Goal: Task Accomplishment & Management: Complete application form

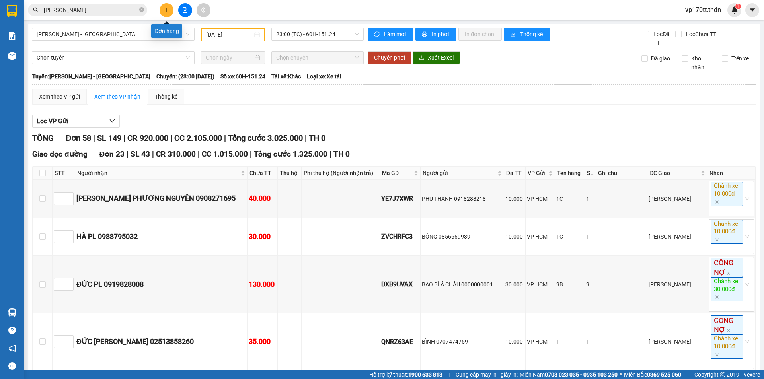
click at [164, 10] on icon "plus" at bounding box center [167, 10] width 6 height 6
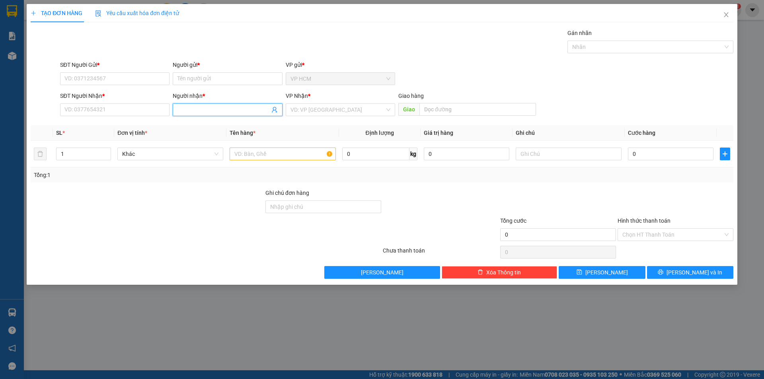
click at [226, 111] on input "Người nhận *" at bounding box center [224, 109] width 92 height 9
click at [97, 109] on input "SĐT Người Nhận *" at bounding box center [114, 109] width 109 height 13
type input "0903704513"
click at [134, 128] on div "0903704513 - [PERSON_NAME]" at bounding box center [115, 125] width 100 height 9
type input "[PERSON_NAME]"
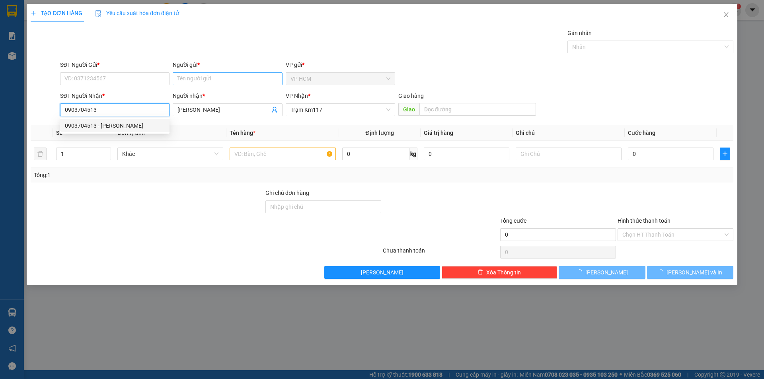
type input "40.000"
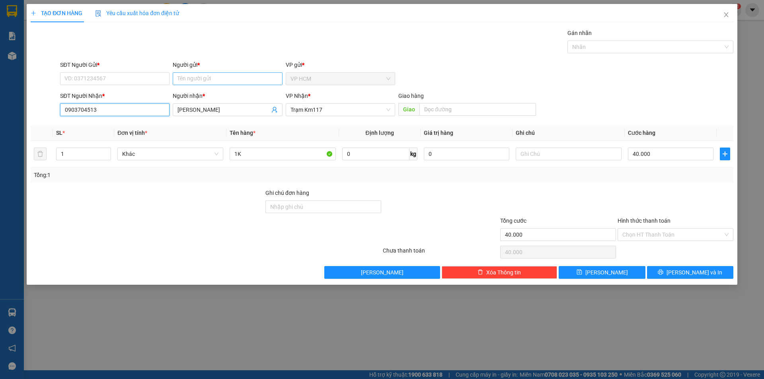
type input "0903704513"
click at [194, 78] on input "Người gửi *" at bounding box center [227, 78] width 109 height 13
type input "n"
type input "THÀNH"
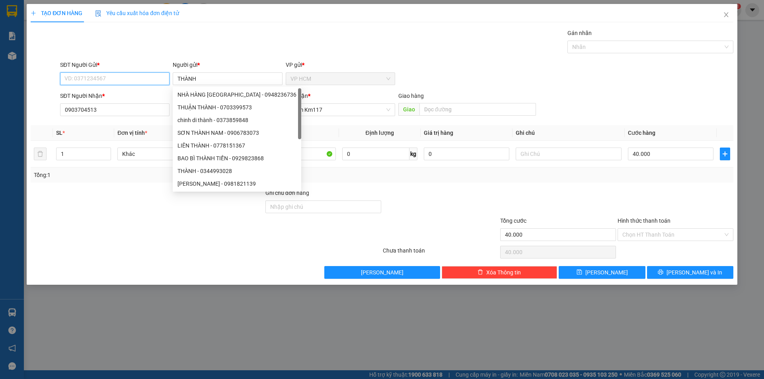
click at [81, 84] on input "SĐT Người Gửi *" at bounding box center [114, 78] width 109 height 13
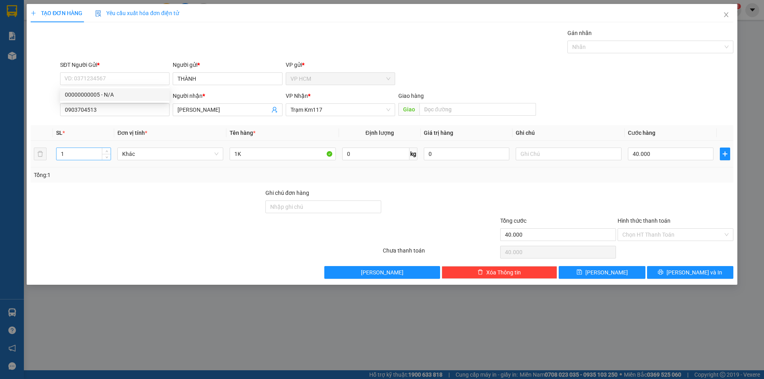
click at [72, 154] on input "1" at bounding box center [84, 154] width 54 height 12
type input "49"
click at [620, 49] on div at bounding box center [647, 47] width 154 height 10
type input "49B"
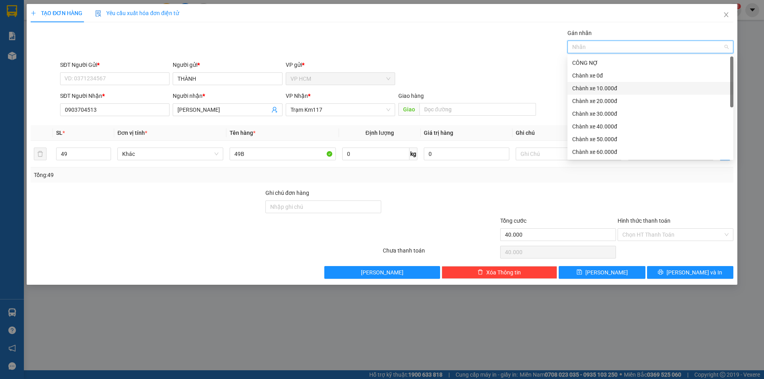
click at [606, 88] on div "Chành xe 10.000đ" at bounding box center [650, 88] width 156 height 9
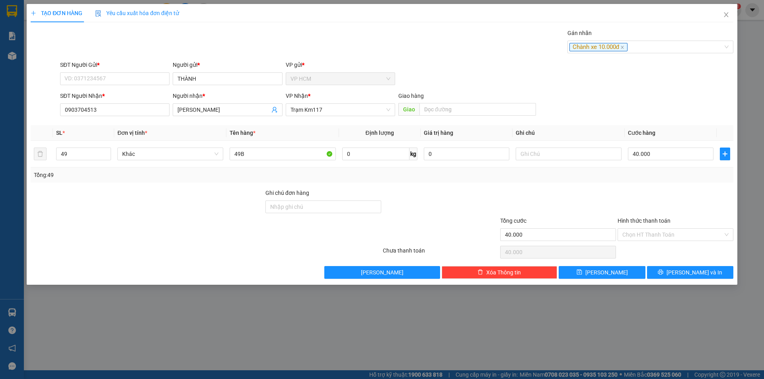
click at [521, 84] on div "SĐT Người Gửi * VD: 0371234567 Người gửi * THÀNH VP gửi * VP HCM" at bounding box center [397, 74] width 677 height 28
click at [673, 152] on input "40.000" at bounding box center [671, 154] width 86 height 13
type input "5"
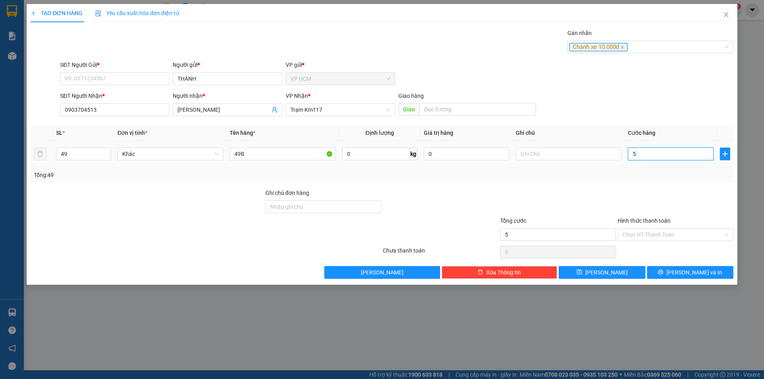
type input "56"
type input "568"
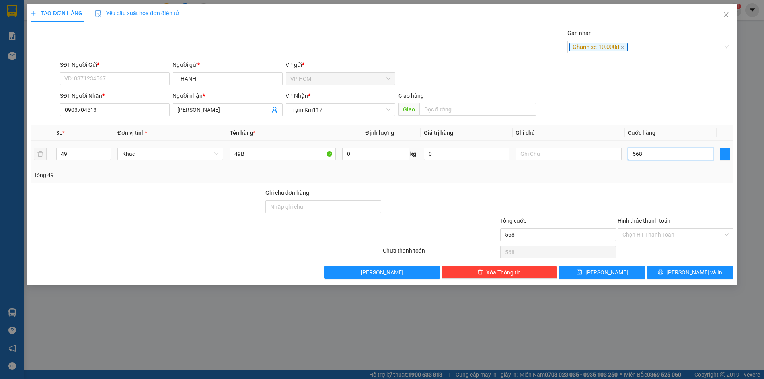
type input "568"
type input "568.000"
drag, startPoint x: 674, startPoint y: 170, endPoint x: 674, endPoint y: 210, distance: 40.2
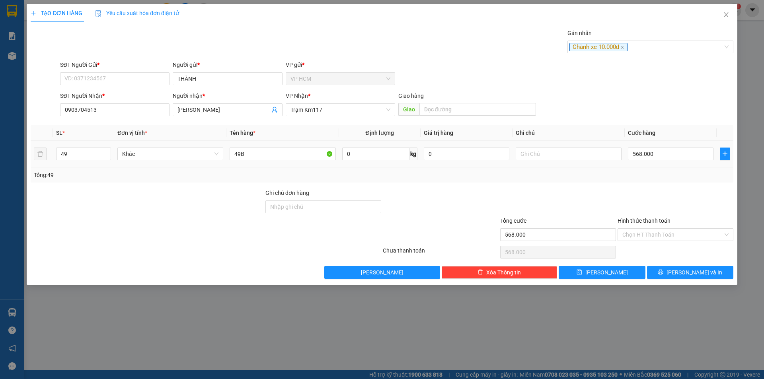
click at [674, 170] on div "Tổng: 49" at bounding box center [382, 175] width 703 height 15
click at [673, 232] on input "Hình thức thanh toán" at bounding box center [673, 235] width 101 height 12
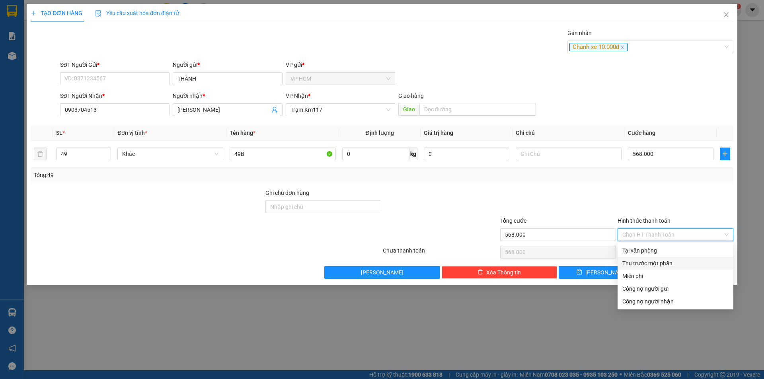
click at [662, 261] on div "Thu trước một phần" at bounding box center [676, 263] width 106 height 9
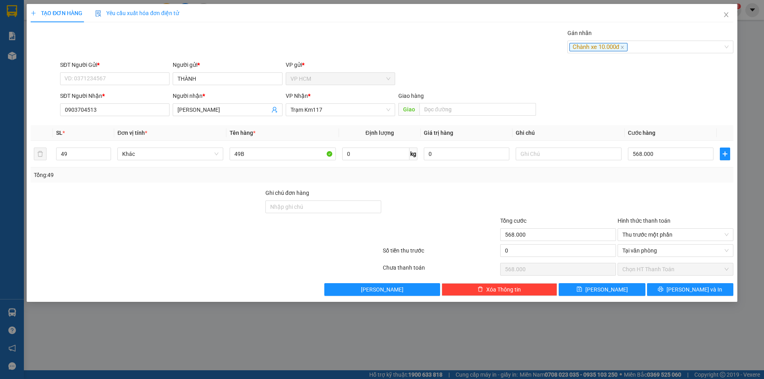
click at [500, 244] on div "0" at bounding box center [558, 252] width 117 height 17
click at [515, 248] on input "0" at bounding box center [558, 250] width 116 height 13
type input "3"
type input "567.997"
type input "30"
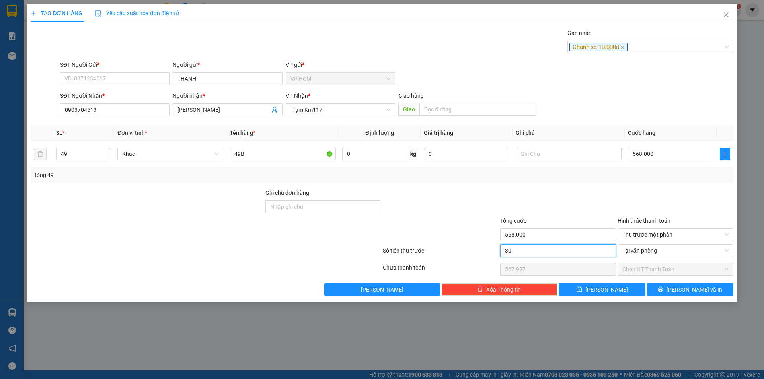
type input "567.970"
type input "30.000"
type input "538.000"
click at [451, 197] on div at bounding box center [440, 203] width 117 height 28
click at [677, 285] on button "[PERSON_NAME] và In" at bounding box center [690, 289] width 86 height 13
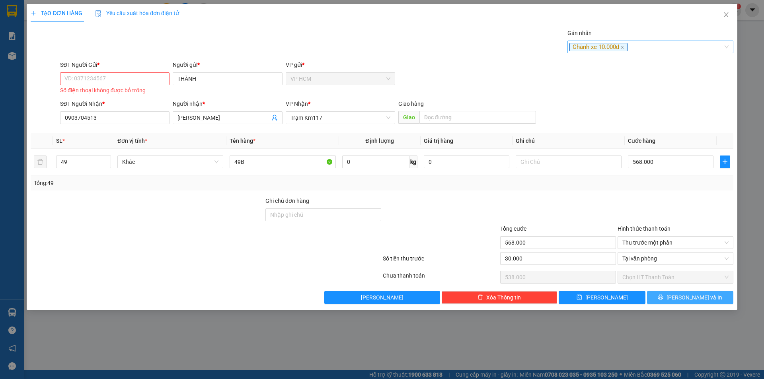
click at [647, 48] on div "Chành xe 10.000đ" at bounding box center [647, 47] width 154 height 10
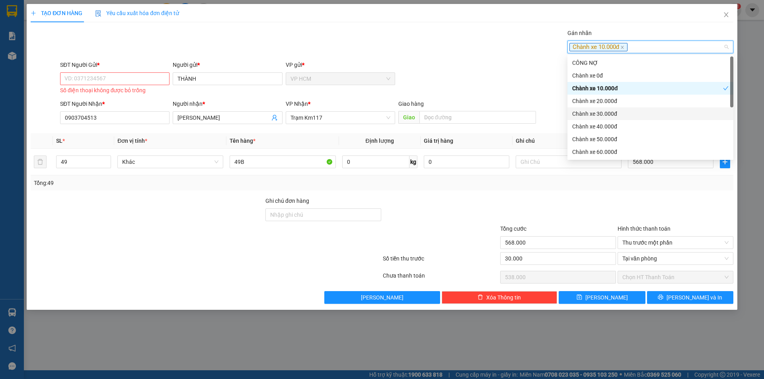
click at [612, 111] on div "Chành xe 30.000đ" at bounding box center [650, 113] width 156 height 9
click at [609, 88] on div "Chành xe 10.000đ" at bounding box center [647, 88] width 151 height 9
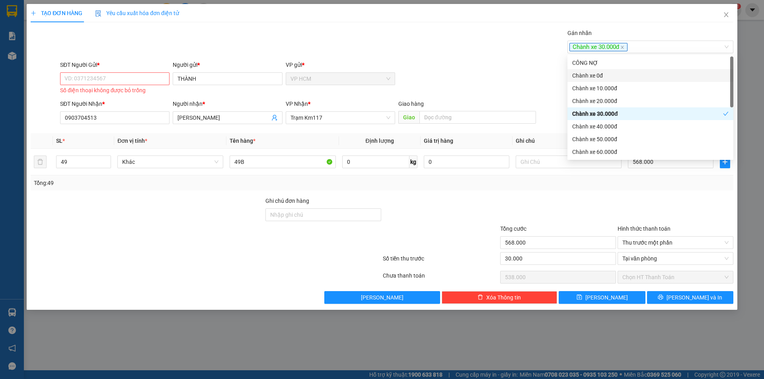
click at [452, 68] on div "SĐT Người Gửi * VD: 0371234567 Số điện thoại không được bỏ trống Người gửi * TH…" at bounding box center [397, 78] width 677 height 36
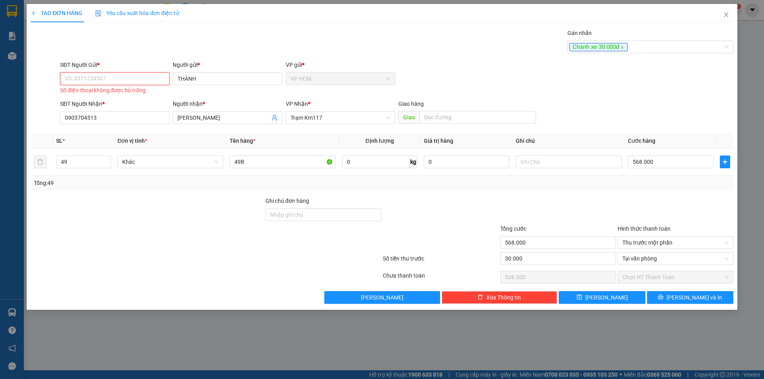
click at [115, 76] on input "SĐT Người Gửi *" at bounding box center [114, 78] width 109 height 13
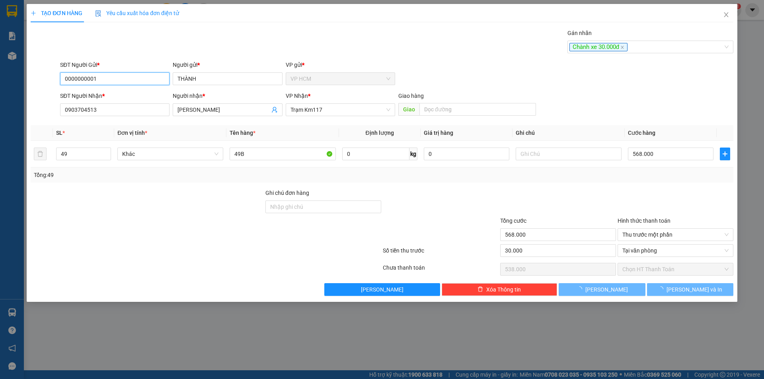
type input "0000000001"
click at [208, 218] on div at bounding box center [147, 231] width 235 height 28
click at [126, 83] on input "0000000001" at bounding box center [114, 78] width 109 height 13
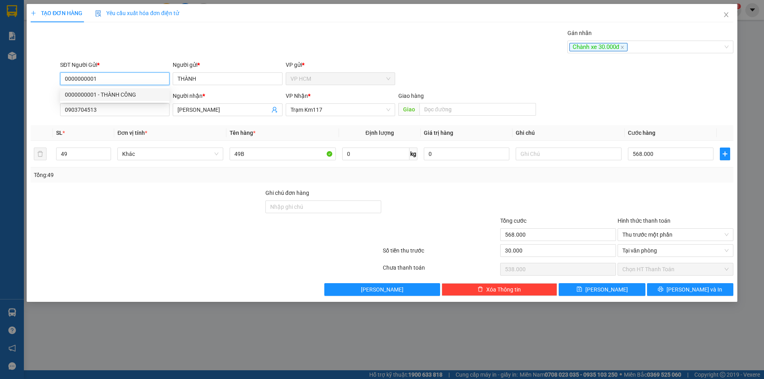
click at [126, 83] on input "0000000001" at bounding box center [114, 78] width 109 height 13
type input "0904737448"
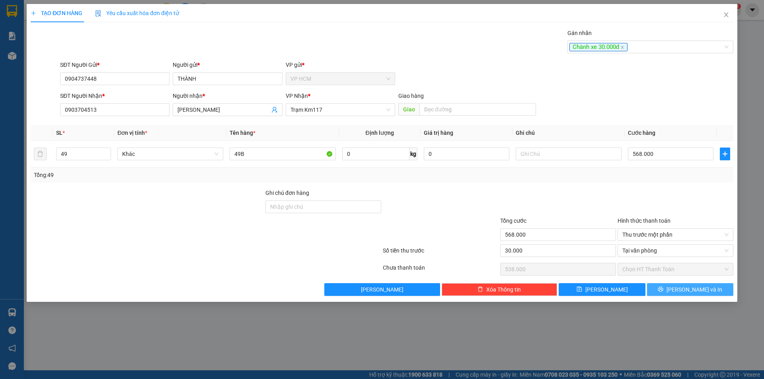
click at [691, 291] on span "[PERSON_NAME] và In" at bounding box center [695, 289] width 56 height 9
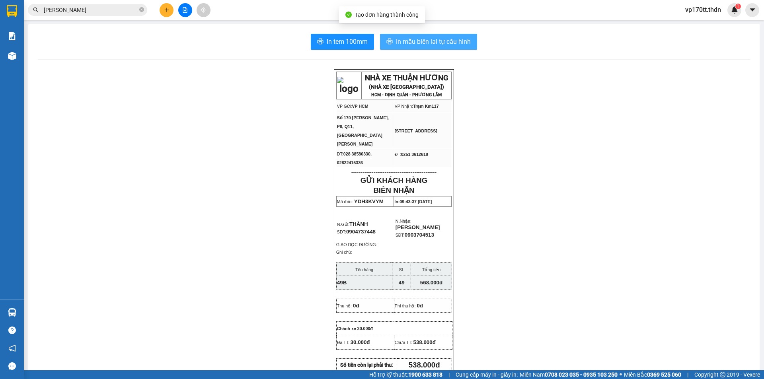
click at [451, 45] on span "In mẫu biên lai tự cấu hình" at bounding box center [433, 42] width 75 height 10
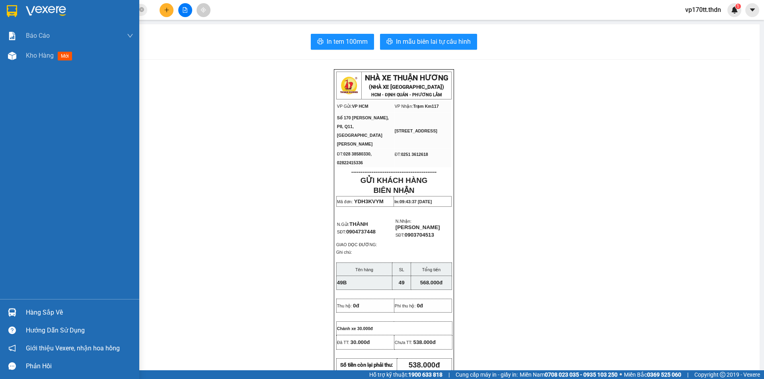
click at [14, 304] on div "Hàng sắp về" at bounding box center [69, 313] width 139 height 18
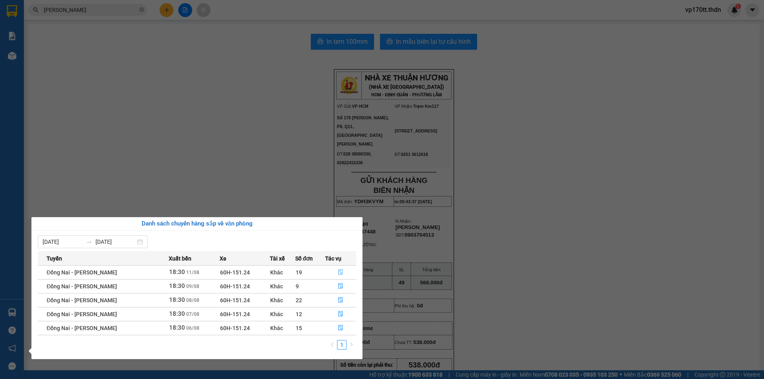
click at [343, 273] on button "button" at bounding box center [341, 272] width 31 height 13
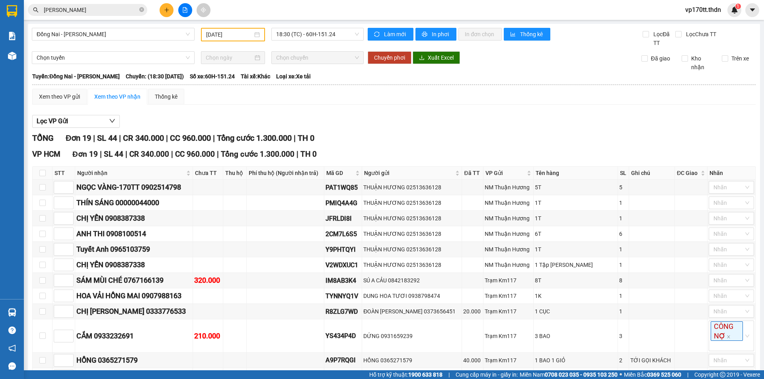
click at [108, 13] on input "[PERSON_NAME]" at bounding box center [91, 10] width 94 height 9
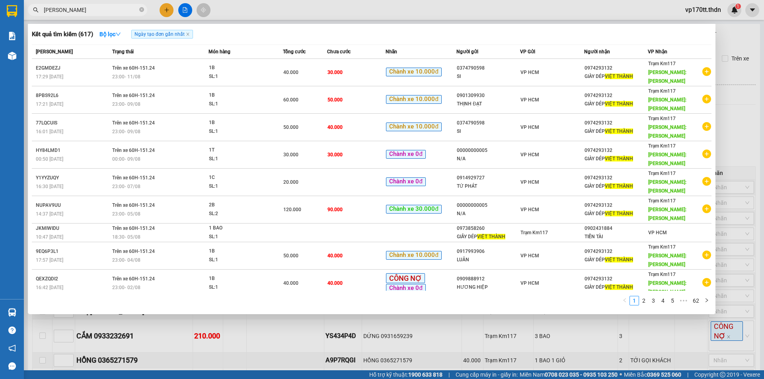
click at [108, 13] on input "[PERSON_NAME]" at bounding box center [91, 10] width 94 height 9
type input "V"
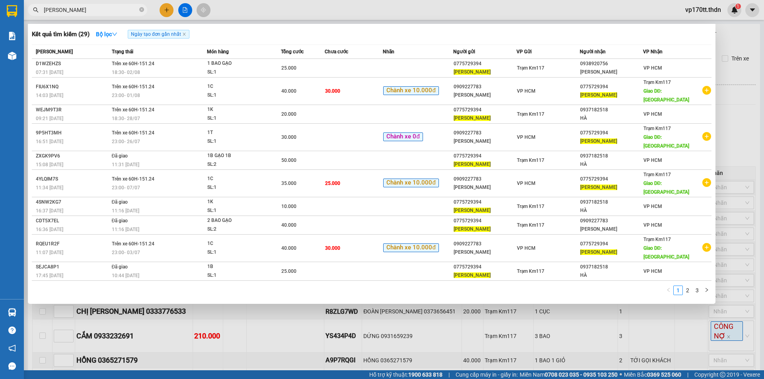
type input "[PERSON_NAME]"
click at [173, 9] on div at bounding box center [382, 189] width 764 height 379
click at [173, 9] on button at bounding box center [167, 10] width 14 height 14
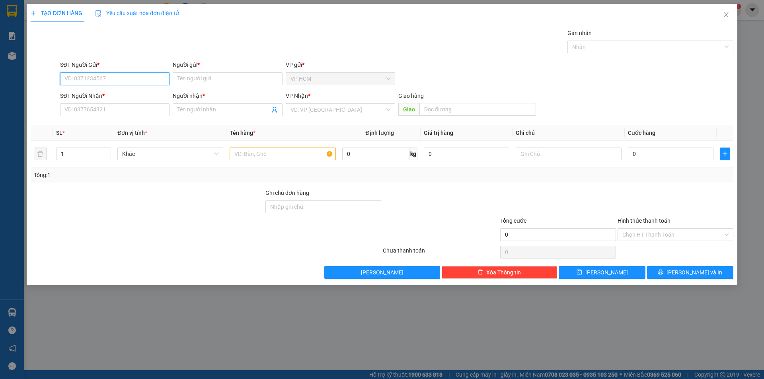
click at [108, 81] on input "SĐT Người Gửi *" at bounding box center [114, 78] width 109 height 13
click at [121, 97] on div "0909227783 - [PERSON_NAME]" at bounding box center [115, 94] width 100 height 9
type input "0909227783"
type input "[PERSON_NAME]"
type input "0945234178"
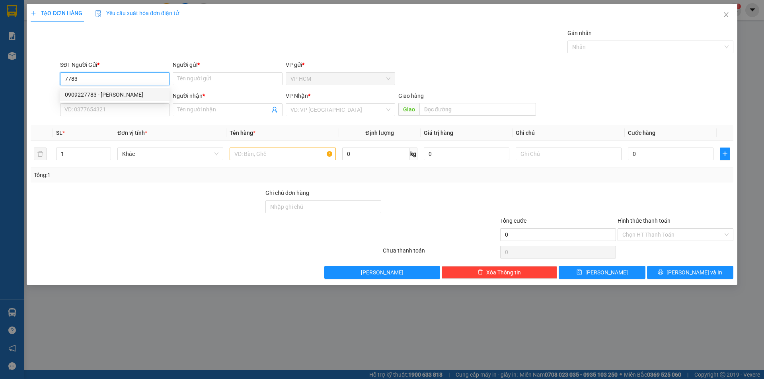
type input "NGA LN"
type input "KM 101"
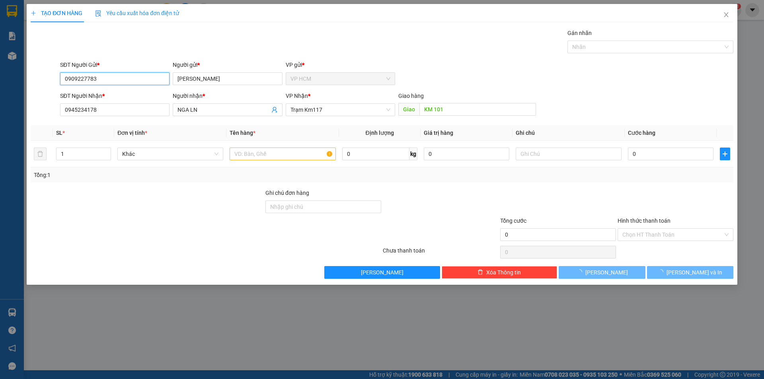
type input "40.000"
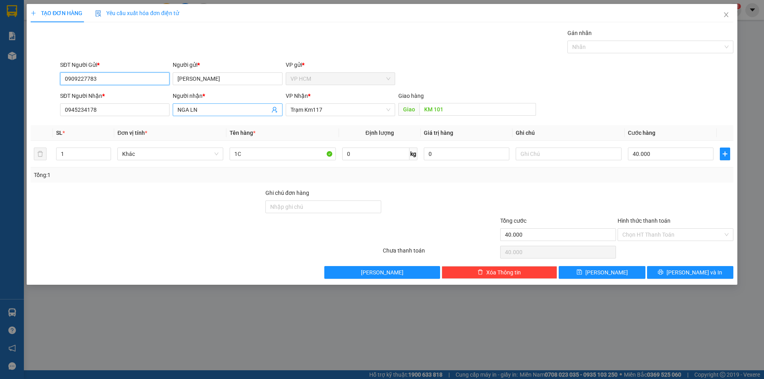
type input "0909227783"
click at [275, 107] on icon "user-add" at bounding box center [274, 110] width 5 height 6
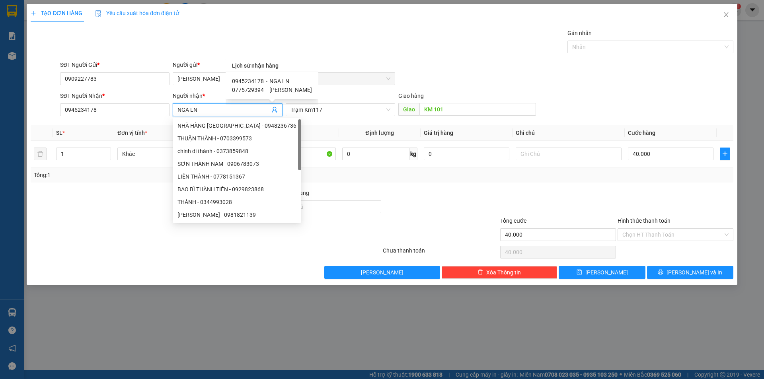
click at [286, 90] on span "[PERSON_NAME]" at bounding box center [290, 90] width 43 height 6
type input "0775729394"
type input "[PERSON_NAME]"
type input "TÂN PHÚ"
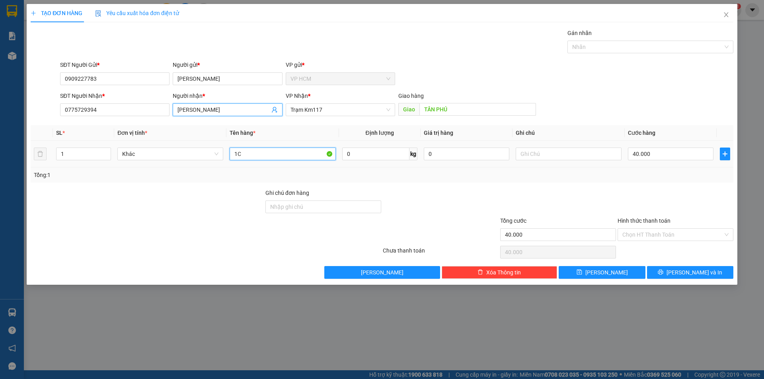
click at [294, 157] on input "1C" at bounding box center [283, 154] width 106 height 13
click at [619, 53] on div "Gán nhãn Nhãn" at bounding box center [651, 43] width 166 height 28
click at [608, 45] on div at bounding box center [647, 47] width 154 height 10
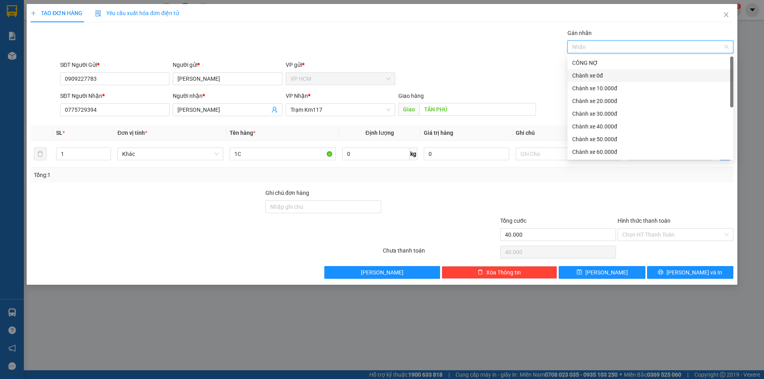
drag, startPoint x: 617, startPoint y: 74, endPoint x: 454, endPoint y: 55, distance: 164.6
click at [615, 74] on div "Chành xe 0đ" at bounding box center [650, 75] width 156 height 9
click at [450, 53] on div "Gán nhãn Chành xe 0đ" at bounding box center [397, 43] width 677 height 28
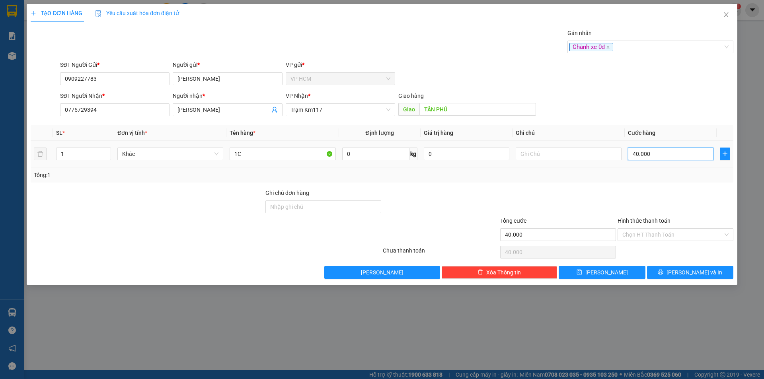
click at [668, 152] on input "40.000" at bounding box center [671, 154] width 86 height 13
drag, startPoint x: 652, startPoint y: 185, endPoint x: 654, endPoint y: 219, distance: 33.9
click at [652, 185] on div "Transit Pickup Surcharge Ids Transit Deliver Surcharge Ids Transit Deliver Surc…" at bounding box center [382, 154] width 703 height 250
click at [656, 237] on input "Hình thức thanh toán" at bounding box center [673, 235] width 101 height 12
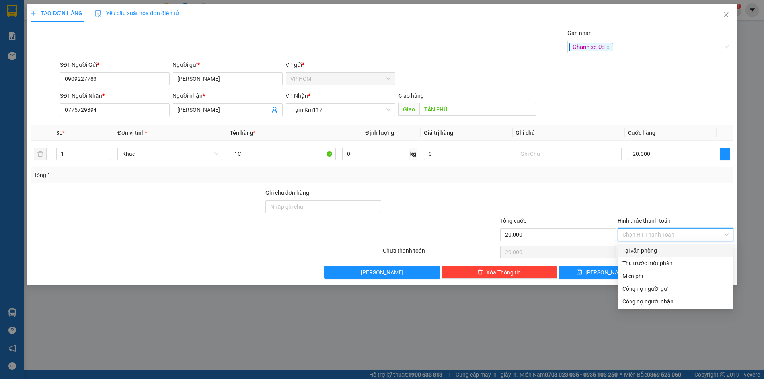
click at [651, 254] on div "Tại văn phòng" at bounding box center [676, 250] width 106 height 9
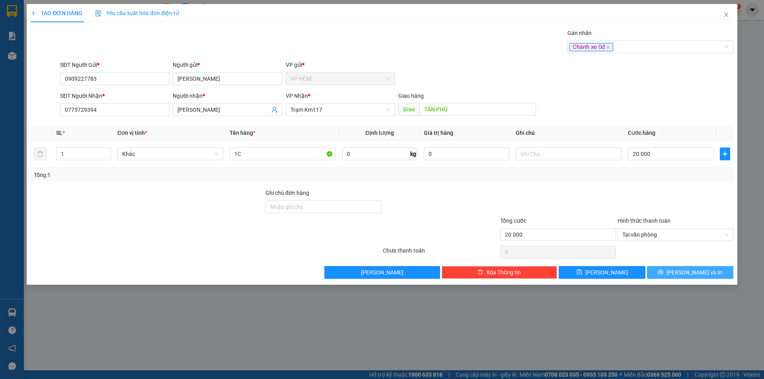
click at [671, 277] on button "[PERSON_NAME] và In" at bounding box center [690, 272] width 86 height 13
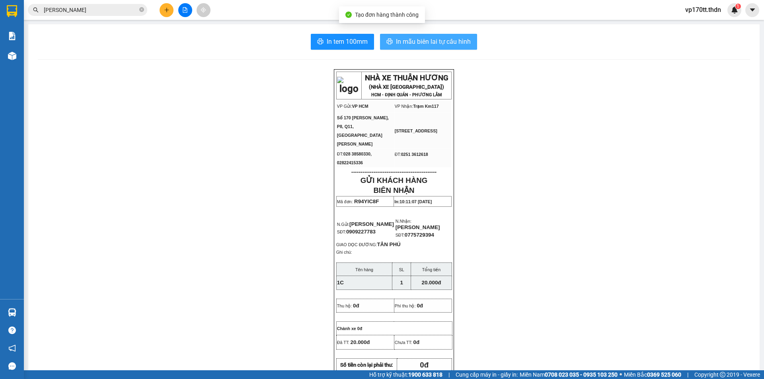
click at [445, 39] on span "In mẫu biên lai tự cấu hình" at bounding box center [433, 42] width 75 height 10
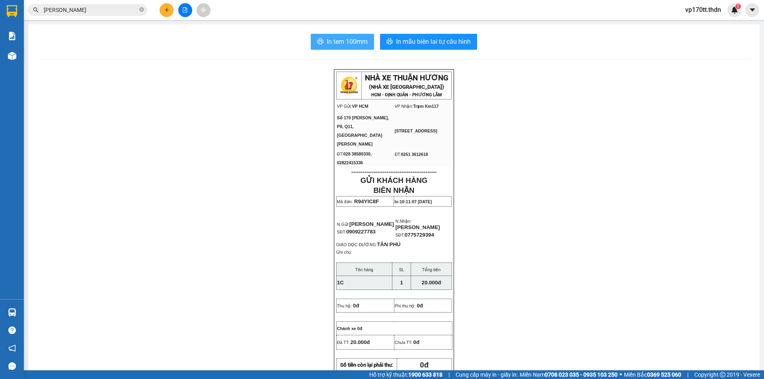
click at [345, 44] on span "In tem 100mm" at bounding box center [347, 42] width 41 height 10
click at [169, 14] on button at bounding box center [167, 10] width 14 height 14
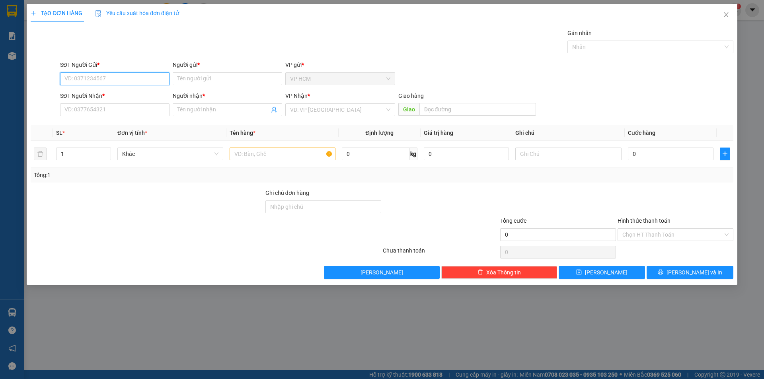
click at [133, 77] on input "SĐT Người Gửi *" at bounding box center [114, 78] width 109 height 13
click at [131, 93] on div "0938677842 - [GEOGRAPHIC_DATA]" at bounding box center [115, 94] width 100 height 9
type input "0938677842"
type input "[PERSON_NAME]"
type input "0389023923"
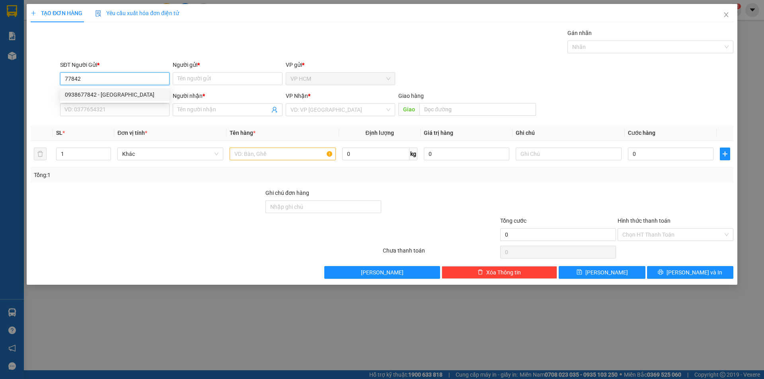
type input "TÀI LỘC"
type input "TÂN PHÚ"
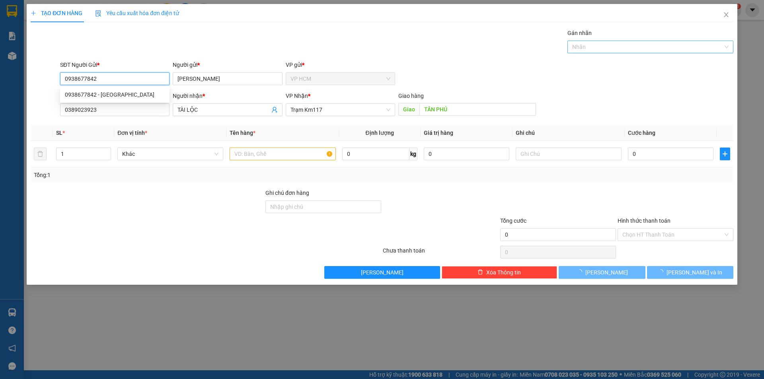
type input "40.000"
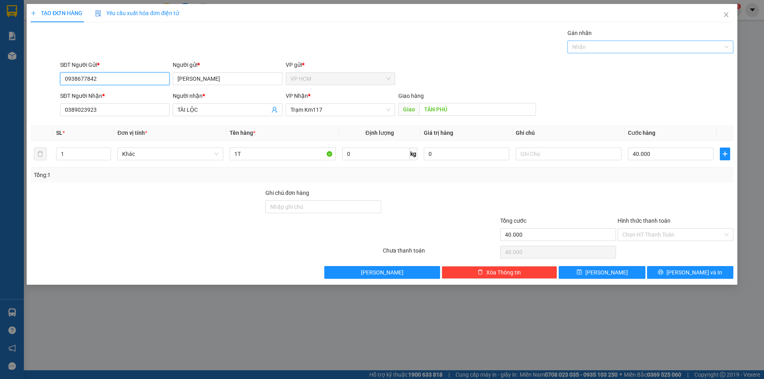
click at [620, 46] on div at bounding box center [647, 47] width 154 height 10
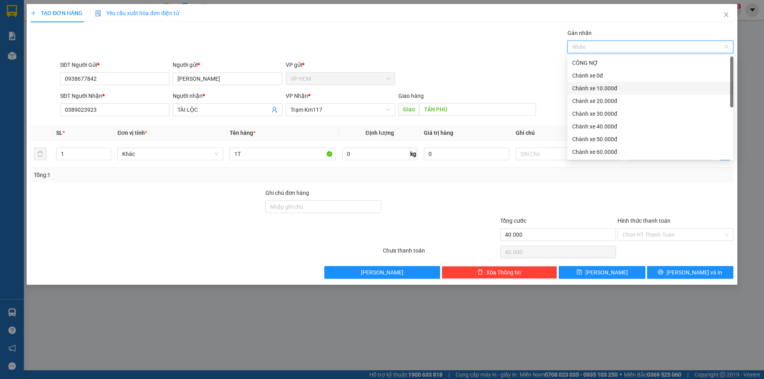
click at [592, 82] on div "Chành xe 10.000đ" at bounding box center [651, 88] width 166 height 13
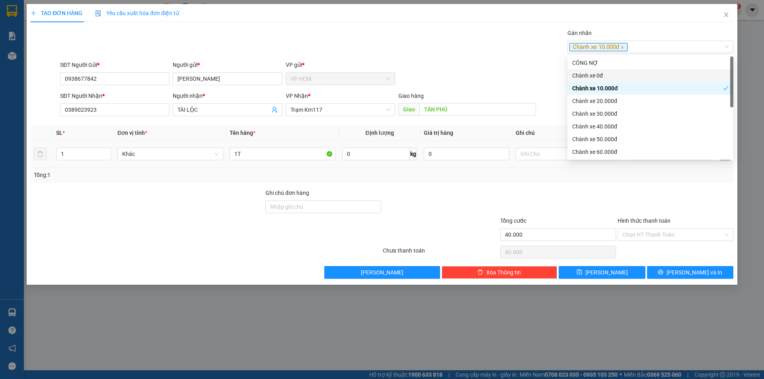
drag, startPoint x: 413, startPoint y: 58, endPoint x: 624, endPoint y: 165, distance: 236.6
click at [414, 58] on div "Transit Pickup Surcharge Ids Transit Deliver Surcharge Ids Transit Deliver Surc…" at bounding box center [382, 154] width 703 height 250
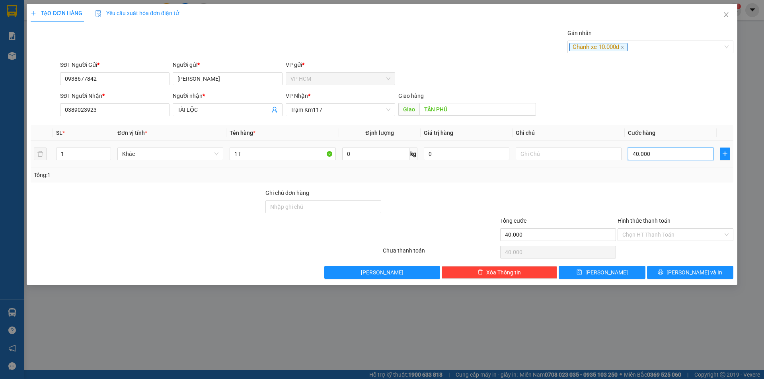
click at [644, 156] on input "40.000" at bounding box center [671, 154] width 86 height 13
click at [667, 241] on div "Hình thức thanh toán Chọn HT Thanh Toán" at bounding box center [676, 231] width 116 height 28
click at [660, 232] on input "Hình thức thanh toán" at bounding box center [673, 235] width 101 height 12
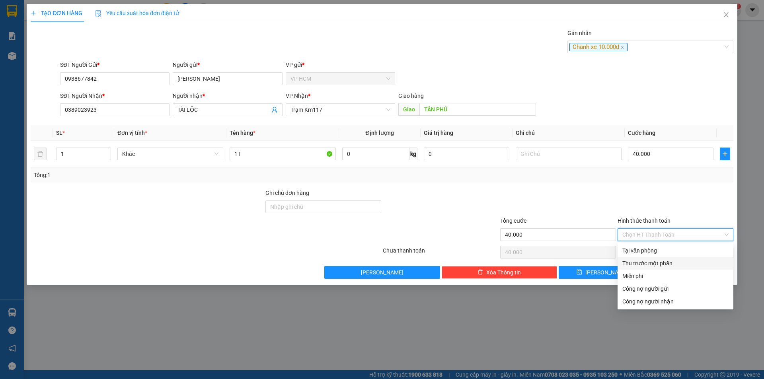
click at [629, 265] on div "Thu trước một phần" at bounding box center [676, 263] width 106 height 9
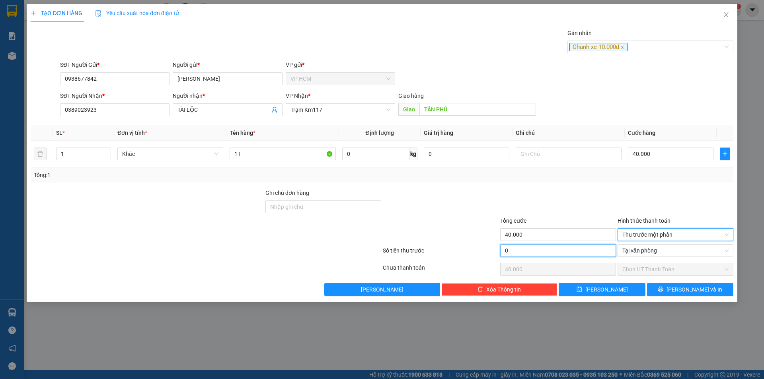
click at [570, 256] on input "0" at bounding box center [558, 250] width 116 height 13
click at [590, 196] on div at bounding box center [558, 203] width 117 height 28
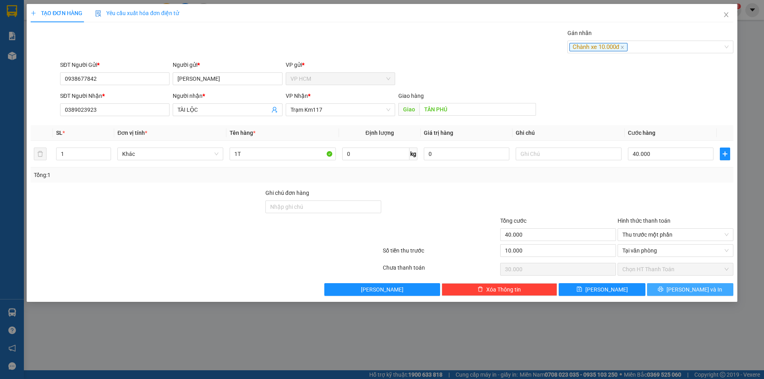
click at [696, 290] on span "[PERSON_NAME] và In" at bounding box center [695, 289] width 56 height 9
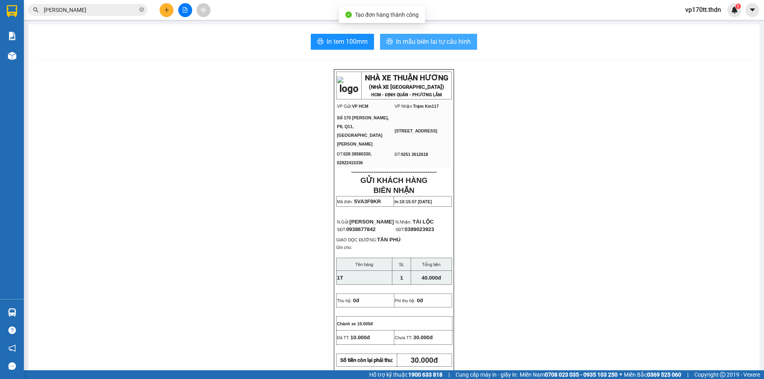
click at [415, 36] on button "In mẫu biên lai tự cấu hình" at bounding box center [428, 42] width 97 height 16
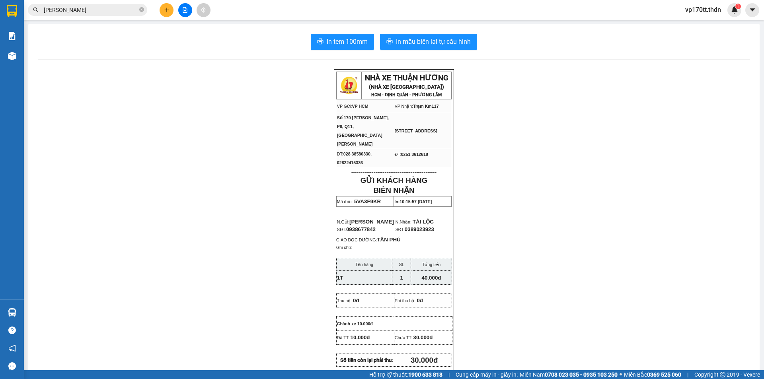
click at [141, 145] on div "NHÀ XE THUẬN HƯƠNG (NHÀ XE [GEOGRAPHIC_DATA]) HCM - ĐỊNH QUÁN - [GEOGRAPHIC_DAT…" at bounding box center [394, 377] width 712 height 617
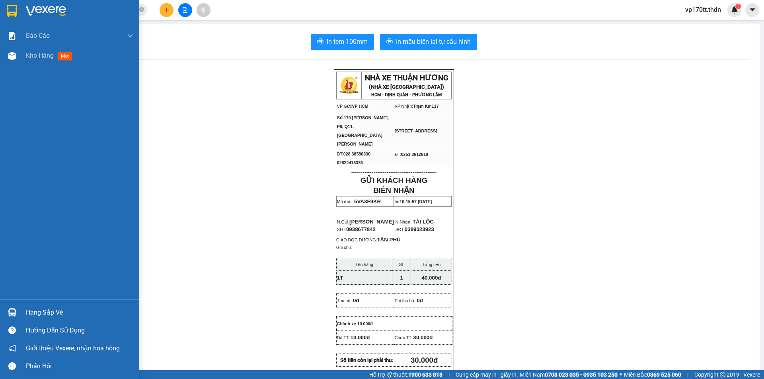
click at [10, 14] on img at bounding box center [12, 11] width 10 height 12
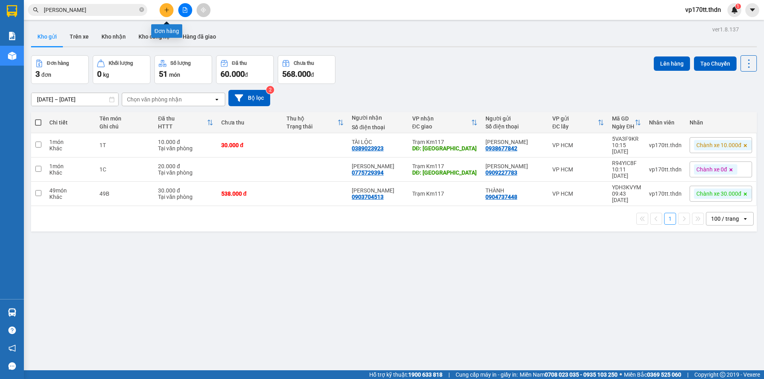
click at [166, 16] on button at bounding box center [167, 10] width 14 height 14
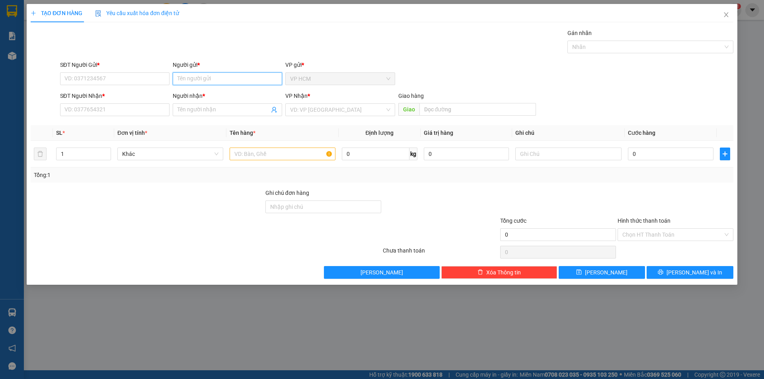
click at [210, 74] on input "Người gửi *" at bounding box center [227, 78] width 109 height 13
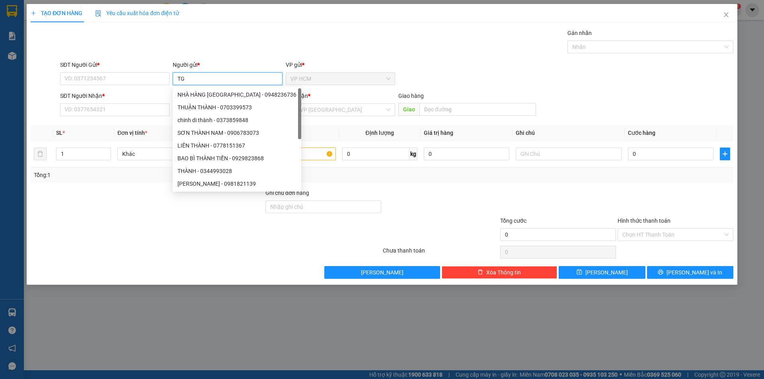
type input "TGI"
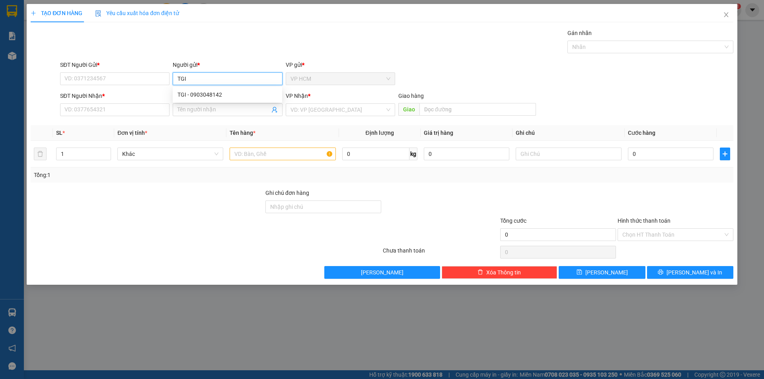
click at [240, 99] on div "TGI - 0903048142" at bounding box center [228, 94] width 100 height 9
type input "0903048142"
type input "TGI"
click at [273, 107] on icon "user-add" at bounding box center [274, 110] width 6 height 6
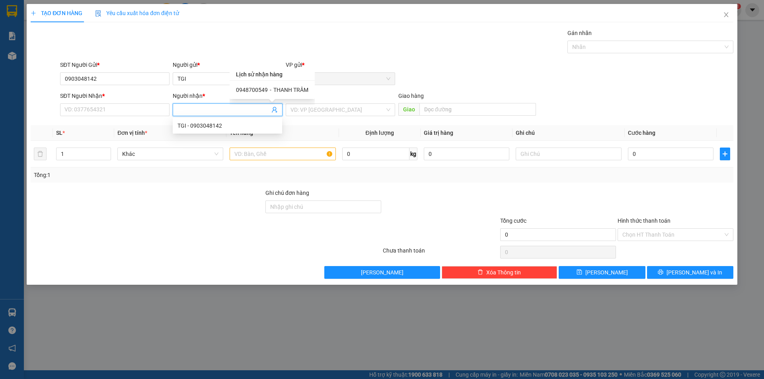
click at [274, 91] on span "THANH TRÂM" at bounding box center [290, 90] width 35 height 6
type input "0948700549"
type input "THANH TRÂM"
type input "[PERSON_NAME]"
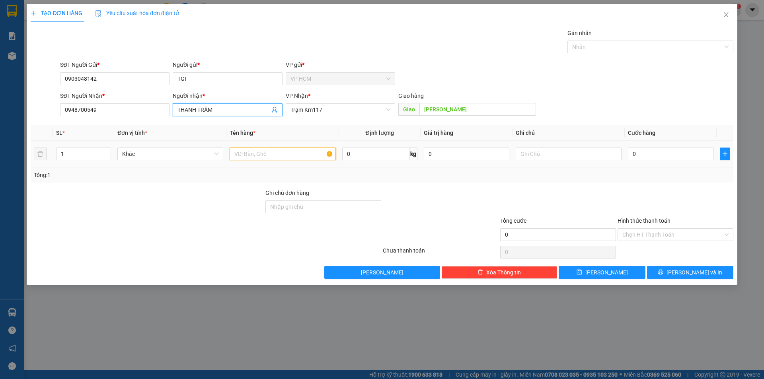
click at [284, 154] on input "text" at bounding box center [283, 154] width 106 height 13
click at [637, 46] on div at bounding box center [647, 47] width 154 height 10
type input "1C"
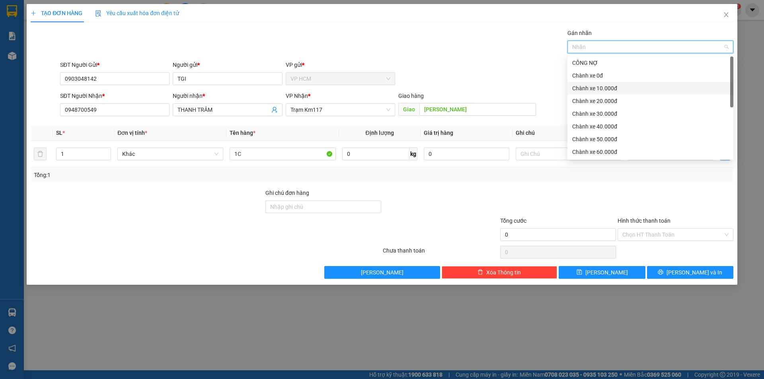
click at [610, 88] on div "Chành xe 10.000đ" at bounding box center [650, 88] width 156 height 9
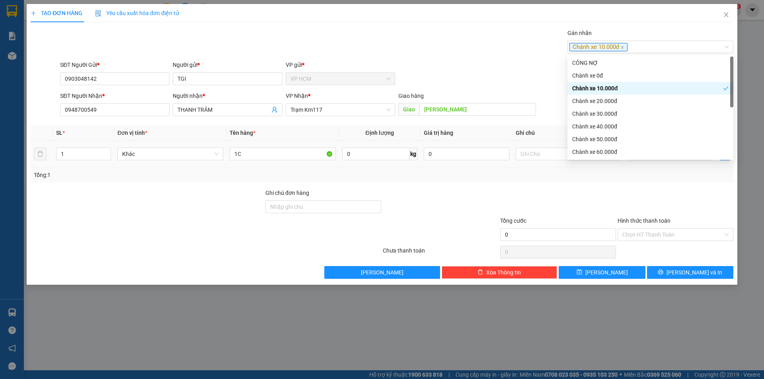
drag, startPoint x: 416, startPoint y: 43, endPoint x: 603, endPoint y: 165, distance: 223.9
click at [416, 45] on div "Gán nhãn Chành xe 10.000đ" at bounding box center [397, 43] width 677 height 28
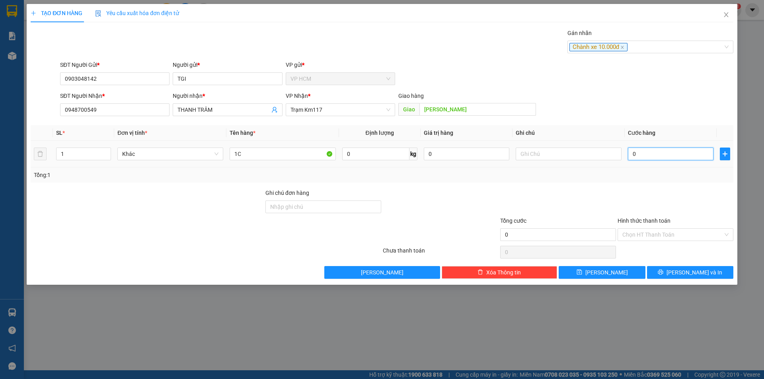
click at [640, 157] on input "0" at bounding box center [671, 154] width 86 height 13
type input "3"
type input "30"
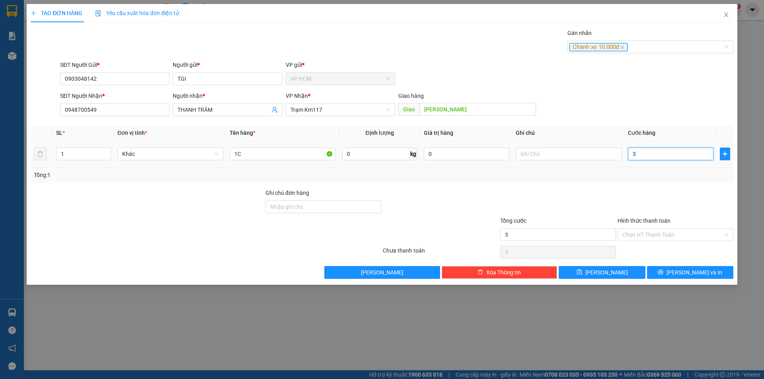
type input "30"
click at [660, 185] on div "Transit Pickup Surcharge Ids Transit Deliver Surcharge Ids Transit Deliver Surc…" at bounding box center [382, 154] width 703 height 250
type input "30.000"
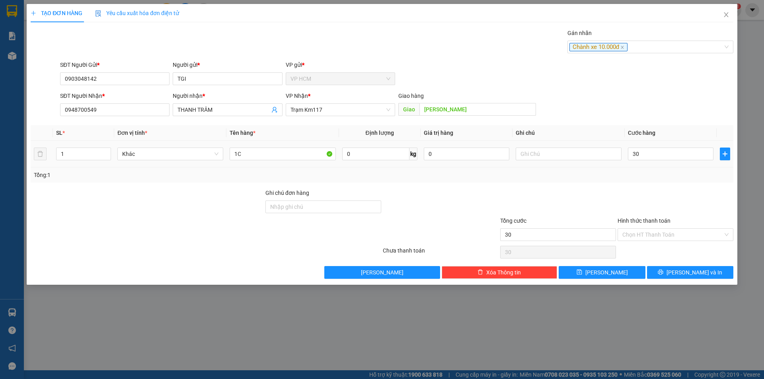
type input "30.000"
click at [631, 239] on input "Hình thức thanh toán" at bounding box center [673, 235] width 101 height 12
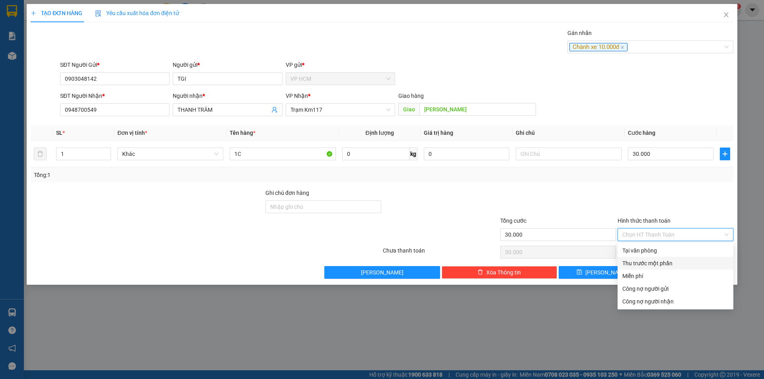
click at [634, 264] on div "Thu trước một phần" at bounding box center [676, 263] width 106 height 9
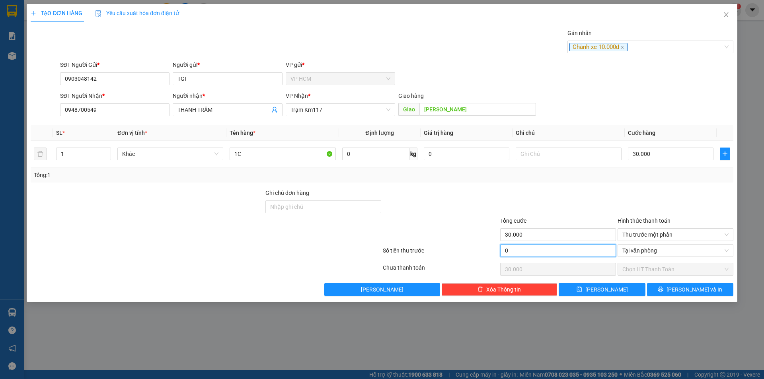
click at [535, 247] on input "0" at bounding box center [558, 250] width 116 height 13
type input "1"
type input "29.999"
type input "10"
type input "29.990"
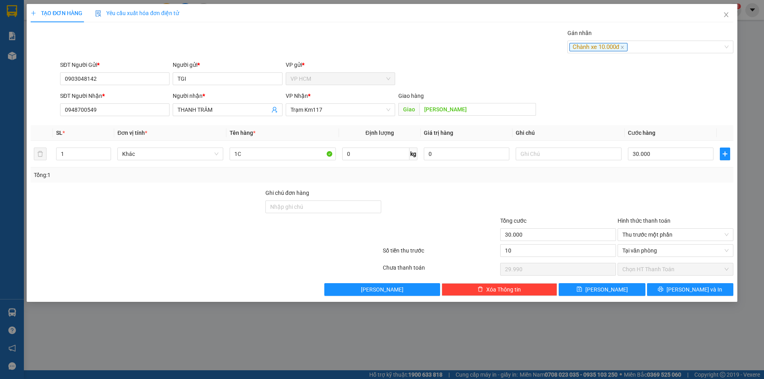
type input "10.000"
type input "20.000"
click at [560, 196] on div at bounding box center [558, 203] width 117 height 28
click at [654, 42] on div "Chành xe 10.000đ" at bounding box center [651, 47] width 166 height 13
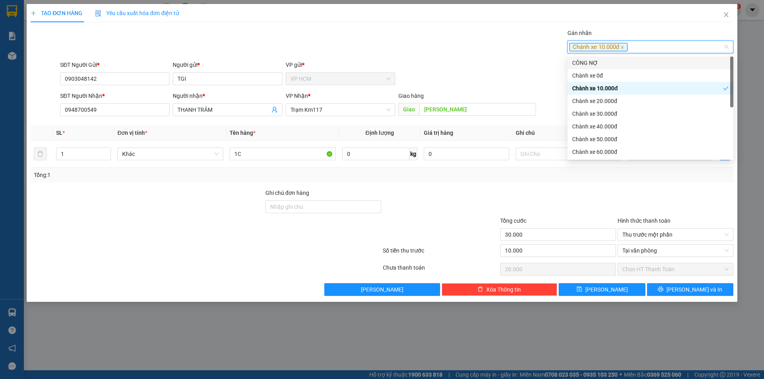
click at [612, 60] on div "CÔNG NỢ" at bounding box center [650, 63] width 156 height 9
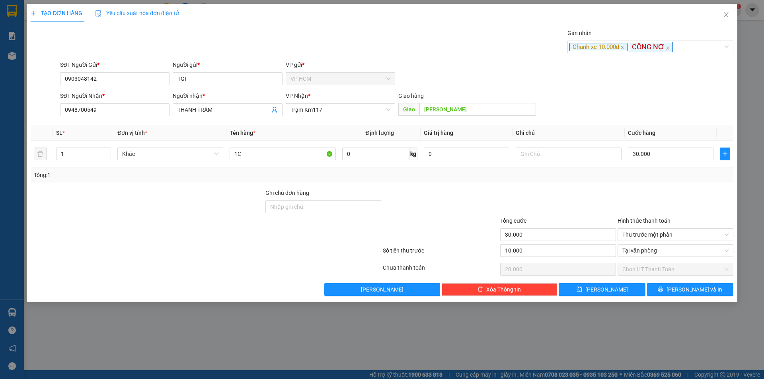
click at [468, 33] on div "Gán nhãn Chành xe 10.000đ CÔNG NỢ" at bounding box center [397, 43] width 677 height 28
click at [687, 288] on span "[PERSON_NAME] và In" at bounding box center [695, 289] width 56 height 9
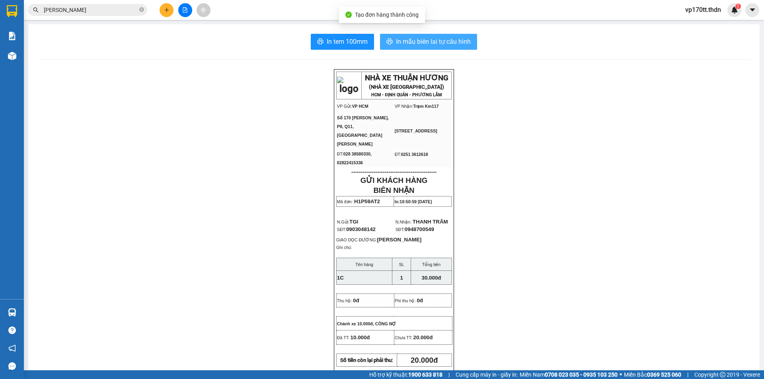
click at [447, 41] on span "In mẫu biên lai tự cấu hình" at bounding box center [433, 42] width 75 height 10
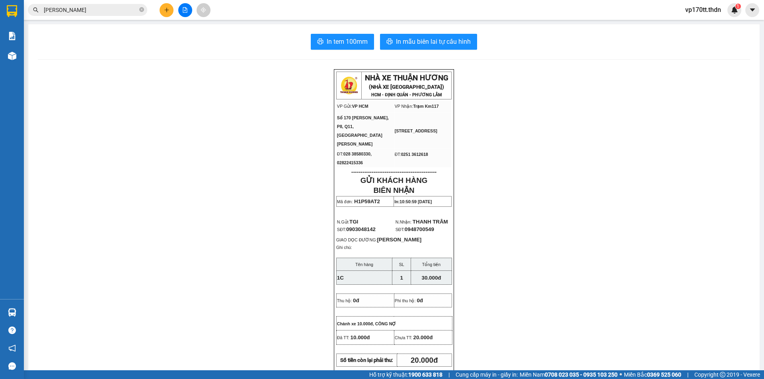
click at [166, 14] on button at bounding box center [167, 10] width 14 height 14
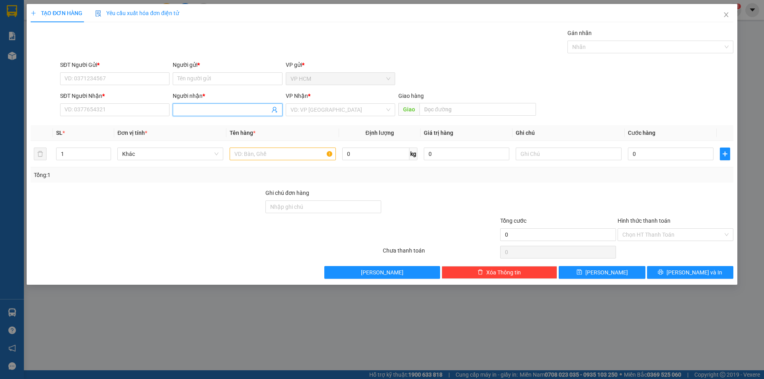
click at [191, 111] on input "Người nhận *" at bounding box center [224, 109] width 92 height 9
click at [195, 111] on input "Người nhận *" at bounding box center [224, 109] width 92 height 9
type input "A NÀM"
click at [243, 139] on div "A NÀM - 0357089062" at bounding box center [228, 138] width 100 height 9
type input "0357089062"
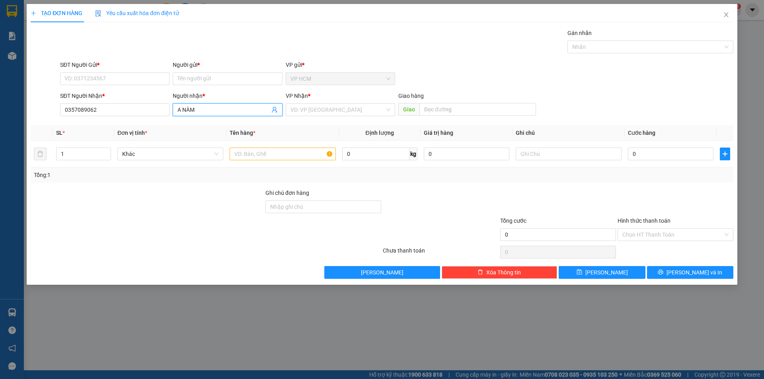
type input "A NÀM"
click at [190, 85] on div "Người gửi * Tên người gửi" at bounding box center [227, 74] width 109 height 28
click at [189, 80] on input "Người gửi *" at bounding box center [227, 78] width 109 height 13
type input "[PERSON_NAME]"
click at [67, 78] on input "SĐT Người Gửi *" at bounding box center [114, 78] width 109 height 13
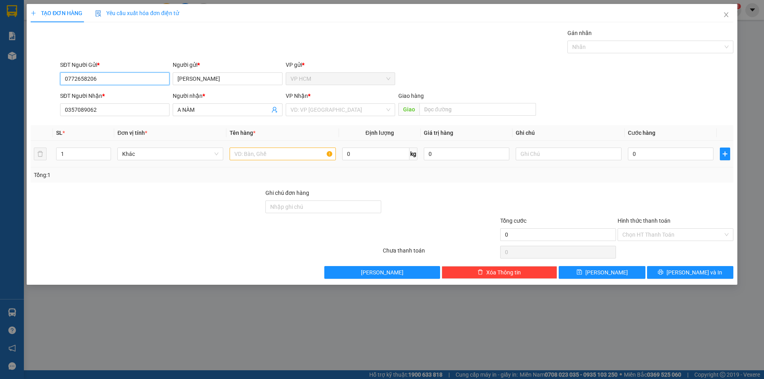
type input "0772658206"
click at [292, 154] on input "text" at bounding box center [283, 154] width 106 height 13
type input "1 XE"
click at [326, 113] on input "search" at bounding box center [338, 110] width 94 height 12
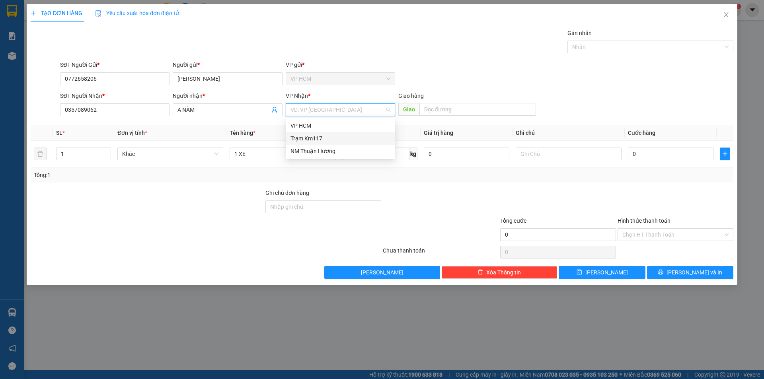
click at [328, 140] on div "Trạm Km117" at bounding box center [341, 138] width 100 height 9
click at [637, 52] on div "Nhãn" at bounding box center [651, 47] width 166 height 13
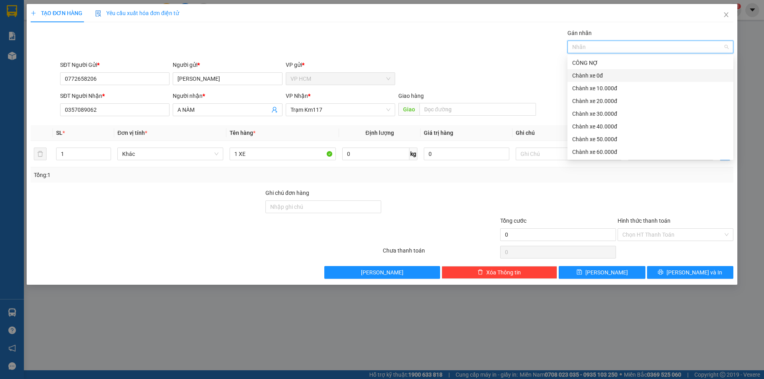
click at [591, 78] on div "Chành xe 0đ" at bounding box center [650, 75] width 156 height 9
click at [398, 68] on div "SĐT Người Gửi * 0772658206 Người gửi * [PERSON_NAME] VP gửi * VP HCM" at bounding box center [397, 74] width 677 height 28
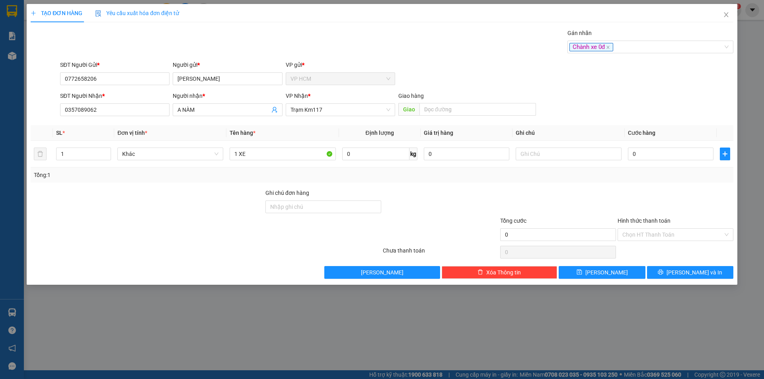
click at [510, 78] on div "SĐT Người Gửi * 0772658206 Người gửi * [PERSON_NAME] VP gửi * VP HCM" at bounding box center [397, 74] width 677 height 28
click at [659, 156] on input "0" at bounding box center [671, 154] width 86 height 13
type input "2"
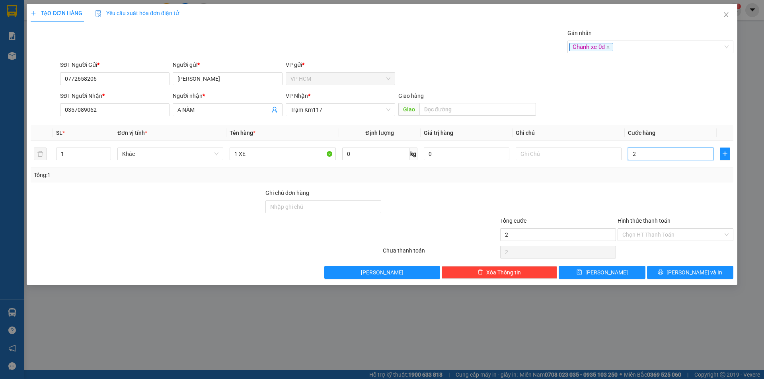
type input "25"
type input "250"
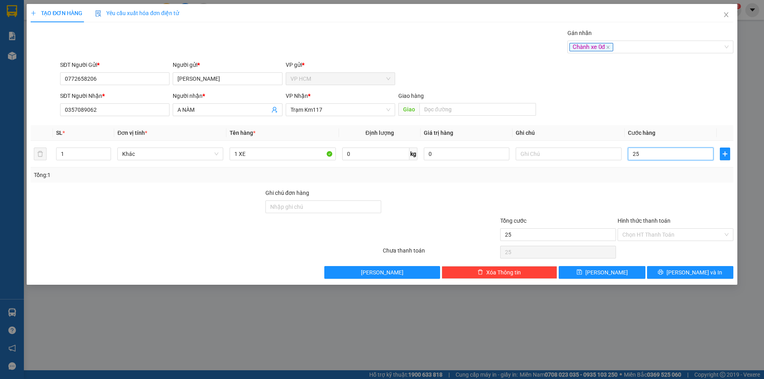
type input "250"
type input "250.000"
click at [648, 201] on div at bounding box center [675, 203] width 117 height 28
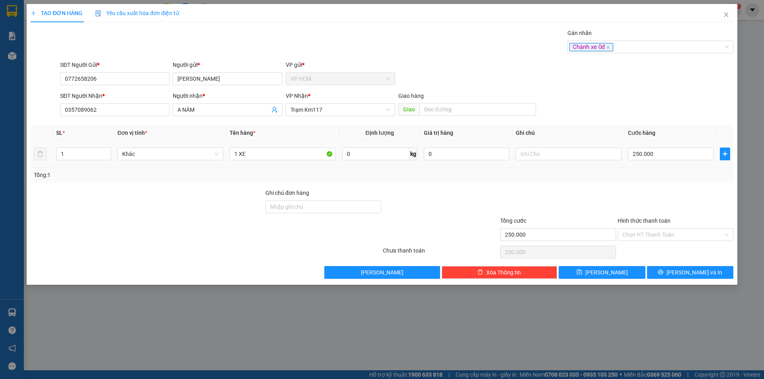
click at [657, 161] on div "250.000" at bounding box center [671, 154] width 86 height 16
click at [658, 150] on input "250.000" at bounding box center [671, 154] width 86 height 13
type input "2"
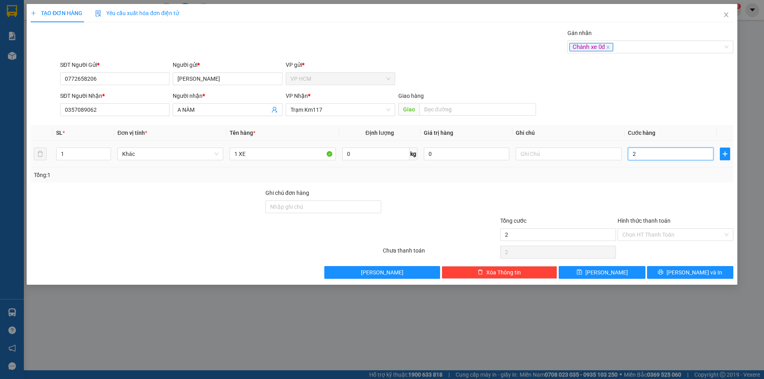
type input "25"
type input "250"
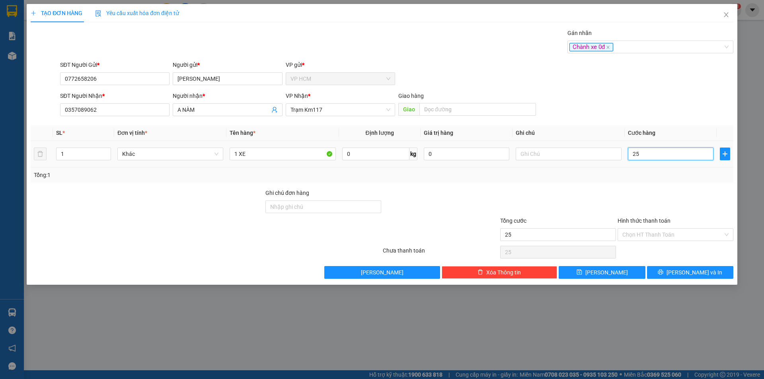
type input "250"
type input "250.000"
click at [648, 180] on div "Tổng: 1" at bounding box center [382, 175] width 703 height 15
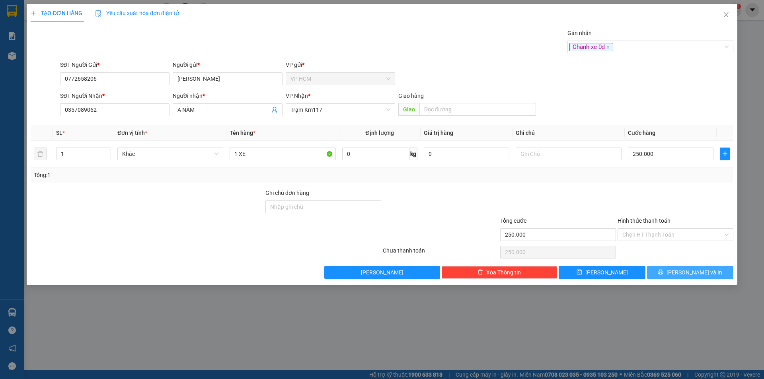
click at [664, 271] on icon "printer" at bounding box center [661, 272] width 6 height 6
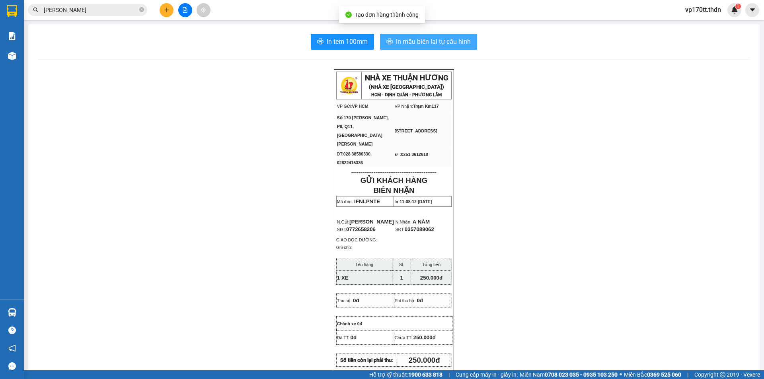
click at [455, 44] on span "In mẫu biên lai tự cấu hình" at bounding box center [433, 42] width 75 height 10
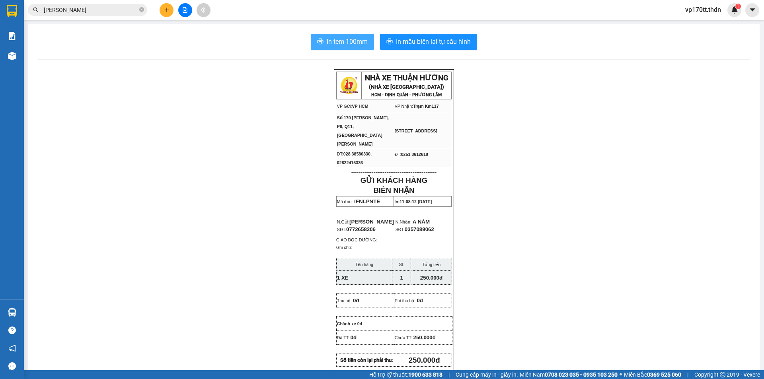
click at [348, 40] on span "In tem 100mm" at bounding box center [347, 42] width 41 height 10
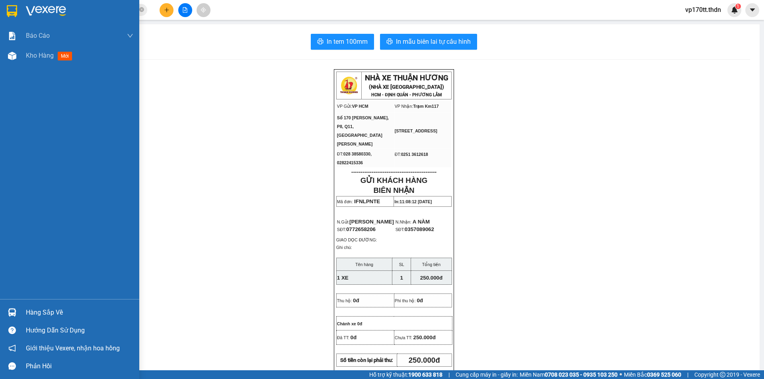
click at [7, 312] on div at bounding box center [12, 313] width 14 height 14
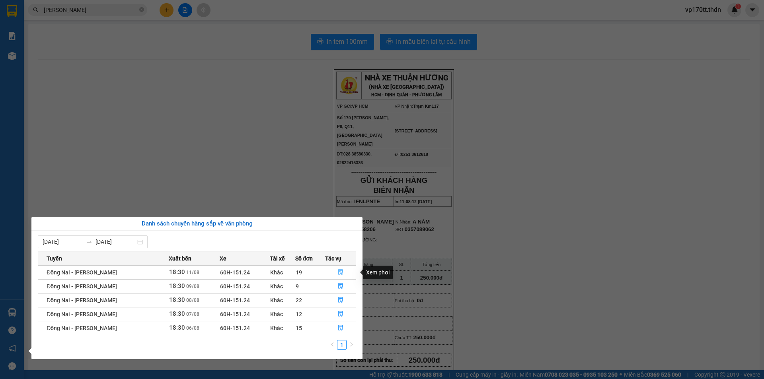
click at [339, 273] on icon "file-done" at bounding box center [341, 272] width 6 height 6
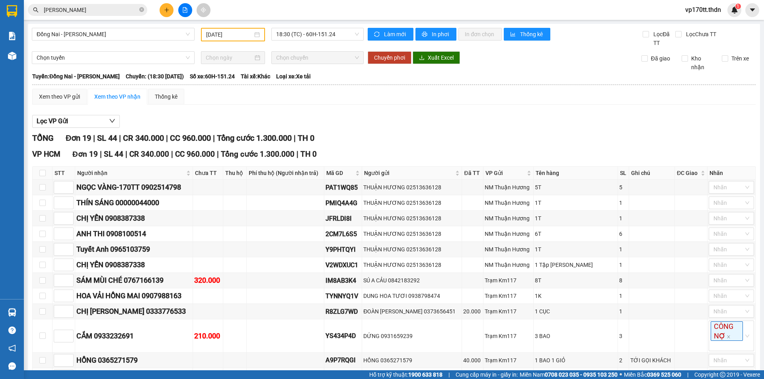
click at [137, 306] on div "CHỊ [PERSON_NAME] 0333776533" at bounding box center [133, 311] width 115 height 11
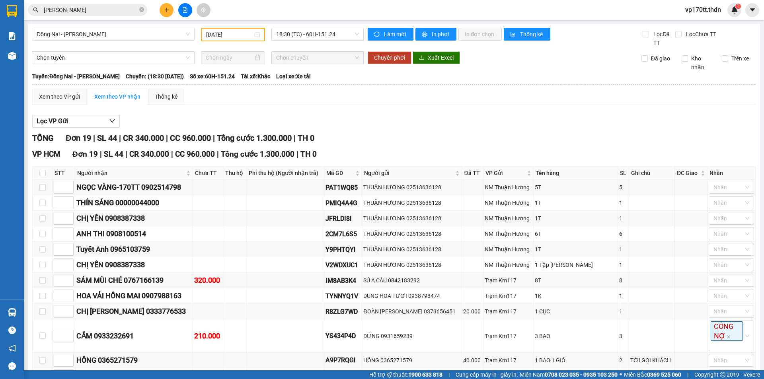
click at [137, 306] on div "CHỊ [PERSON_NAME] 0333776533" at bounding box center [133, 311] width 115 height 11
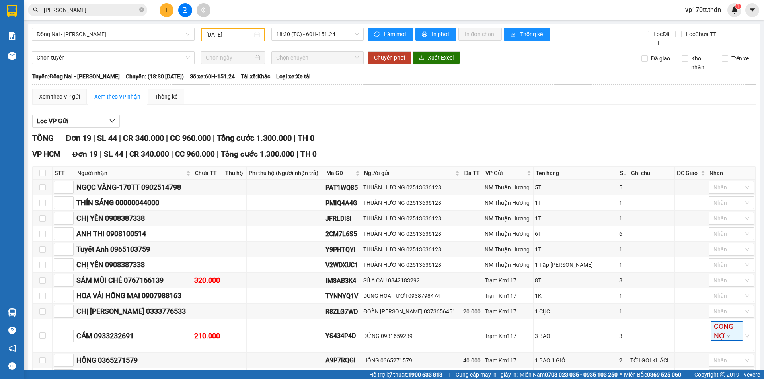
click at [119, 371] on div "BÀ 6 0889902946" at bounding box center [133, 376] width 115 height 11
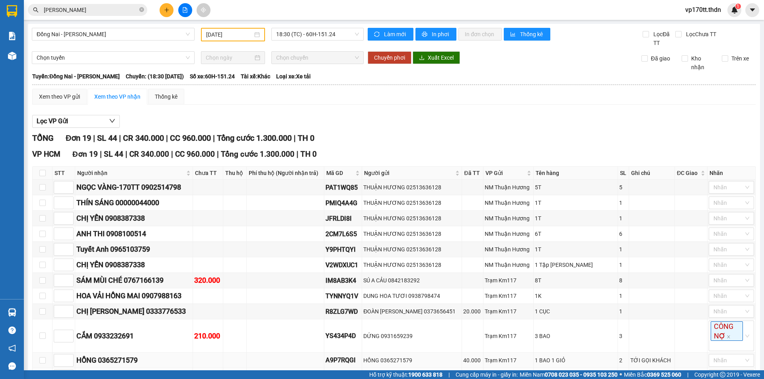
click at [118, 353] on td "HỒNG 0365271579" at bounding box center [134, 361] width 118 height 16
click at [118, 355] on div "HỒNG 0365271579" at bounding box center [133, 360] width 115 height 11
click at [121, 331] on div "CẮM 0933232691" at bounding box center [133, 336] width 115 height 11
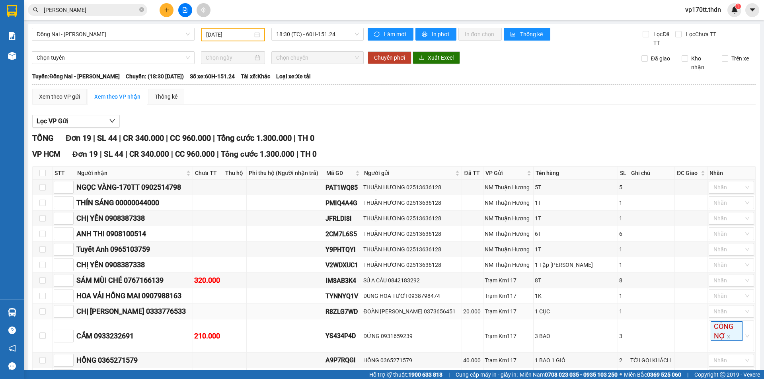
click at [140, 306] on div "CHỊ [PERSON_NAME] 0333776533" at bounding box center [133, 311] width 115 height 11
click at [152, 291] on div "HOA VẢI HỒNG MAI 0907988163" at bounding box center [133, 296] width 115 height 11
click at [148, 275] on div "SÁM MÙI CHÉ 0767166139" at bounding box center [133, 280] width 115 height 11
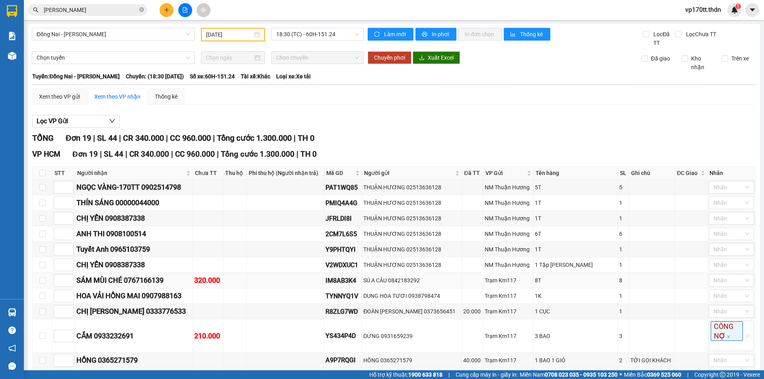
click at [148, 275] on div "SÁM MÙI CHÉ 0767166139" at bounding box center [133, 280] width 115 height 11
click at [135, 260] on div "CHỊ YẾN 0908387338" at bounding box center [133, 265] width 115 height 11
click at [163, 275] on div "SÁM MÙI CHÉ 0767166139" at bounding box center [133, 280] width 115 height 11
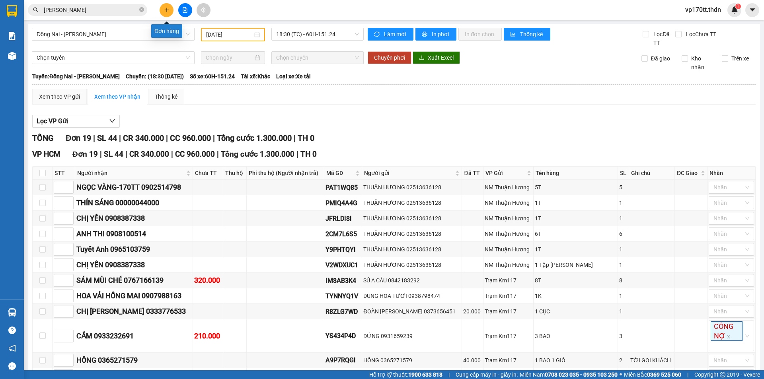
click at [163, 12] on button at bounding box center [167, 10] width 14 height 14
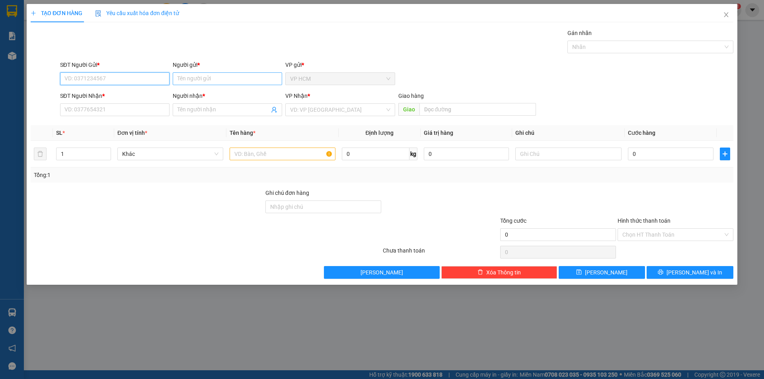
click at [199, 74] on input "Người gửi *" at bounding box center [227, 78] width 109 height 13
type input "[GEOGRAPHIC_DATA]"
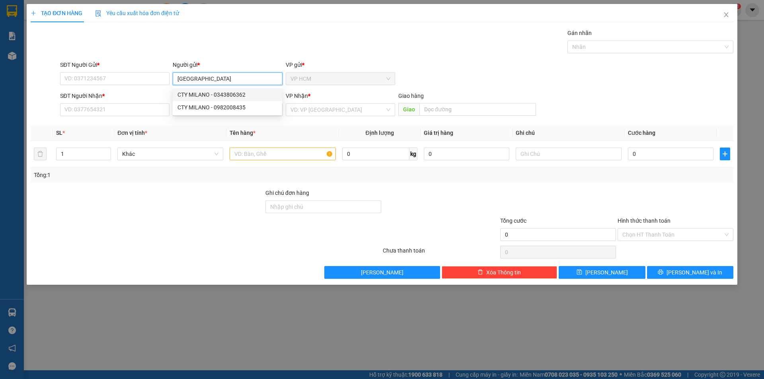
click at [226, 97] on div "CTY MILANO - 0343806362" at bounding box center [228, 94] width 100 height 9
type input "0343806362"
type input "CTY [GEOGRAPHIC_DATA]"
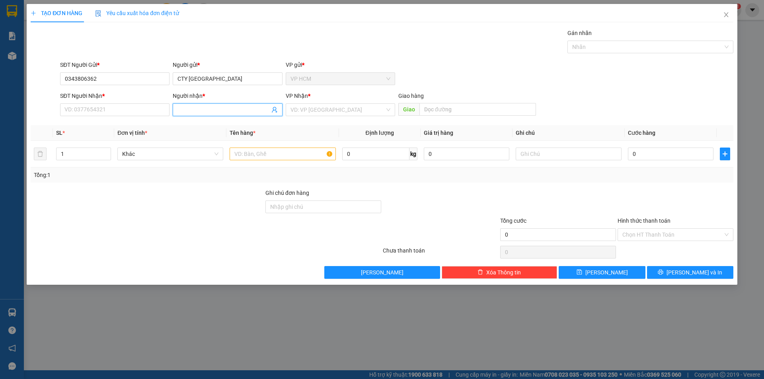
click at [275, 111] on icon "user-add" at bounding box center [274, 110] width 6 height 6
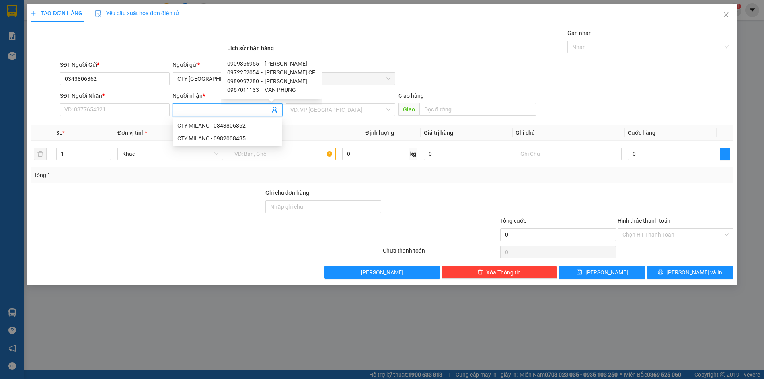
click at [270, 70] on span "[PERSON_NAME] CF" at bounding box center [290, 72] width 51 height 6
type input "0972252054"
type input "[PERSON_NAME] CF"
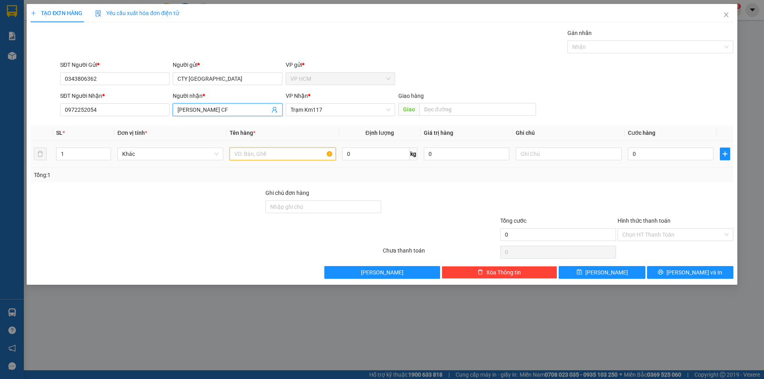
click at [297, 156] on input "text" at bounding box center [283, 154] width 106 height 13
type input "1T"
click at [634, 55] on div "Gán nhãn Nhãn" at bounding box center [651, 43] width 166 height 28
click at [637, 46] on div at bounding box center [647, 47] width 154 height 10
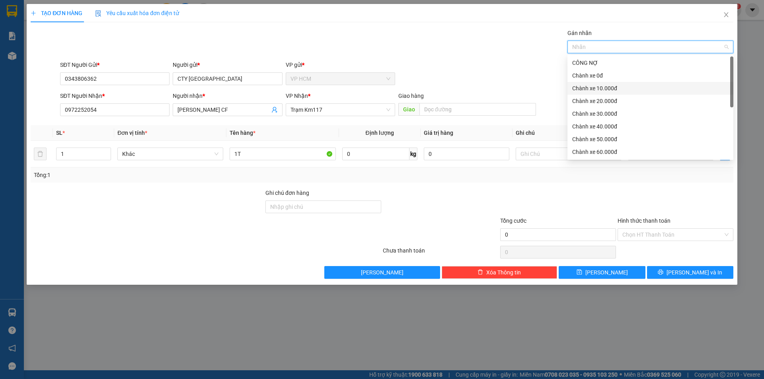
click at [600, 84] on div "Chành xe 10.000đ" at bounding box center [650, 88] width 156 height 9
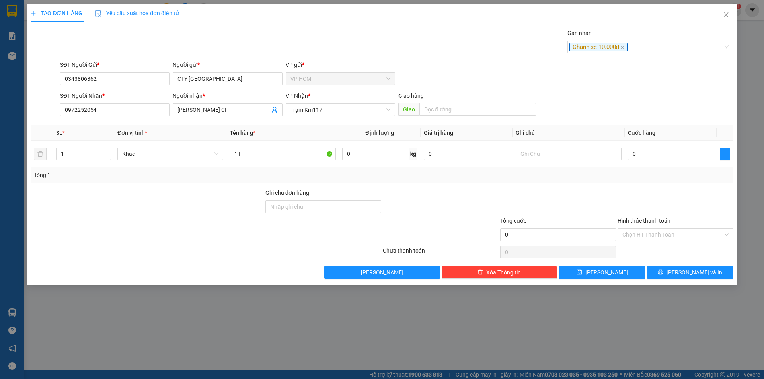
drag, startPoint x: 394, startPoint y: 47, endPoint x: 673, endPoint y: 192, distance: 315.1
click at [397, 47] on div "Gán nhãn Chành xe 10.000đ" at bounding box center [397, 43] width 677 height 28
click at [677, 162] on td "0" at bounding box center [671, 154] width 92 height 27
click at [675, 158] on input "0" at bounding box center [671, 154] width 86 height 13
type input "4"
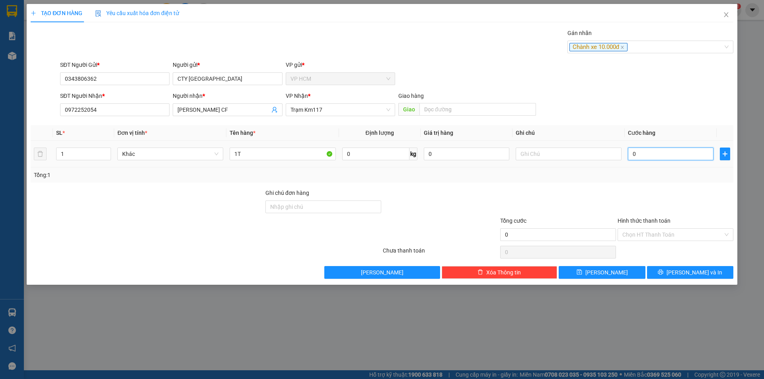
type input "4"
type input "40"
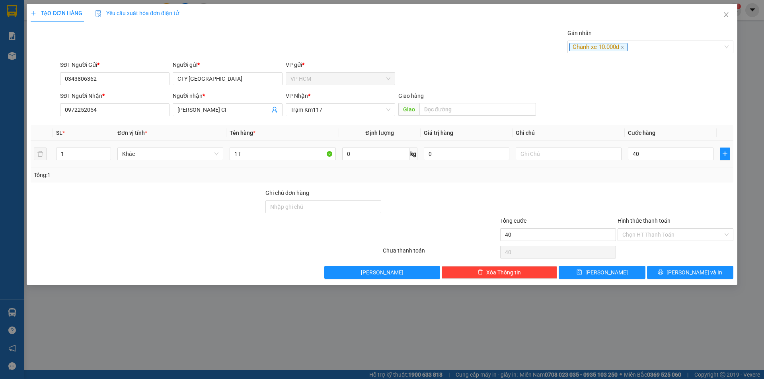
type input "40.000"
drag, startPoint x: 668, startPoint y: 197, endPoint x: 665, endPoint y: 253, distance: 55.8
click at [668, 198] on div at bounding box center [675, 203] width 117 height 28
click at [660, 229] on input "Hình thức thanh toán" at bounding box center [673, 235] width 101 height 12
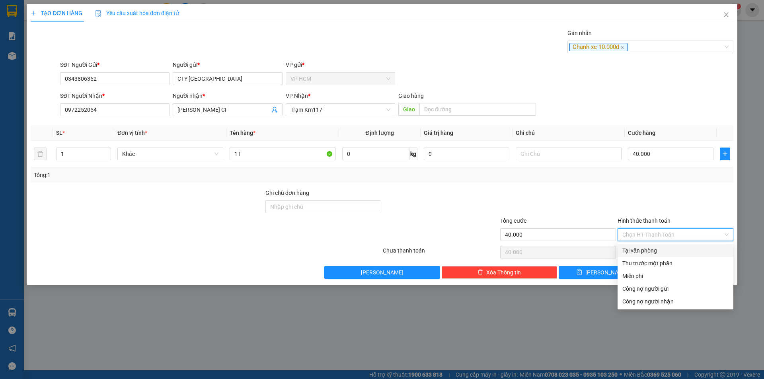
click at [650, 257] on div "Tại văn phòng" at bounding box center [676, 250] width 116 height 13
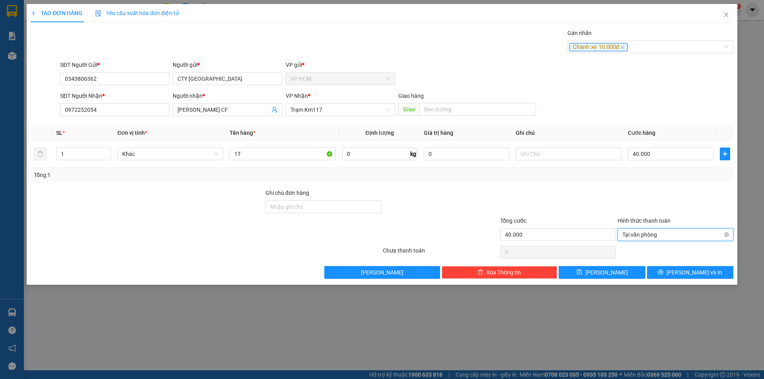
click at [640, 235] on span "Tại văn phòng" at bounding box center [676, 235] width 106 height 12
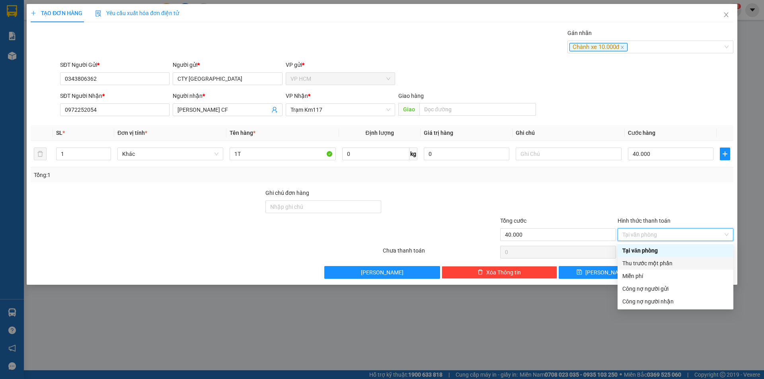
click at [638, 259] on div "Thu trước một phần" at bounding box center [676, 263] width 116 height 13
type input "40.000"
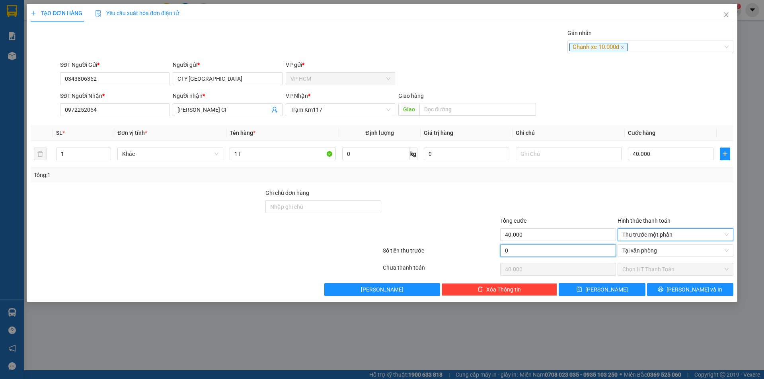
click at [553, 252] on input "0" at bounding box center [558, 250] width 116 height 13
type input "1"
type input "39.999"
type input "10"
type input "39.990"
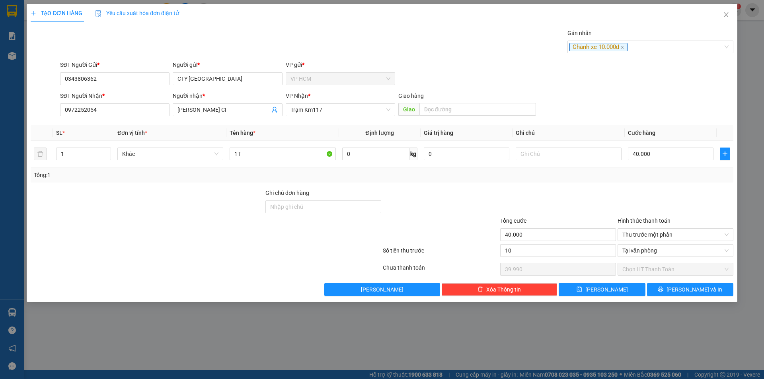
type input "10.000"
type input "30.000"
click at [567, 184] on div "Transit Pickup Surcharge Ids Transit Deliver Surcharge Ids Transit Deliver Surc…" at bounding box center [382, 162] width 703 height 267
click at [684, 289] on span "[PERSON_NAME] và In" at bounding box center [695, 289] width 56 height 9
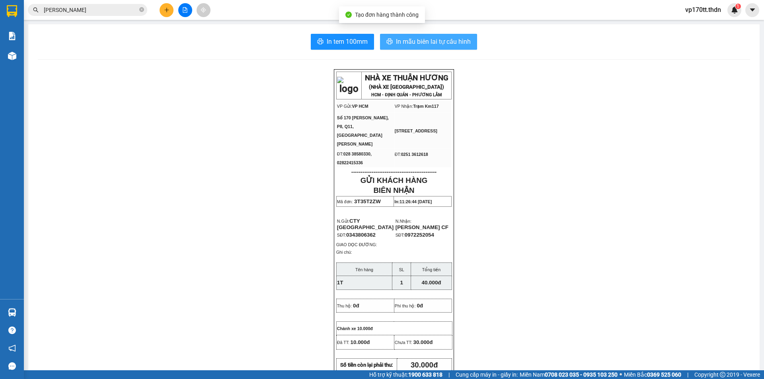
click at [449, 44] on span "In mẫu biên lai tự cấu hình" at bounding box center [433, 42] width 75 height 10
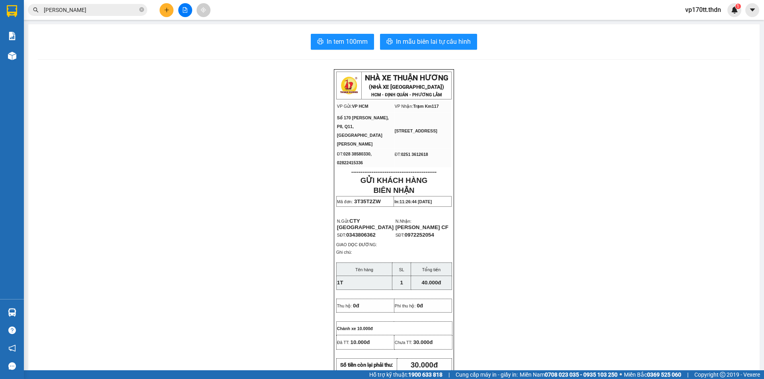
click at [165, 11] on icon "plus" at bounding box center [167, 10] width 6 height 6
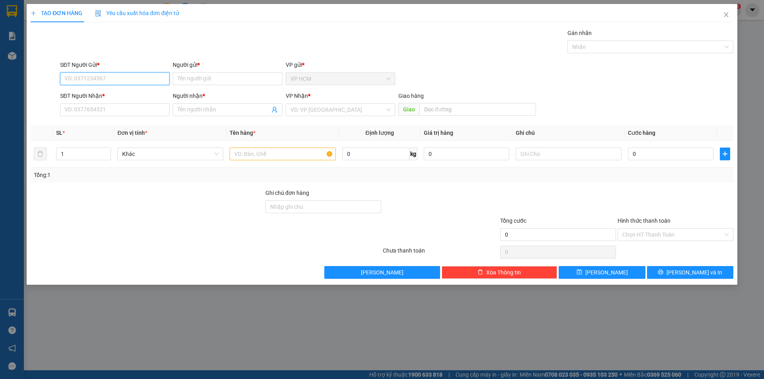
click at [121, 77] on input "SĐT Người Gửi *" at bounding box center [114, 78] width 109 height 13
click at [104, 96] on div "0779938656 - HÙNG" at bounding box center [115, 94] width 100 height 9
type input "0779938656"
type input "HÙNG"
type input "0356221723"
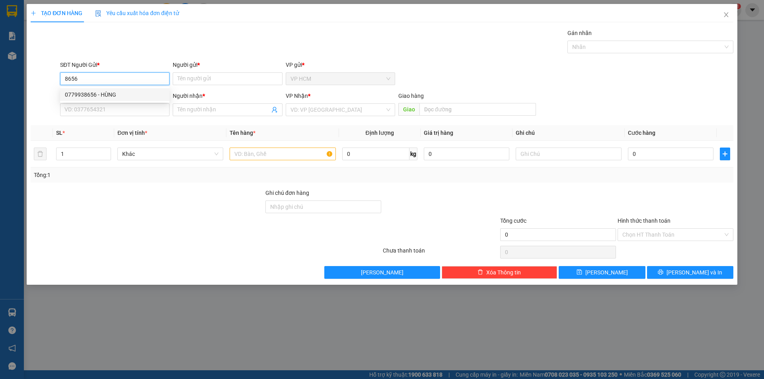
type input "THI PL"
type input "[PERSON_NAME]"
type input "40.000"
click at [588, 46] on div at bounding box center [647, 47] width 154 height 10
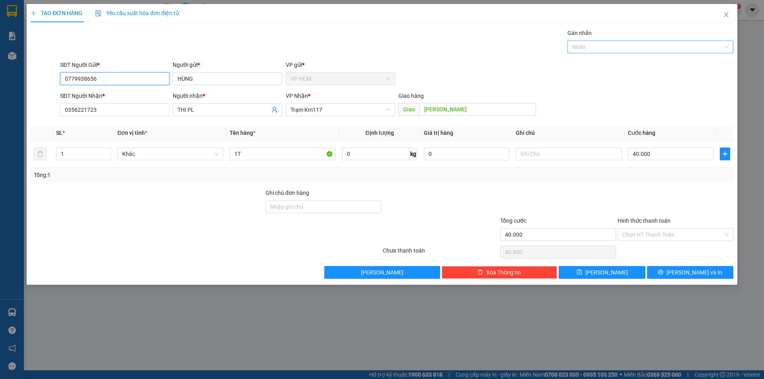
type input "0779938656"
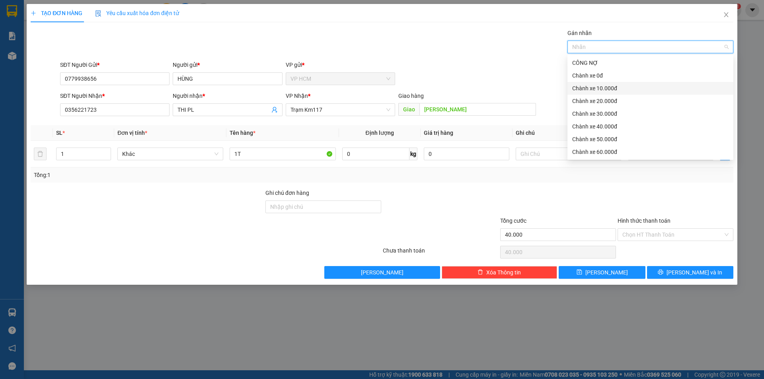
click at [616, 89] on div "Chành xe 10.000đ" at bounding box center [650, 88] width 156 height 9
click at [599, 89] on div "Chành xe 10.000đ" at bounding box center [647, 88] width 151 height 9
click at [599, 75] on div "Chành xe 0đ" at bounding box center [650, 75] width 156 height 9
click at [435, 43] on div "Gán nhãn Chành xe 0đ" at bounding box center [397, 43] width 677 height 28
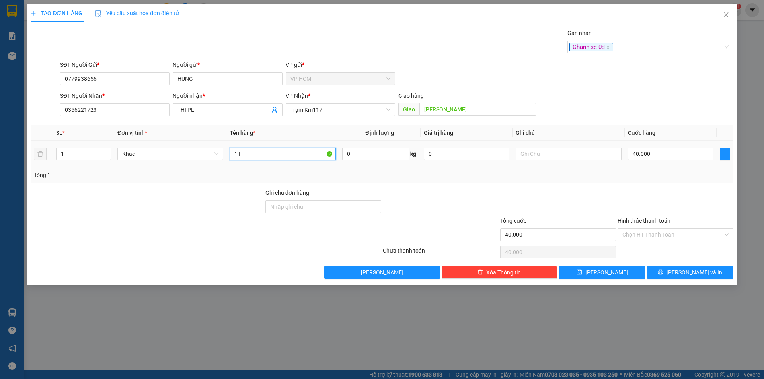
click at [266, 153] on input "1T" at bounding box center [283, 154] width 106 height 13
type input "1"
click at [657, 150] on input "40.000" at bounding box center [671, 154] width 86 height 13
drag, startPoint x: 650, startPoint y: 181, endPoint x: 650, endPoint y: 213, distance: 31.8
click at [650, 181] on div "Tổng: 1" at bounding box center [382, 175] width 703 height 15
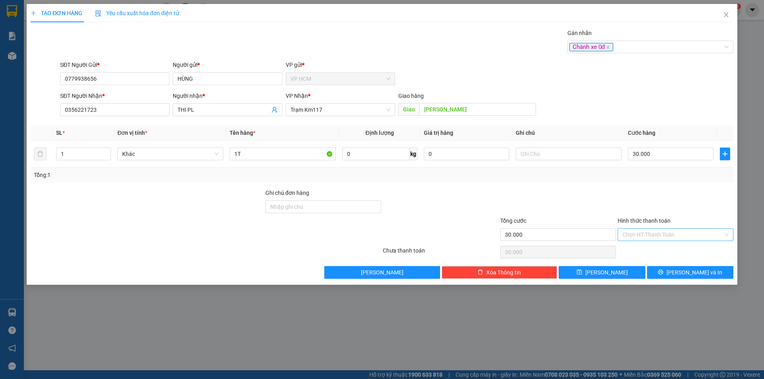
click at [646, 237] on input "Hình thức thanh toán" at bounding box center [673, 235] width 101 height 12
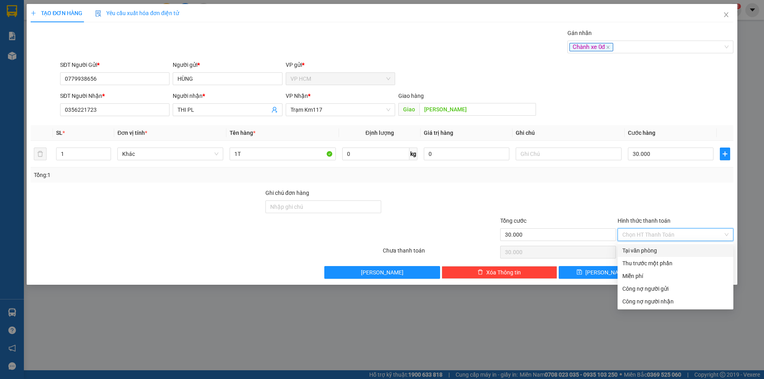
click at [647, 245] on div "Tại văn phòng" at bounding box center [676, 250] width 116 height 13
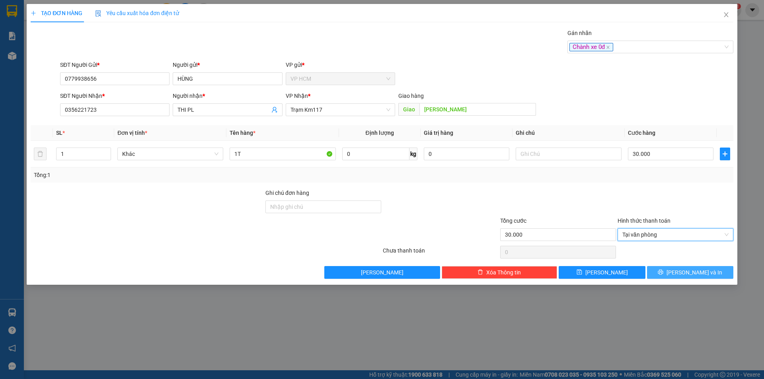
click at [686, 273] on span "[PERSON_NAME] và In" at bounding box center [695, 272] width 56 height 9
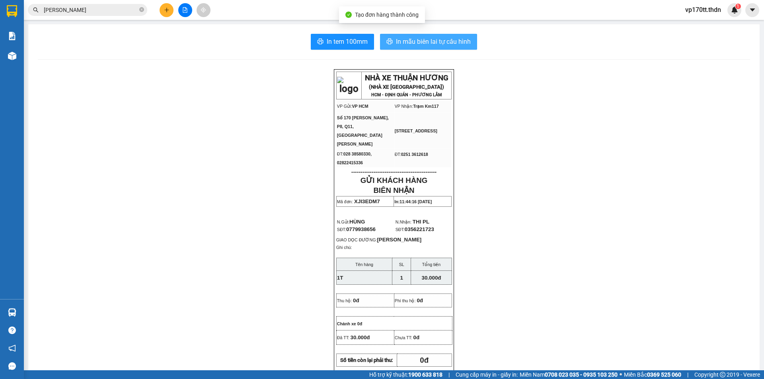
click at [463, 44] on span "In mẫu biên lai tự cấu hình" at bounding box center [433, 42] width 75 height 10
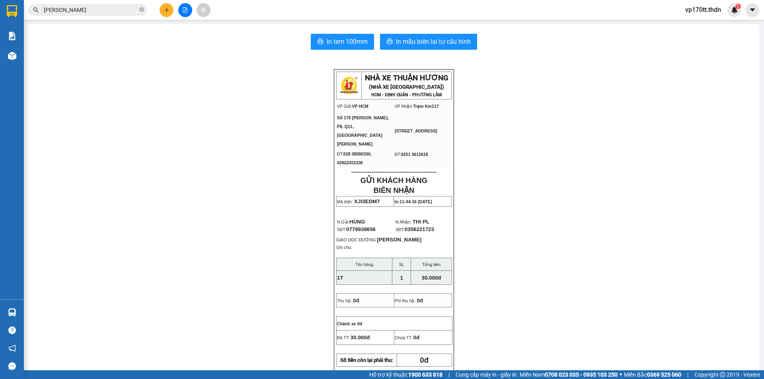
click at [166, 8] on icon "plus" at bounding box center [167, 10] width 6 height 6
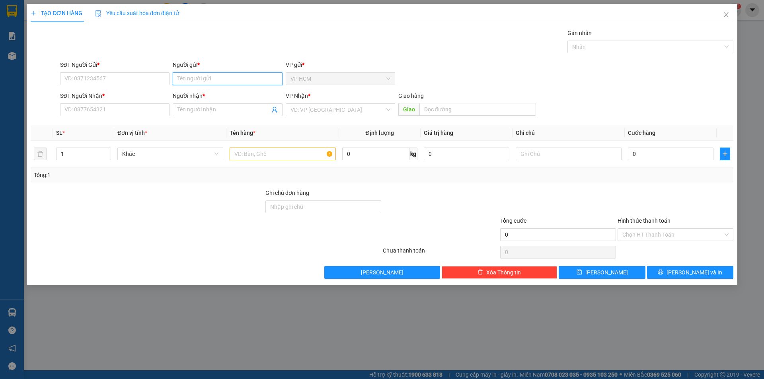
click at [248, 78] on input "Người gửi *" at bounding box center [227, 78] width 109 height 13
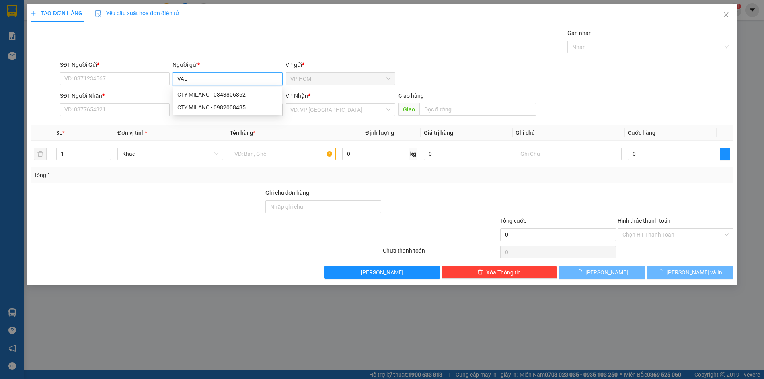
type input "VALI"
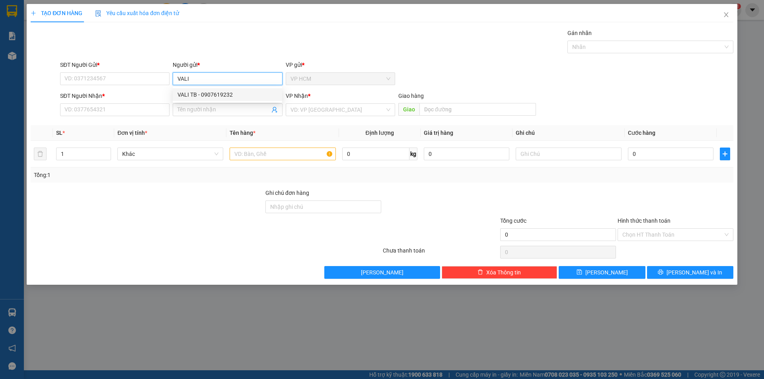
click at [242, 94] on div "VALI TB - 0907619232" at bounding box center [228, 94] width 100 height 9
type input "0907619232"
type input "VALI TB"
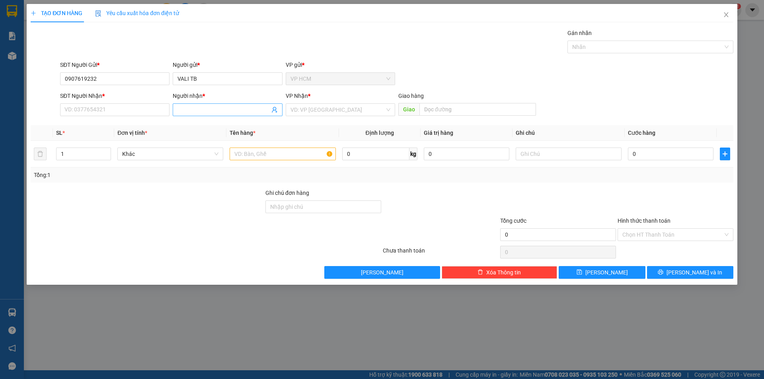
click at [273, 109] on icon "user-add" at bounding box center [274, 110] width 6 height 6
click at [269, 80] on span "0985555822" at bounding box center [257, 81] width 32 height 6
type input "0985555822"
type input "XUÂN ĐQ"
type input "CHỢ CŨ"
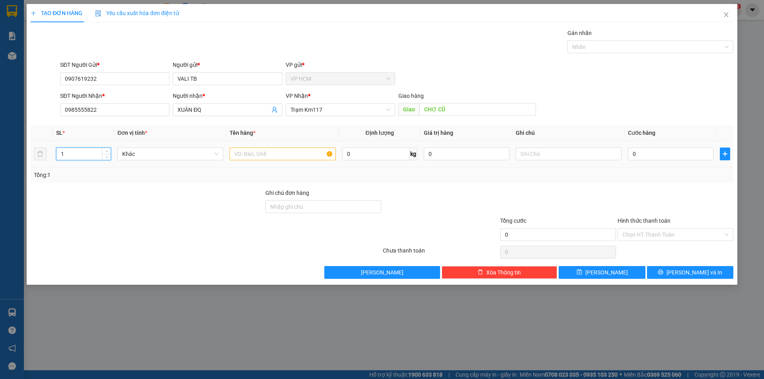
click at [84, 153] on input "1" at bounding box center [84, 154] width 54 height 12
type input "5"
click at [305, 151] on input "text" at bounding box center [283, 154] width 106 height 13
click at [621, 51] on div at bounding box center [647, 47] width 154 height 10
type input "5T"
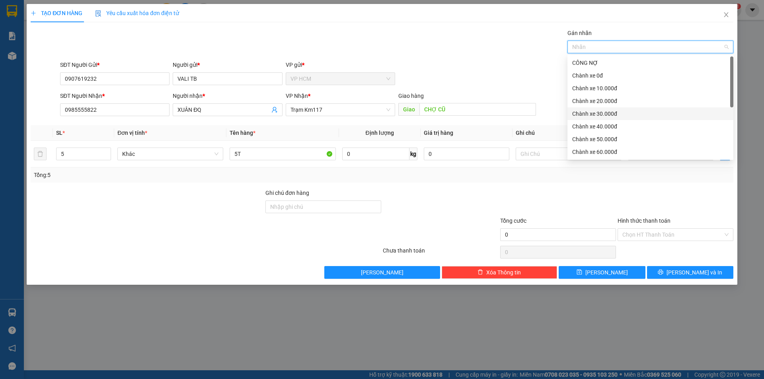
click at [611, 115] on div "Chành xe 30.000đ" at bounding box center [650, 113] width 156 height 9
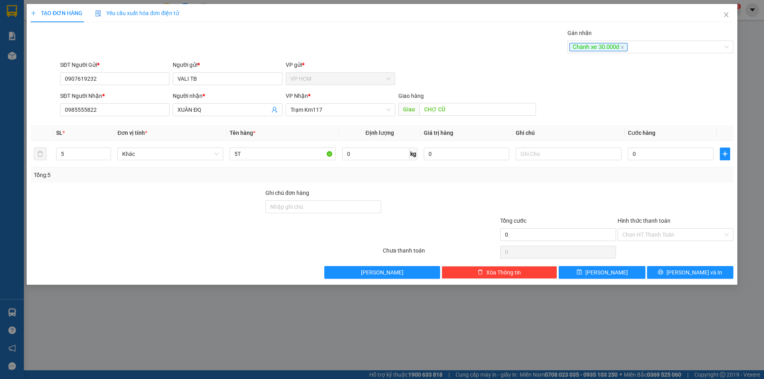
click at [452, 60] on div "Transit Pickup Surcharge Ids Transit Deliver Surcharge Ids Transit Deliver Surc…" at bounding box center [382, 154] width 703 height 250
click at [663, 156] on input "0" at bounding box center [671, 154] width 86 height 13
click at [640, 188] on div "Transit Pickup Surcharge Ids Transit Deliver Surcharge Ids Transit Deliver Surc…" at bounding box center [382, 154] width 703 height 250
click at [647, 233] on input "Hình thức thanh toán" at bounding box center [673, 235] width 101 height 12
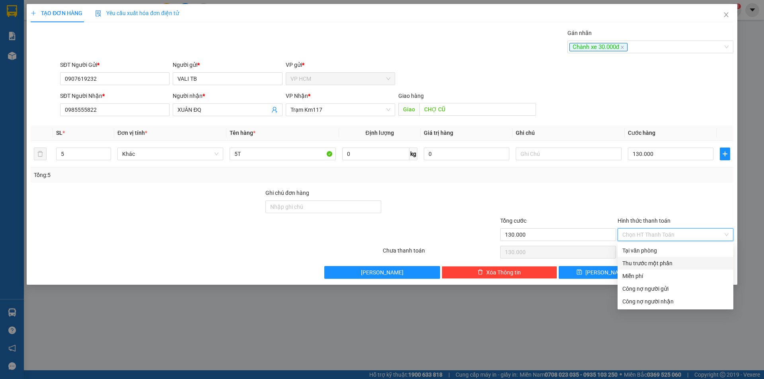
drag, startPoint x: 635, startPoint y: 257, endPoint x: 612, endPoint y: 261, distance: 23.0
click at [635, 258] on div "Thu trước một phần" at bounding box center [676, 263] width 116 height 13
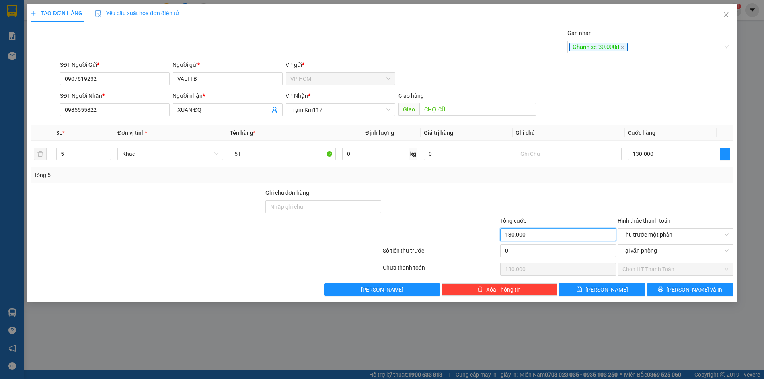
click at [533, 233] on input "130.000" at bounding box center [558, 234] width 116 height 13
click at [542, 254] on input "0" at bounding box center [558, 250] width 116 height 13
drag, startPoint x: 554, startPoint y: 192, endPoint x: 617, endPoint y: 248, distance: 84.3
click at [554, 192] on div at bounding box center [558, 203] width 117 height 28
click at [664, 287] on icon "printer" at bounding box center [661, 290] width 6 height 6
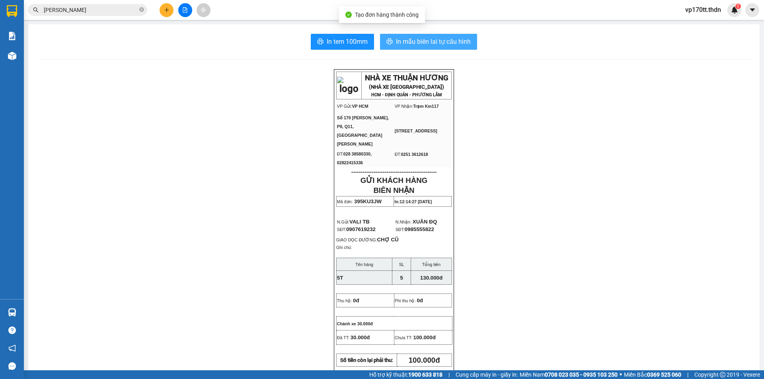
click at [425, 42] on span "In mẫu biên lai tự cấu hình" at bounding box center [433, 42] width 75 height 10
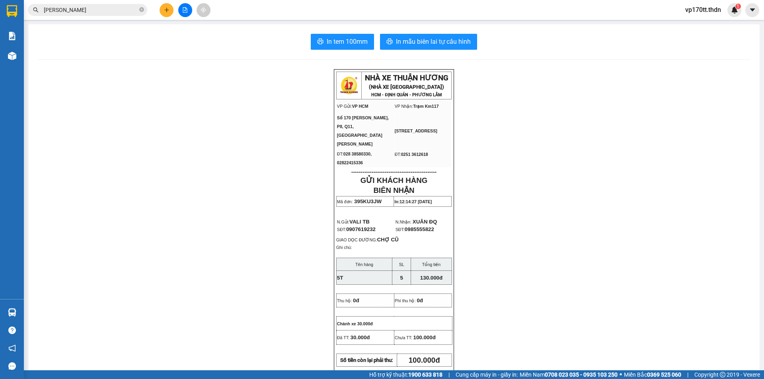
click at [161, 17] on div at bounding box center [185, 10] width 60 height 14
click at [165, 13] on button at bounding box center [167, 10] width 14 height 14
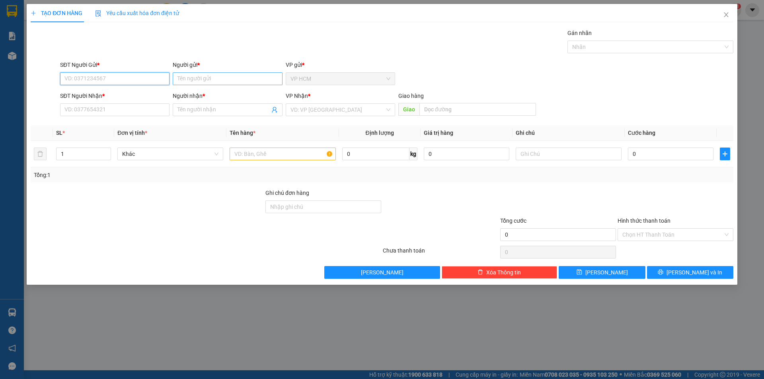
click at [216, 79] on input "Người gửi *" at bounding box center [227, 78] width 109 height 13
type input "NHÃ VÂN"
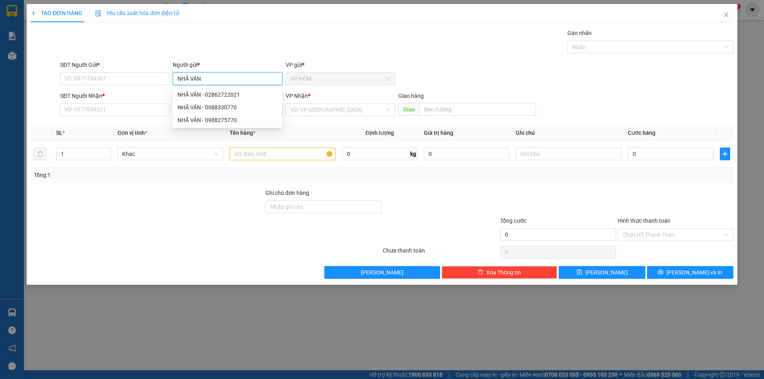
click at [236, 95] on div "NHÃ VÂN - 02862722021" at bounding box center [228, 94] width 100 height 9
type input "02862722021"
type input "NHÃ VÂN"
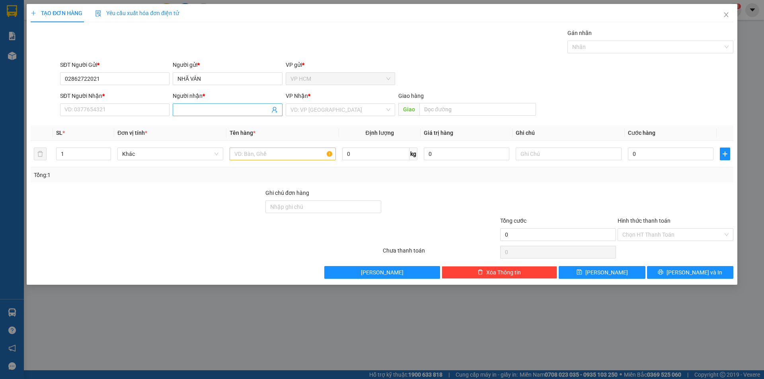
click at [275, 110] on icon "user-add" at bounding box center [274, 110] width 6 height 6
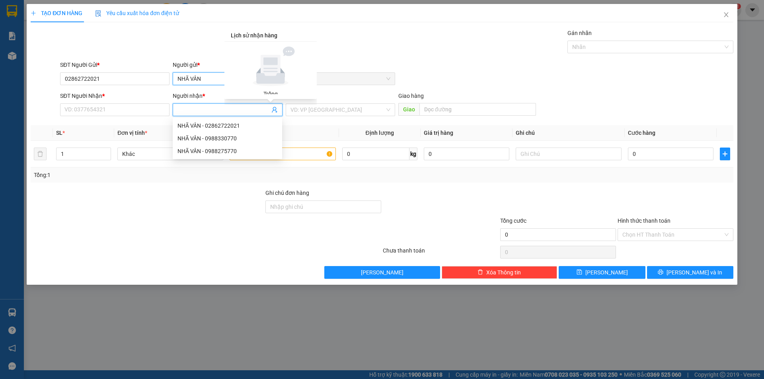
click at [211, 82] on input "NHÃ VÂN" at bounding box center [227, 78] width 109 height 13
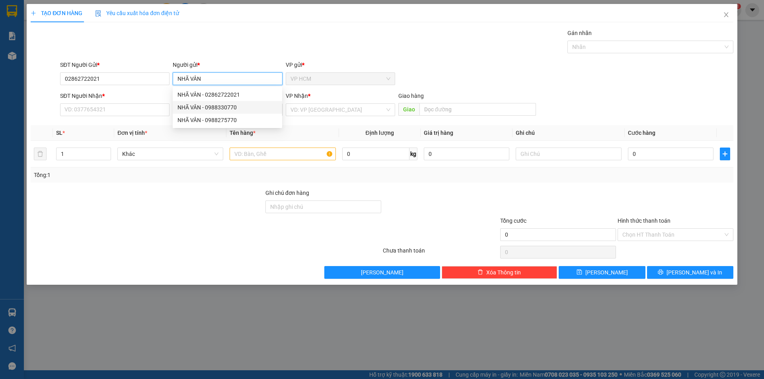
click at [236, 119] on div "NHÃ VÂN - 0988275770" at bounding box center [228, 120] width 100 height 9
type input "0988275770"
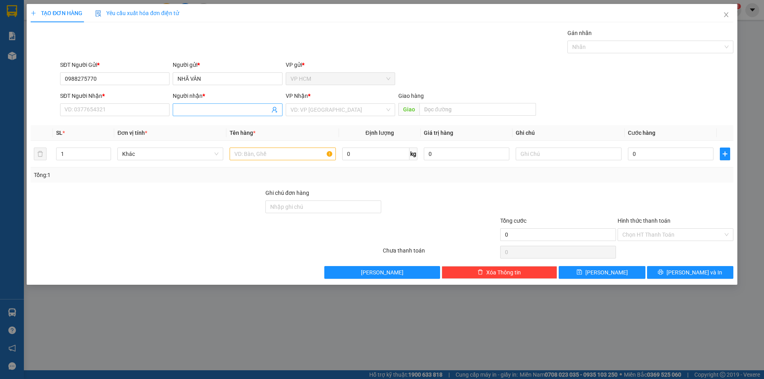
click at [276, 108] on icon "user-add" at bounding box center [274, 110] width 5 height 6
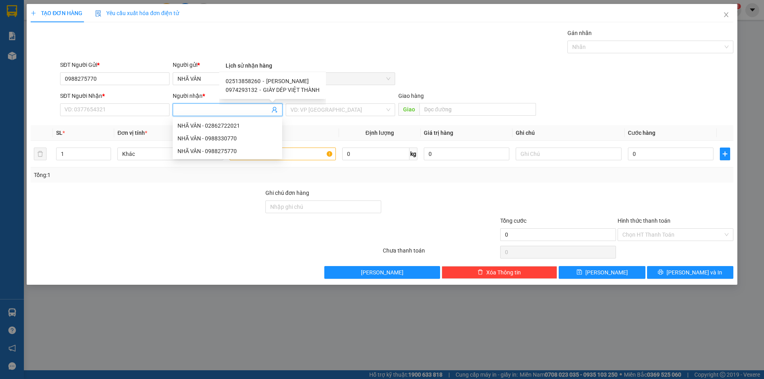
click at [279, 83] on span "[PERSON_NAME]" at bounding box center [287, 81] width 43 height 6
type input "02513858260"
type input "[PERSON_NAME]"
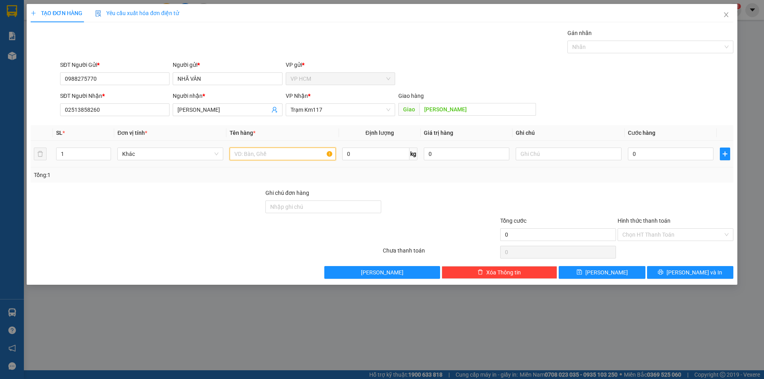
click at [320, 148] on input "text" at bounding box center [283, 154] width 106 height 13
type input "1B"
click at [656, 33] on div "Gán nhãn" at bounding box center [651, 35] width 166 height 12
click at [647, 45] on div at bounding box center [647, 47] width 154 height 10
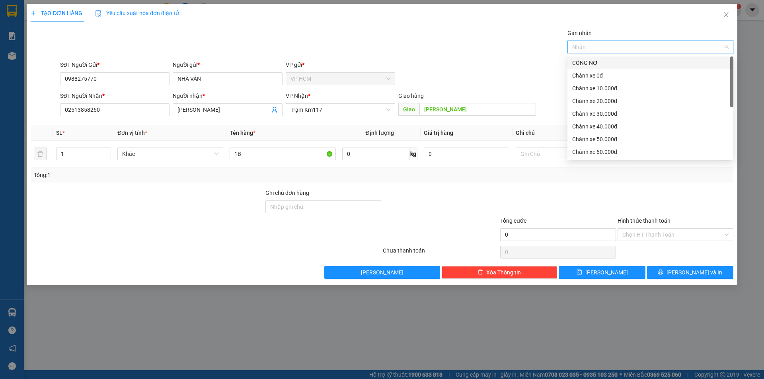
click at [609, 62] on div "CÔNG NỢ" at bounding box center [650, 63] width 156 height 9
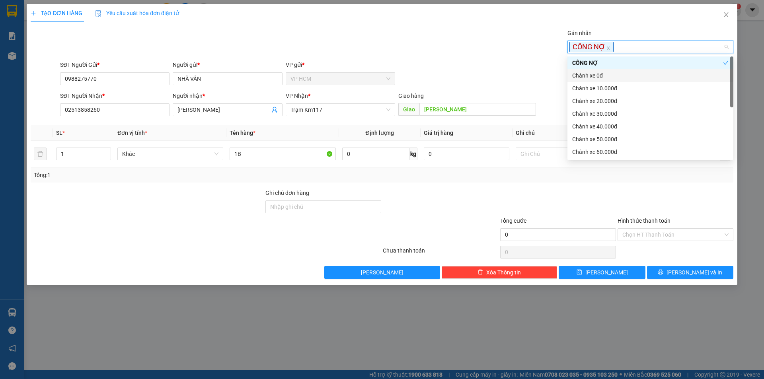
click at [603, 82] on div "Chành xe 0đ" at bounding box center [651, 75] width 166 height 13
click at [597, 79] on div "Chành xe 0đ" at bounding box center [647, 75] width 151 height 9
drag, startPoint x: 600, startPoint y: 87, endPoint x: 391, endPoint y: 48, distance: 212.2
click at [599, 87] on div "Chành xe 10.000đ" at bounding box center [650, 88] width 156 height 9
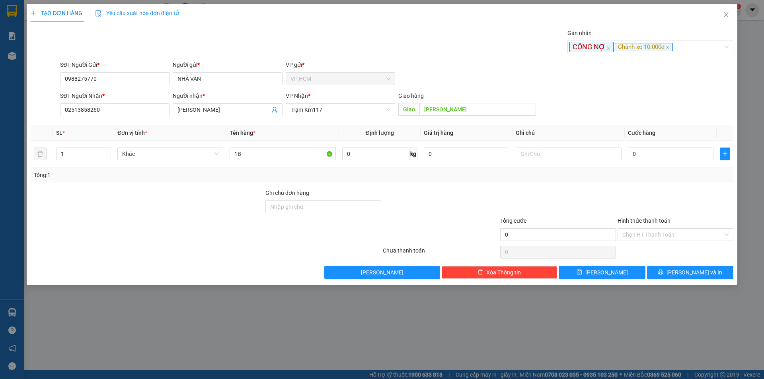
click at [391, 48] on div "Gán nhãn CÔNG NỢ Chành xe 10.000đ" at bounding box center [397, 43] width 677 height 28
click at [645, 158] on input "0" at bounding box center [671, 154] width 86 height 13
type input "5"
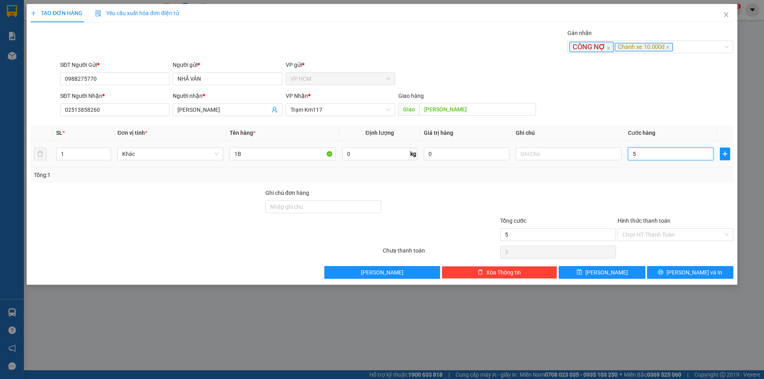
type input "50"
type input "50.000"
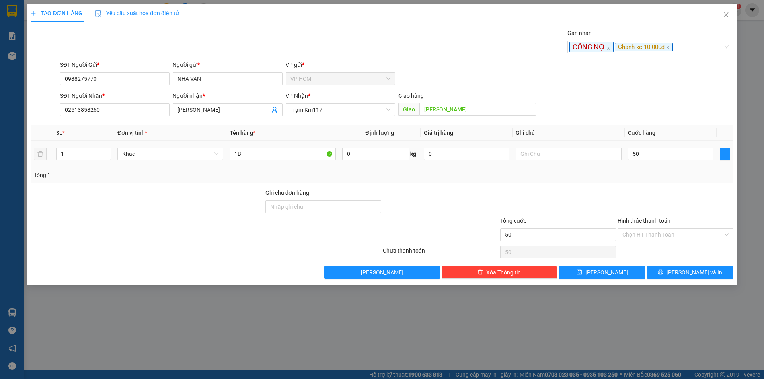
type input "50.000"
drag, startPoint x: 644, startPoint y: 187, endPoint x: 648, endPoint y: 232, distance: 45.5
click at [644, 191] on div "Transit Pickup Surcharge Ids Transit Deliver Surcharge Ids Transit Deliver Surc…" at bounding box center [382, 154] width 703 height 250
click at [648, 238] on input "Hình thức thanh toán" at bounding box center [673, 235] width 101 height 12
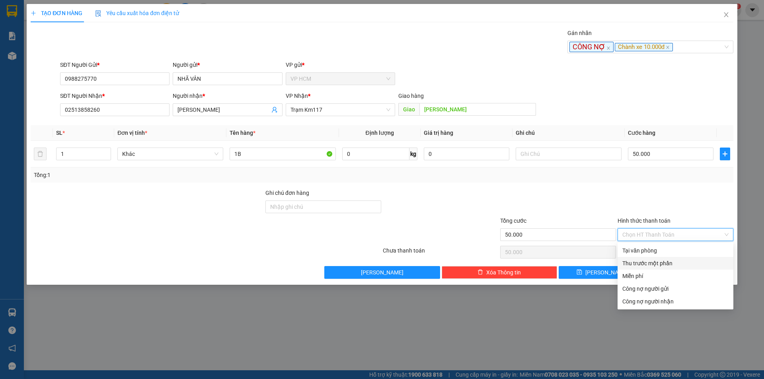
click at [643, 260] on div "Thu trước một phần" at bounding box center [676, 263] width 106 height 9
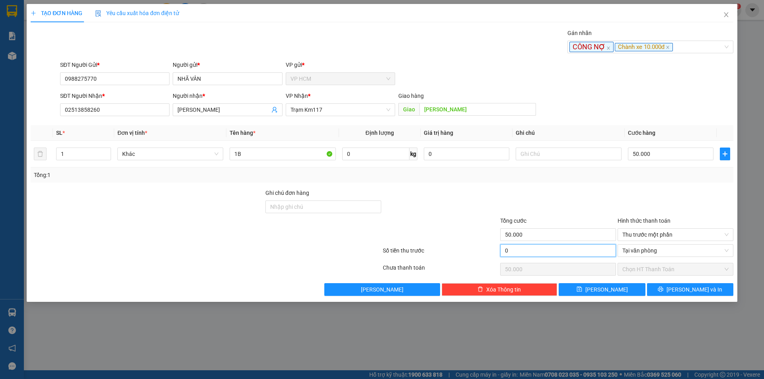
drag, startPoint x: 535, startPoint y: 247, endPoint x: 578, endPoint y: 209, distance: 57.0
click at [535, 246] on input "0" at bounding box center [558, 250] width 116 height 13
type input "1"
type input "49.999"
type input "10"
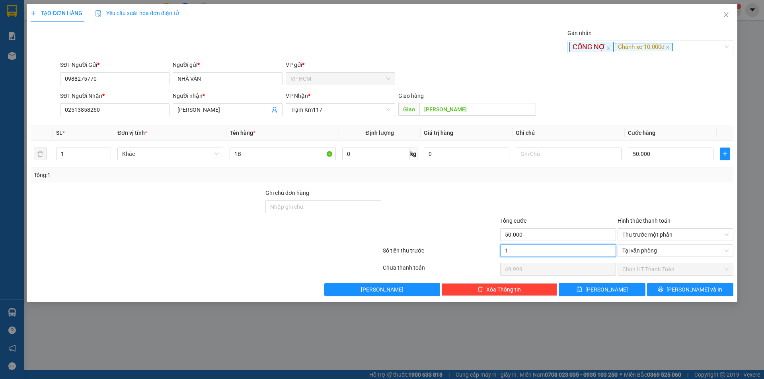
type input "49.990"
type input "10.000"
type input "40.000"
drag, startPoint x: 578, startPoint y: 209, endPoint x: 648, endPoint y: 271, distance: 93.3
click at [578, 209] on div at bounding box center [558, 203] width 117 height 28
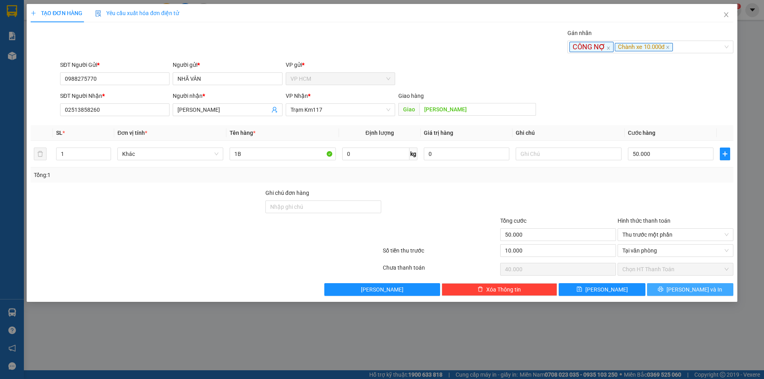
click at [695, 290] on span "[PERSON_NAME] và In" at bounding box center [695, 289] width 56 height 9
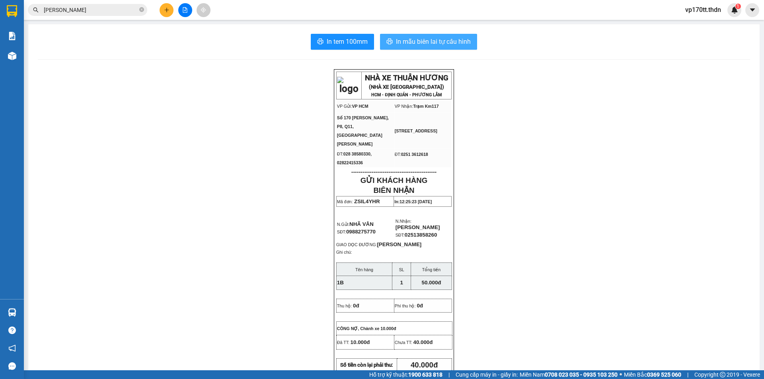
click at [404, 39] on span "In mẫu biên lai tự cấu hình" at bounding box center [433, 42] width 75 height 10
click at [169, 6] on button at bounding box center [167, 10] width 14 height 14
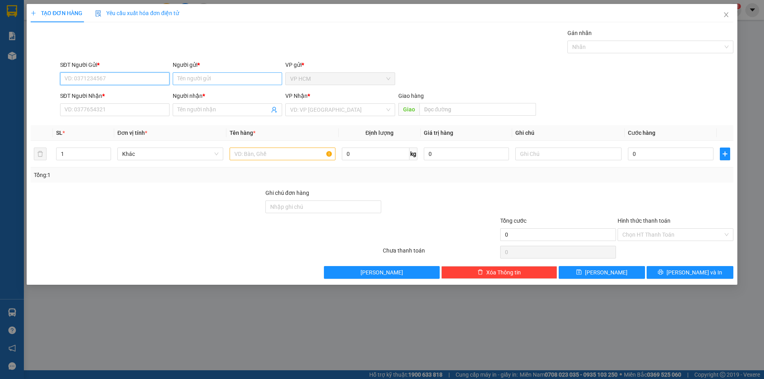
click at [211, 84] on input "Người gửi *" at bounding box center [227, 78] width 109 height 13
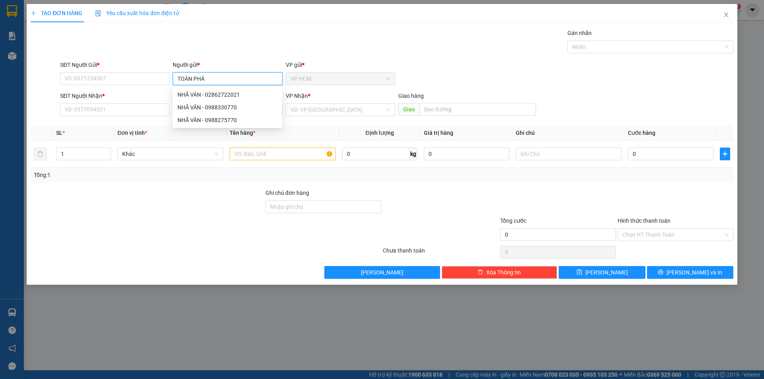
type input "TOÀN PHÁT"
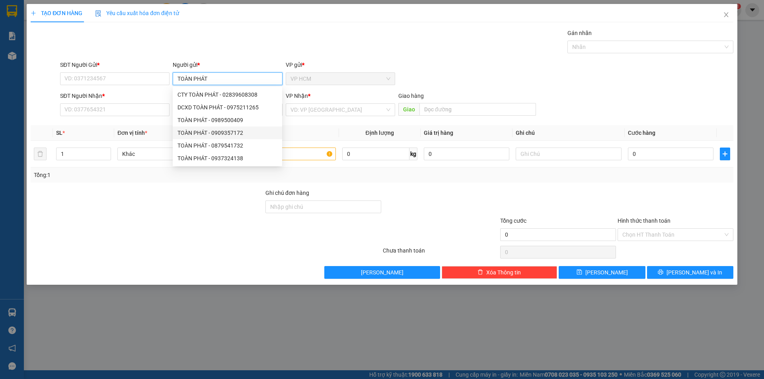
click at [256, 132] on div "TOÀN PHÁT - 0909357172" at bounding box center [228, 133] width 100 height 9
type input "0909357172"
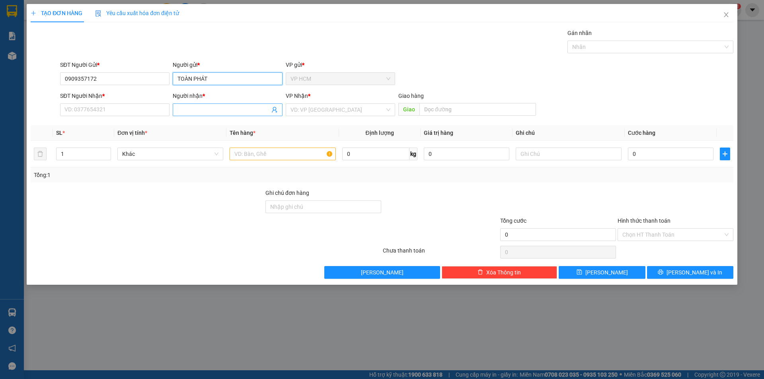
type input "TOÀN PHÁT"
click at [275, 110] on icon "user-add" at bounding box center [274, 110] width 5 height 6
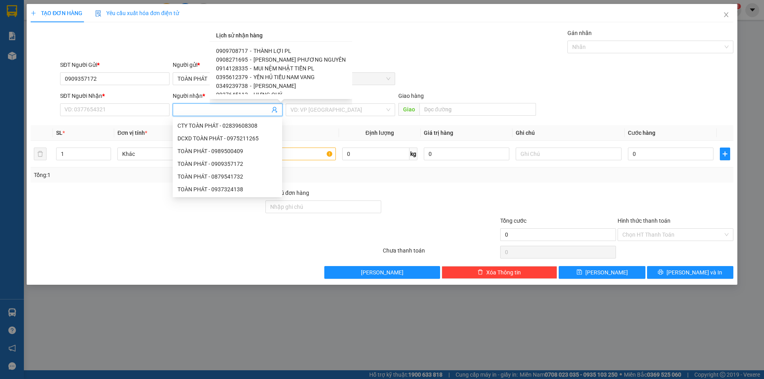
click at [270, 59] on span "[PERSON_NAME] PHƯƠNG NGUYÊN" at bounding box center [300, 60] width 92 height 6
type input "0908271695"
type input "[PERSON_NAME] PHƯƠNG NGUYÊN"
type input "[PERSON_NAME]"
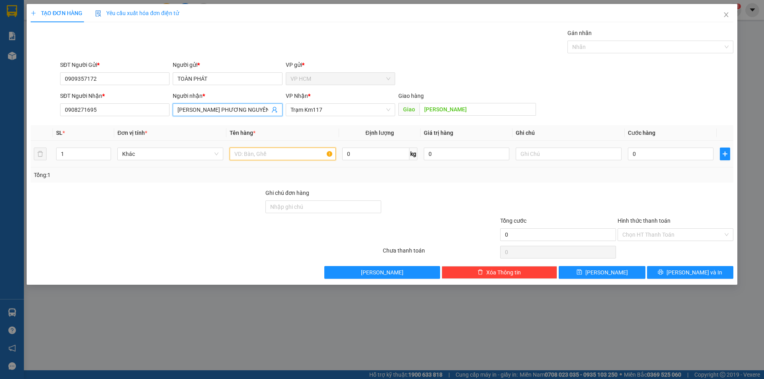
click at [299, 150] on input "text" at bounding box center [283, 154] width 106 height 13
type input "1T"
click at [644, 53] on div "Gán nhãn Nhãn" at bounding box center [651, 43] width 166 height 28
click at [633, 43] on div at bounding box center [647, 47] width 154 height 10
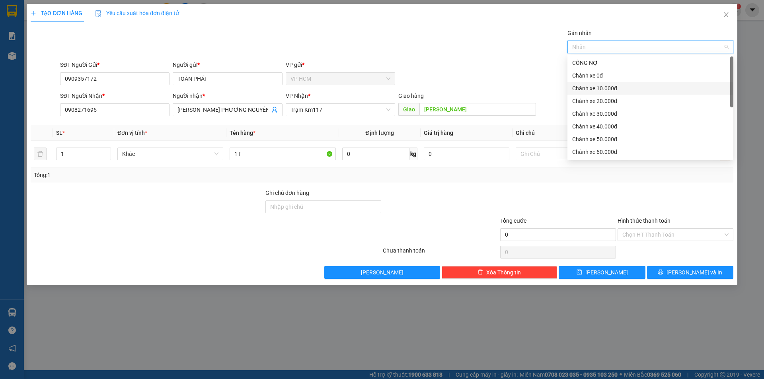
click at [580, 88] on div "Chành xe 10.000đ" at bounding box center [650, 88] width 156 height 9
click at [481, 62] on div "SĐT Người Gửi * 0909357172 Người gửi * TOÀN PHÁT VP gửi * VP HCM" at bounding box center [397, 74] width 677 height 28
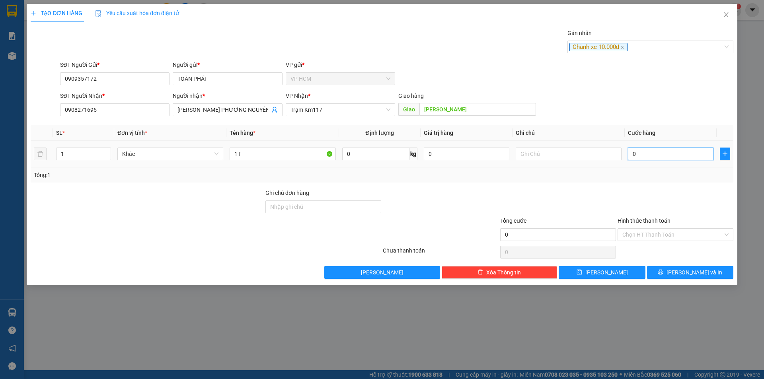
click at [663, 158] on input "0" at bounding box center [671, 154] width 86 height 13
type input "3"
type input "30"
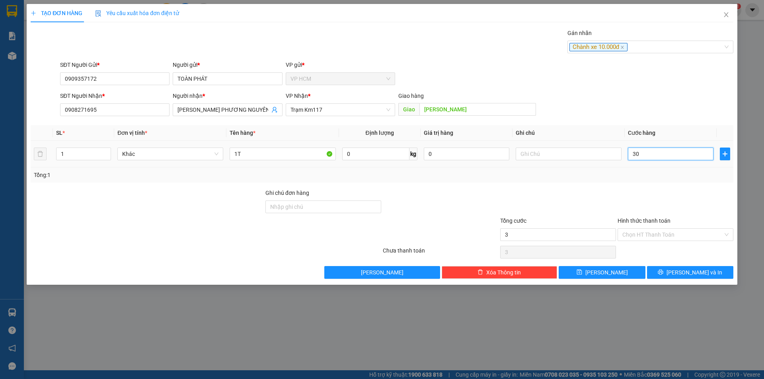
type input "30"
type input "30.000"
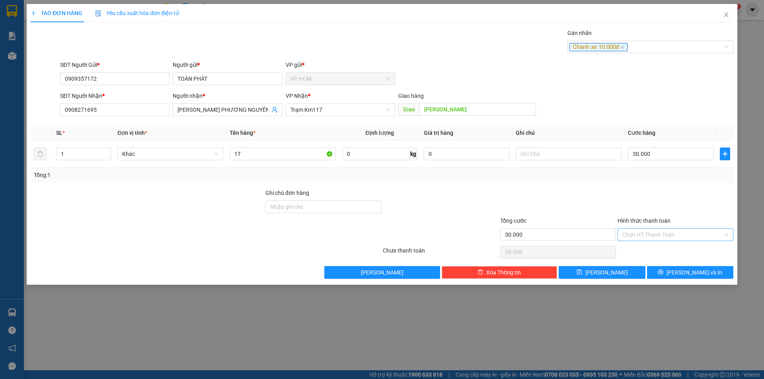
drag, startPoint x: 657, startPoint y: 183, endPoint x: 646, endPoint y: 238, distance: 55.1
click at [657, 185] on div "Transit Pickup Surcharge Ids Transit Deliver Surcharge Ids Transit Deliver Surc…" at bounding box center [382, 154] width 703 height 250
click at [646, 238] on input "Hình thức thanh toán" at bounding box center [673, 235] width 101 height 12
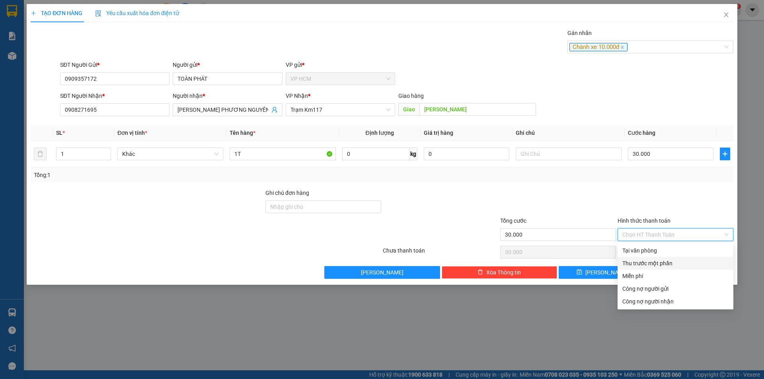
drag, startPoint x: 638, startPoint y: 267, endPoint x: 585, endPoint y: 258, distance: 54.1
click at [638, 267] on div "Thu trước một phần" at bounding box center [676, 263] width 106 height 9
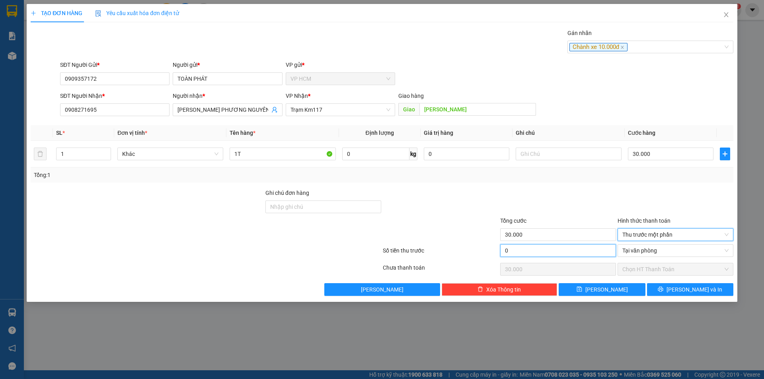
click at [547, 250] on input "0" at bounding box center [558, 250] width 116 height 13
click at [572, 195] on div at bounding box center [558, 203] width 117 height 28
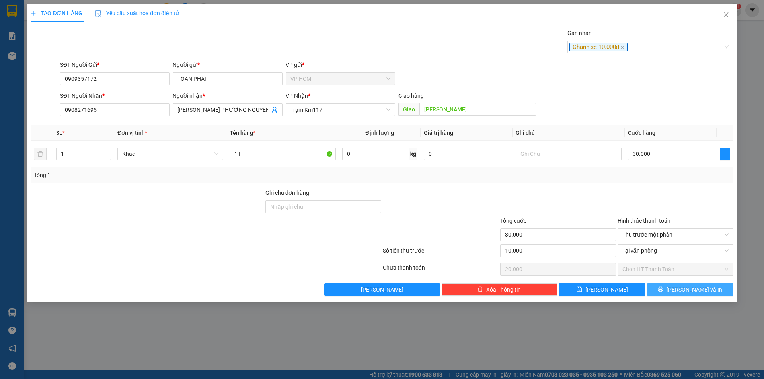
click at [691, 288] on span "[PERSON_NAME] và In" at bounding box center [695, 289] width 56 height 9
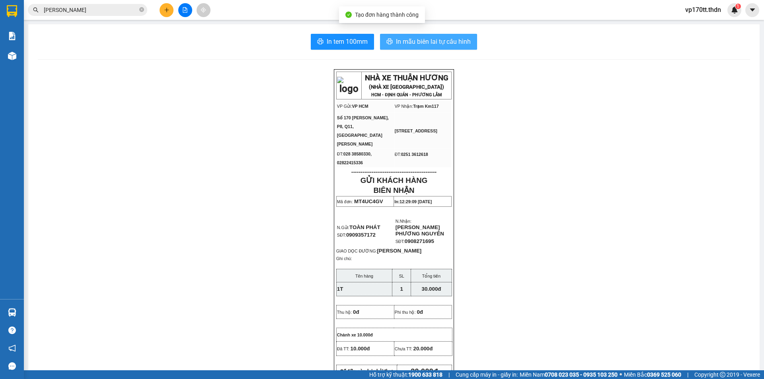
click at [487, 54] on div "In tem 100mm In mẫu biên lai tự cấu hình NHÀ XE THUẬN HƯƠNG (NHÀ XE [GEOGRAPHIC…" at bounding box center [394, 378] width 732 height 709
click at [440, 42] on span "In mẫu biên lai tự cấu hình" at bounding box center [433, 42] width 75 height 10
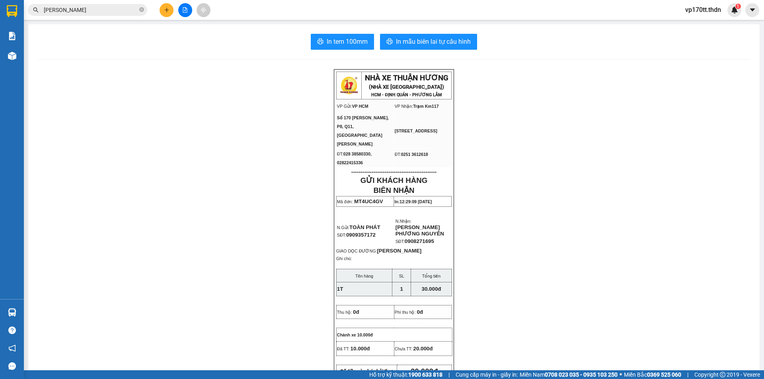
click at [92, 14] on input "[PERSON_NAME]" at bounding box center [91, 10] width 94 height 9
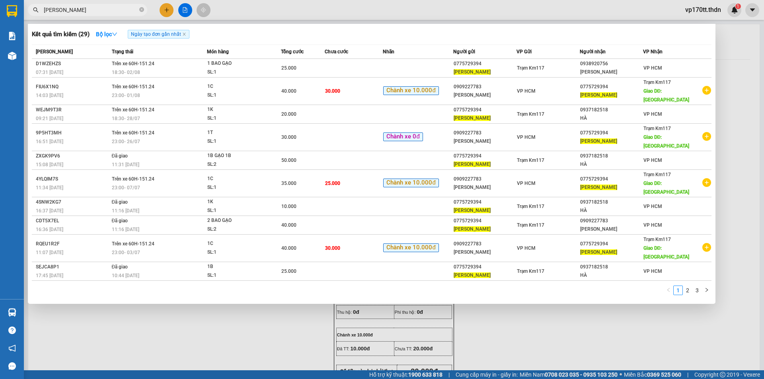
click at [92, 14] on input "[PERSON_NAME]" at bounding box center [91, 10] width 94 height 9
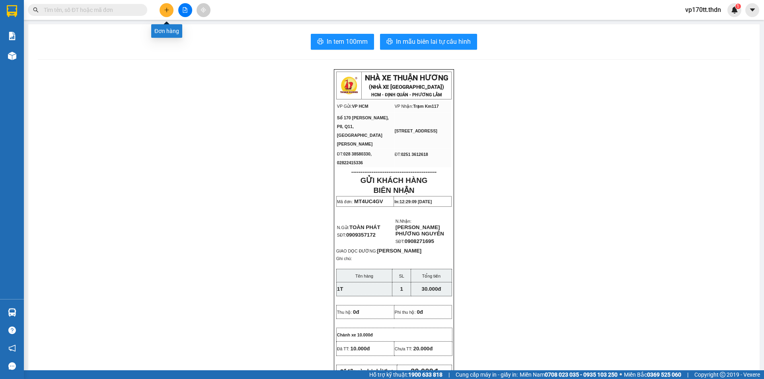
click at [166, 13] on button at bounding box center [167, 10] width 14 height 14
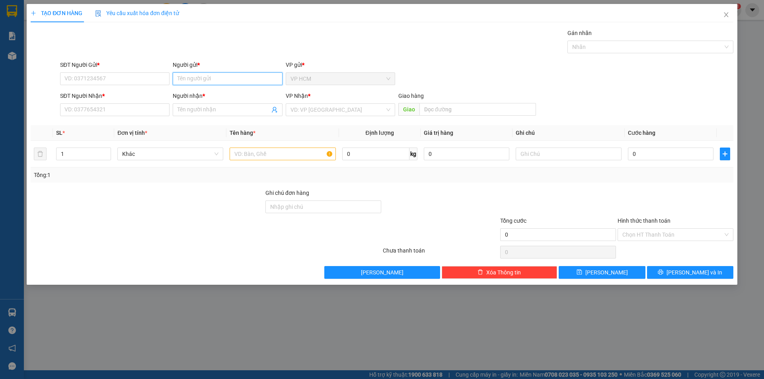
click at [238, 73] on input "Người gửi *" at bounding box center [227, 78] width 109 height 13
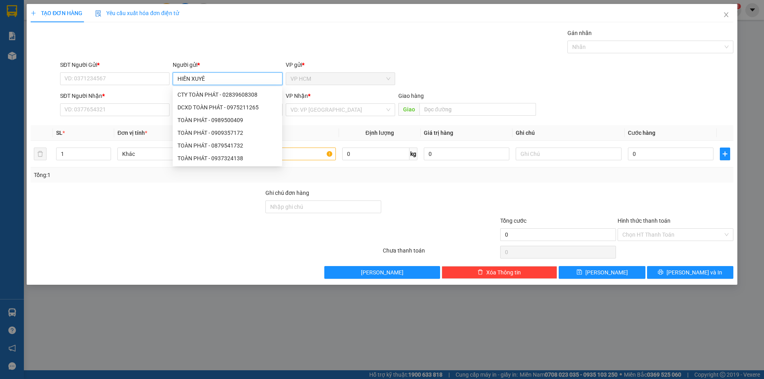
type input "HIỀN XUYÊN"
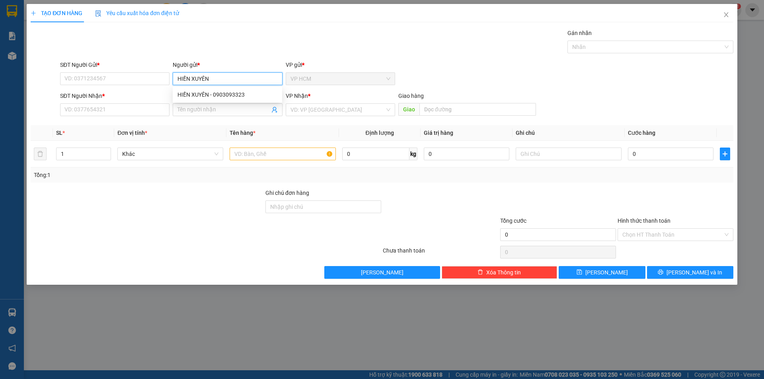
click at [233, 97] on div "HIỀN XUYÊN - 0903093323" at bounding box center [228, 94] width 100 height 9
type input "0903093323"
type input "HIỀN XUYÊN"
click at [274, 108] on icon "user-add" at bounding box center [274, 110] width 6 height 6
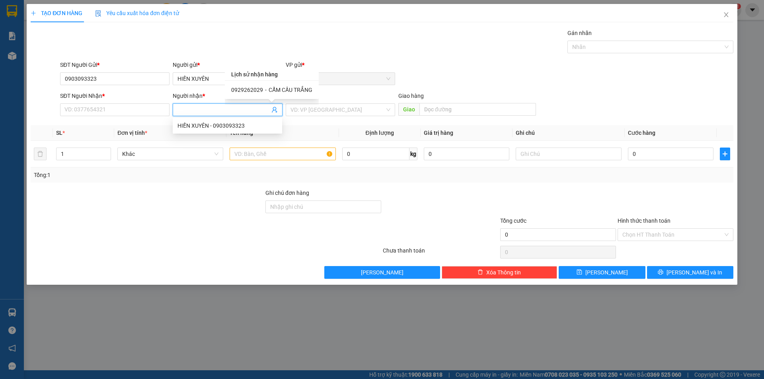
click at [275, 84] on div "0929262029 - CẨM CẦU TRẮNG" at bounding box center [272, 90] width 94 height 18
click at [277, 90] on span "CẨM CẦU TRẮNG" at bounding box center [291, 90] width 44 height 6
type input "0929262029"
type input "CẨM CẦU TRẮNG"
click at [269, 155] on input "text" at bounding box center [283, 154] width 106 height 13
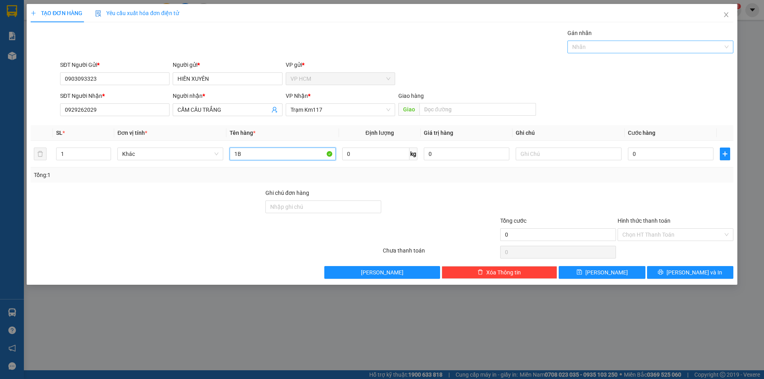
click at [590, 53] on div "Nhãn" at bounding box center [651, 47] width 166 height 13
type input "1B"
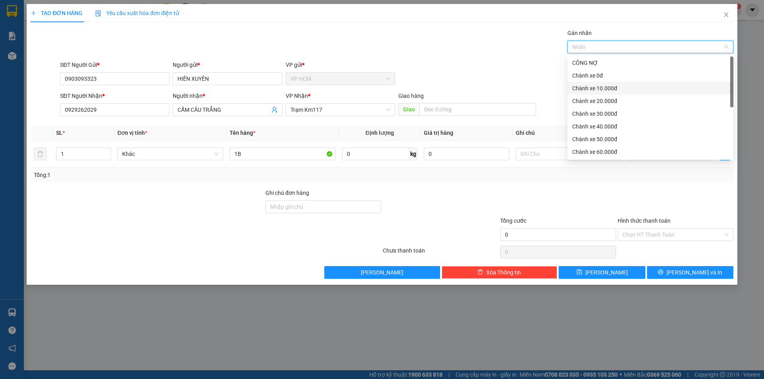
click at [602, 88] on div "Chành xe 10.000đ" at bounding box center [650, 88] width 156 height 9
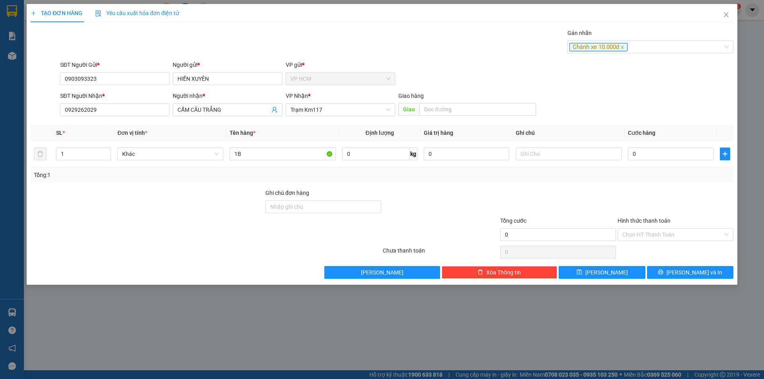
drag, startPoint x: 424, startPoint y: 44, endPoint x: 655, endPoint y: 171, distance: 263.7
click at [430, 47] on div "Gán nhãn Chành xe 10.000đ" at bounding box center [397, 43] width 677 height 28
click at [682, 160] on div "0" at bounding box center [671, 154] width 86 height 16
click at [681, 156] on input "0" at bounding box center [671, 154] width 86 height 13
click at [682, 190] on div at bounding box center [675, 203] width 117 height 28
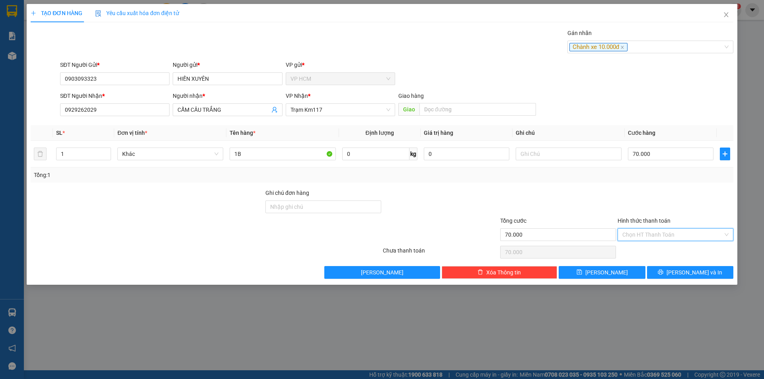
click at [659, 234] on input "Hình thức thanh toán" at bounding box center [673, 235] width 101 height 12
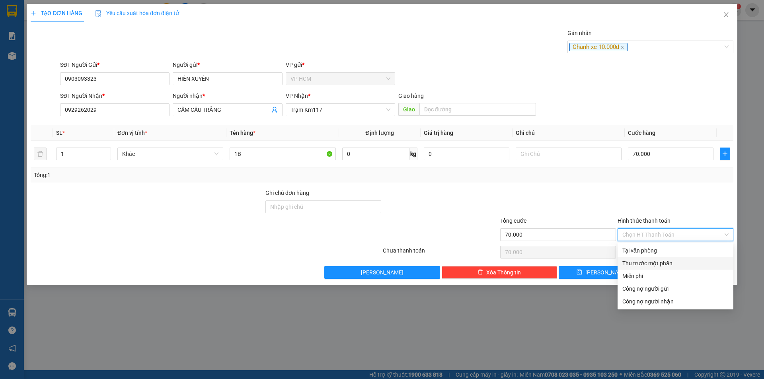
click at [647, 263] on div "Thu trước một phần" at bounding box center [676, 263] width 106 height 9
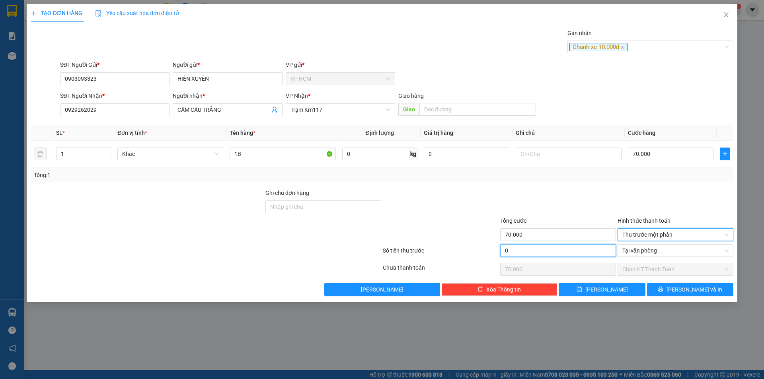
click at [555, 249] on input "0" at bounding box center [558, 250] width 116 height 13
drag, startPoint x: 618, startPoint y: 190, endPoint x: 661, endPoint y: 259, distance: 81.2
click at [619, 190] on div at bounding box center [675, 203] width 117 height 28
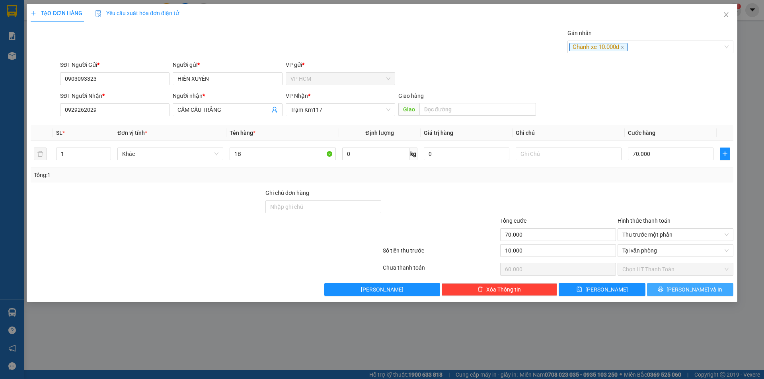
click at [683, 283] on button "[PERSON_NAME] và In" at bounding box center [690, 289] width 86 height 13
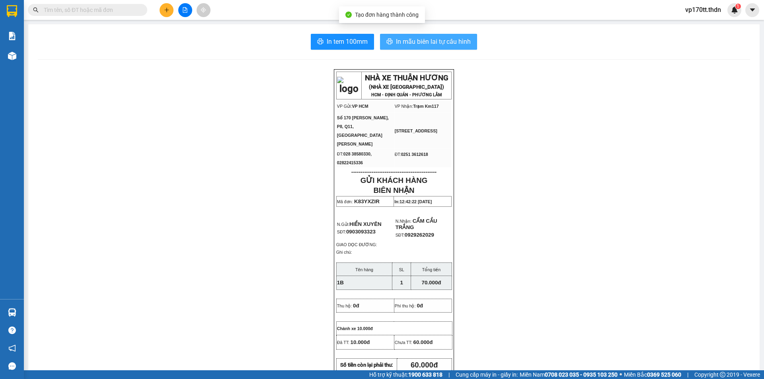
click at [395, 35] on button "In mẫu biên lai tự cấu hình" at bounding box center [428, 42] width 97 height 16
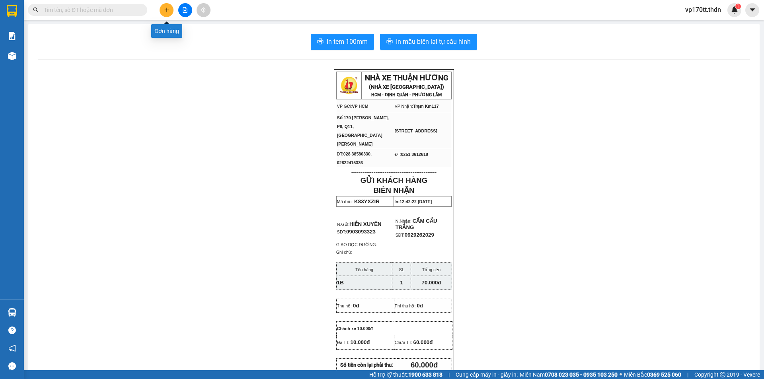
click at [170, 10] on button at bounding box center [167, 10] width 14 height 14
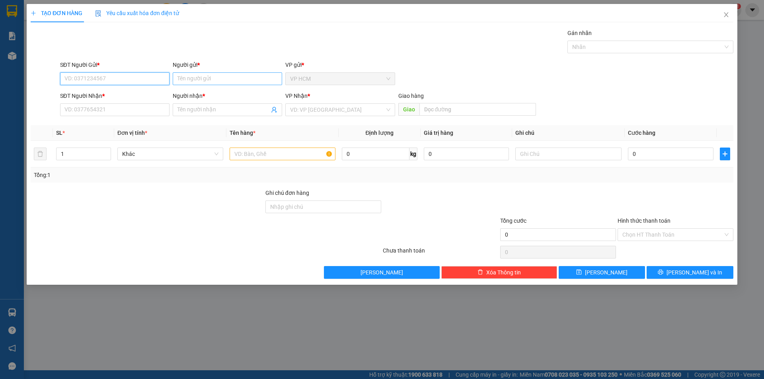
click at [217, 74] on input "Người gửi *" at bounding box center [227, 78] width 109 height 13
type input "DUNG 23"
click at [236, 97] on div "DUNG 23 - 0903334042" at bounding box center [228, 94] width 100 height 9
type input "0903334042"
type input "DUNG 23"
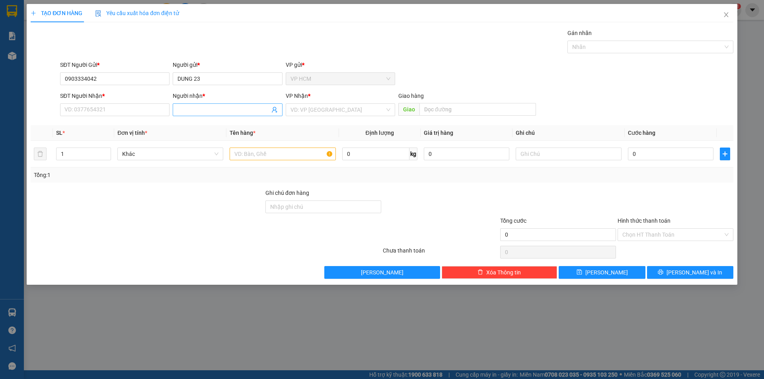
click at [274, 109] on icon "user-add" at bounding box center [274, 110] width 6 height 6
click at [276, 91] on div "0362262769 - THẢO 128" at bounding box center [272, 90] width 63 height 9
type input "0362262769"
type input "THẢO 128"
type input "KM128"
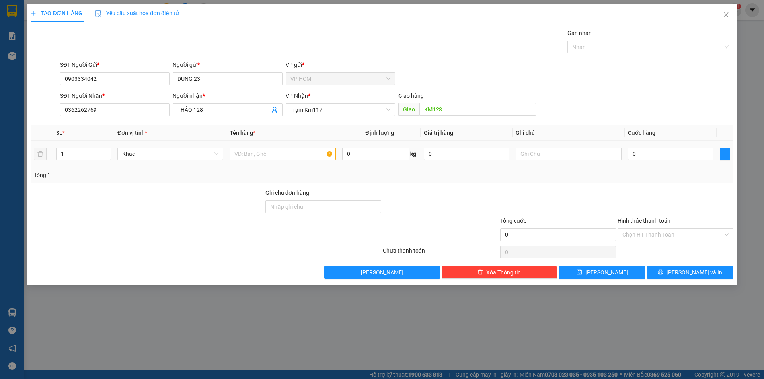
click at [284, 145] on td at bounding box center [282, 154] width 112 height 27
click at [285, 160] on input "text" at bounding box center [283, 154] width 106 height 13
type input "1B"
drag, startPoint x: 676, startPoint y: 31, endPoint x: 663, endPoint y: 45, distance: 18.9
click at [666, 43] on div "Gán nhãn Nhãn" at bounding box center [651, 43] width 166 height 28
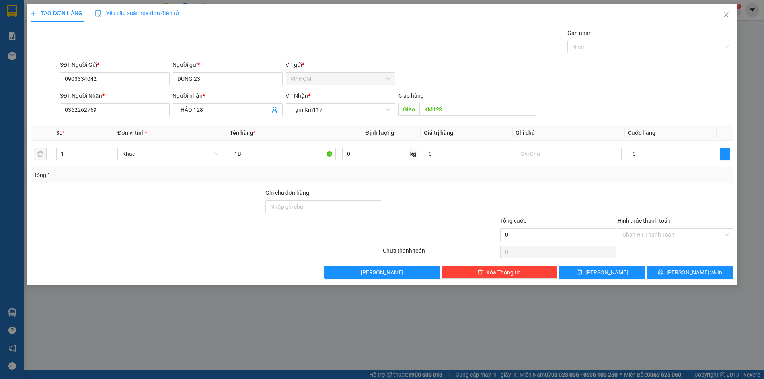
click at [648, 54] on div "Gán nhãn Nhãn" at bounding box center [651, 43] width 166 height 28
click at [625, 48] on div at bounding box center [647, 47] width 154 height 10
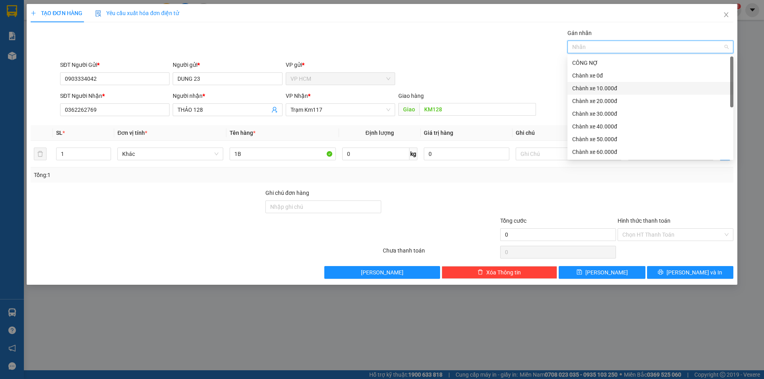
click at [617, 89] on div "Chành xe 10.000đ" at bounding box center [650, 88] width 156 height 9
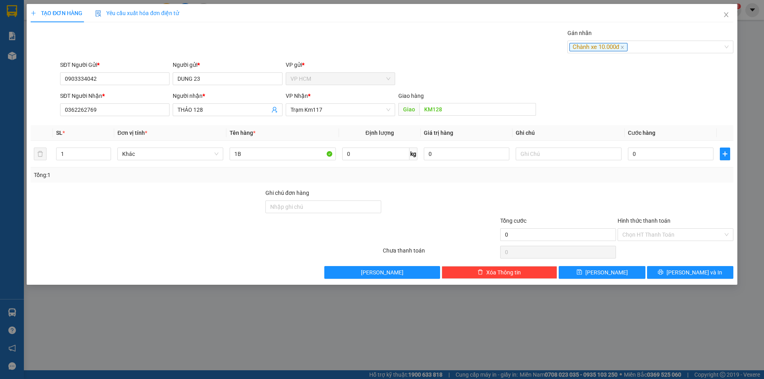
drag, startPoint x: 449, startPoint y: 49, endPoint x: 691, endPoint y: 168, distance: 269.3
click at [450, 50] on div "Gán nhãn Chành xe 10.000đ" at bounding box center [397, 43] width 677 height 28
click at [679, 154] on input "0" at bounding box center [671, 154] width 86 height 13
click at [619, 182] on div "Tổng: 1" at bounding box center [382, 175] width 703 height 15
click at [625, 236] on input "Hình thức thanh toán" at bounding box center [673, 235] width 101 height 12
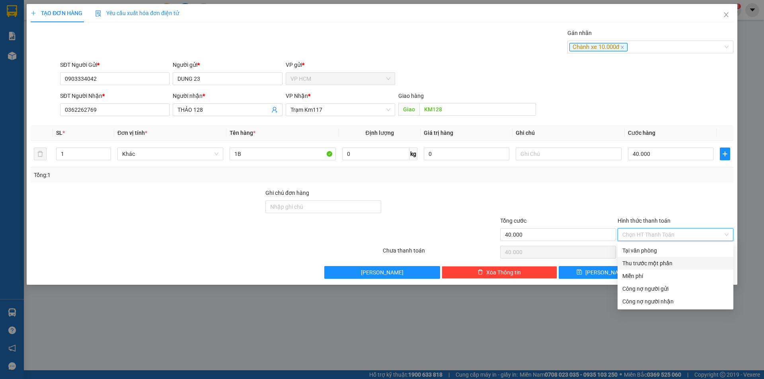
click at [633, 266] on div "Thu trước một phần" at bounding box center [676, 263] width 106 height 9
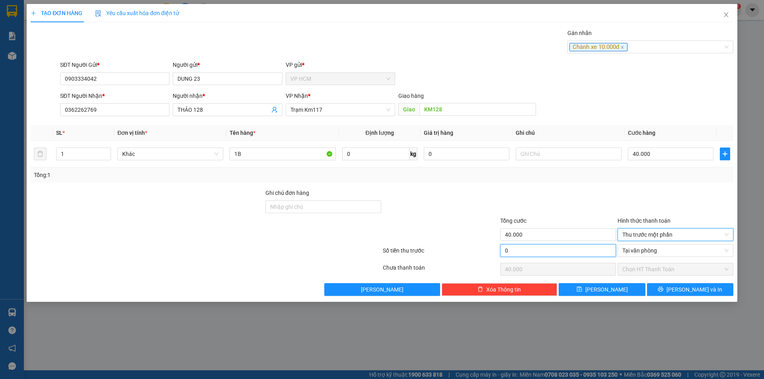
click at [535, 249] on input "0" at bounding box center [558, 250] width 116 height 13
drag, startPoint x: 558, startPoint y: 198, endPoint x: 653, endPoint y: 280, distance: 125.3
click at [558, 198] on div at bounding box center [558, 203] width 117 height 28
click at [686, 301] on div "TẠO ĐƠN HÀNG Yêu cầu xuất hóa đơn điện tử Transit Pickup Surcharge Ids Transit …" at bounding box center [382, 153] width 711 height 298
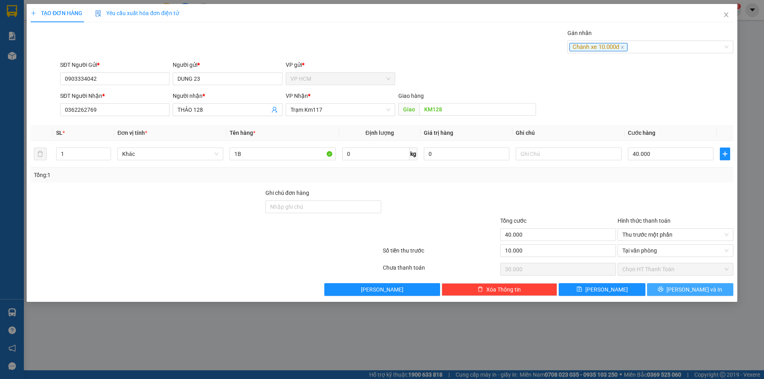
drag, startPoint x: 685, startPoint y: 292, endPoint x: 650, endPoint y: 271, distance: 40.0
click at [684, 292] on span "[PERSON_NAME] và In" at bounding box center [695, 289] width 56 height 9
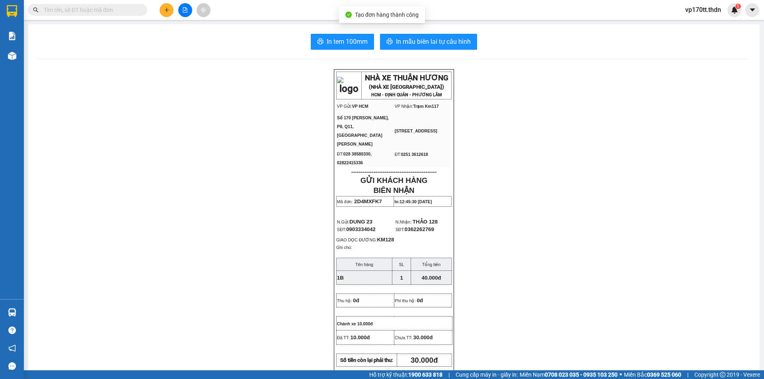
click at [402, 51] on div "In tem 100mm In mẫu biên lai tự cấu hình NHÀ XE THUẬN HƯƠNG (NHÀ XE [GEOGRAPHIC…" at bounding box center [394, 359] width 732 height 671
click at [413, 40] on span "In mẫu biên lai tự cấu hình" at bounding box center [433, 42] width 75 height 10
click at [160, 10] on button at bounding box center [167, 10] width 14 height 14
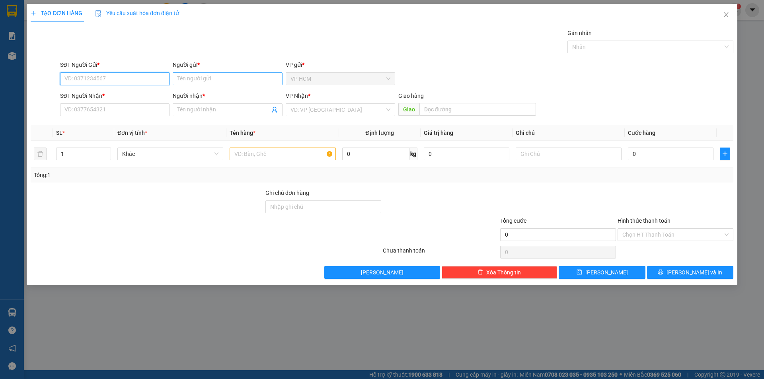
click at [197, 78] on input "Người gửi *" at bounding box center [227, 78] width 109 height 13
type input "D"
type input "[PERSON_NAME]"
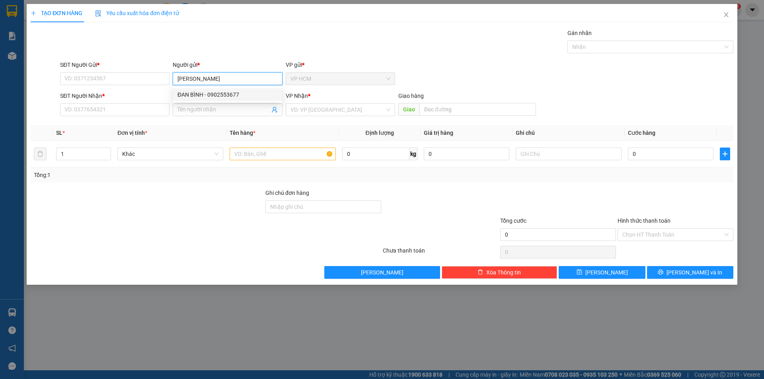
click at [232, 96] on div "ĐAN BÌNH - 0902553677" at bounding box center [228, 94] width 100 height 9
type input "0902553677"
type input "[PERSON_NAME]"
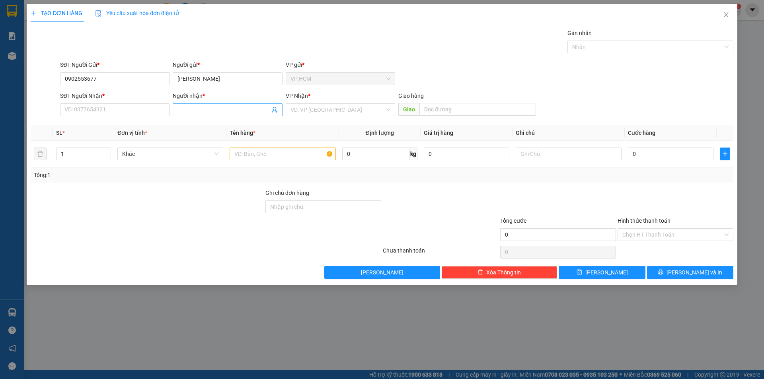
click at [275, 111] on icon "user-add" at bounding box center [274, 110] width 6 height 6
click at [291, 90] on span "GIÀY DÉP VIỆT THÀNH" at bounding box center [291, 90] width 57 height 6
type input "0974293132"
type input "GIÀY DÉP VIỆT THÀNH"
type input "[PERSON_NAME]"
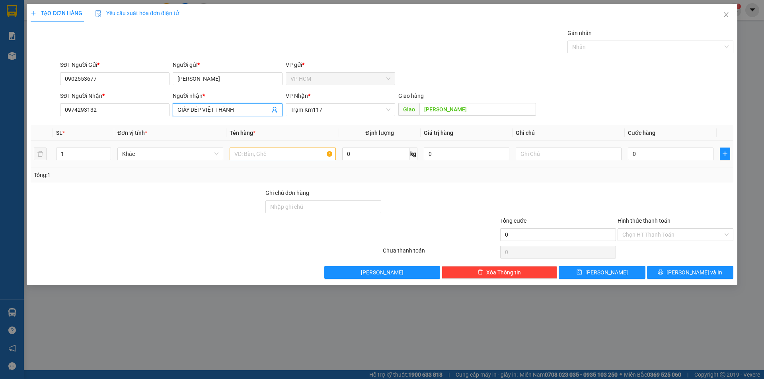
click at [296, 146] on div at bounding box center [283, 154] width 106 height 16
click at [296, 151] on input "text" at bounding box center [283, 154] width 106 height 13
click at [576, 48] on div at bounding box center [647, 47] width 154 height 10
type input "1B"
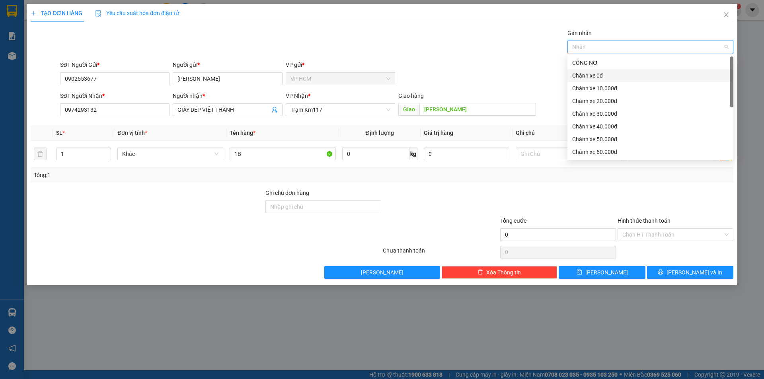
click at [597, 70] on div "Chành xe 0đ" at bounding box center [651, 75] width 166 height 13
click at [606, 114] on div "Chành xe 30.000đ" at bounding box center [650, 113] width 156 height 9
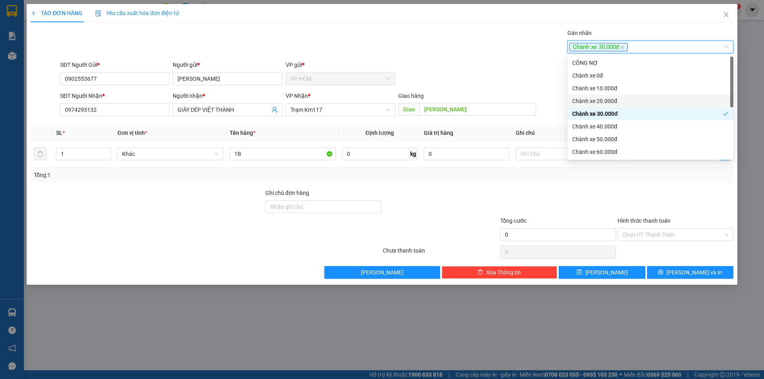
drag, startPoint x: 452, startPoint y: 54, endPoint x: 633, endPoint y: 169, distance: 214.4
click at [458, 59] on div "Transit Pickup Surcharge Ids Transit Deliver Surcharge Ids Transit Deliver Surc…" at bounding box center [382, 154] width 703 height 250
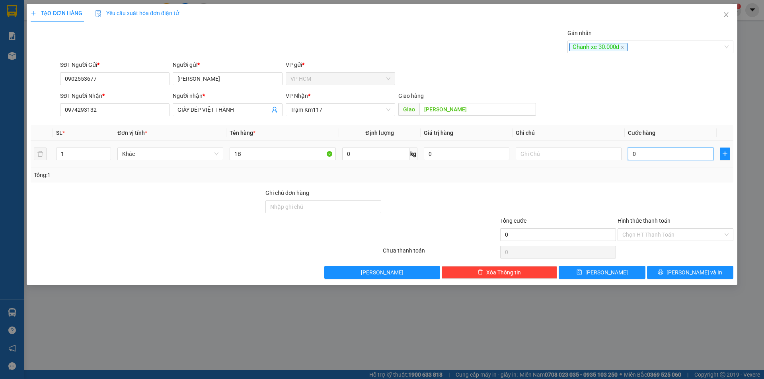
click at [650, 158] on input "0" at bounding box center [671, 154] width 86 height 13
drag, startPoint x: 656, startPoint y: 197, endPoint x: 652, endPoint y: 203, distance: 7.5
click at [656, 197] on div at bounding box center [675, 203] width 117 height 28
click at [656, 234] on input "Hình thức thanh toán" at bounding box center [673, 235] width 101 height 12
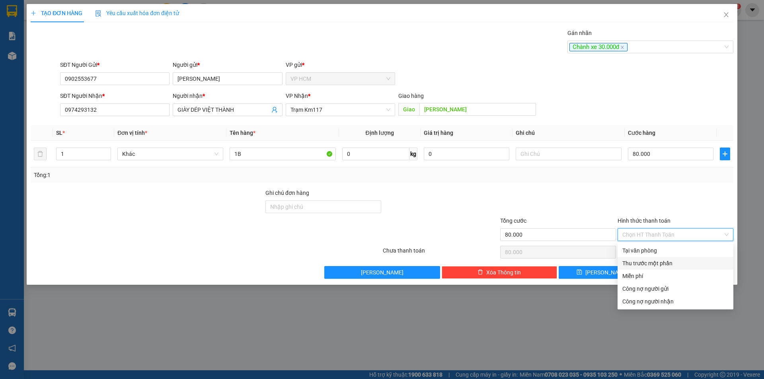
click at [652, 257] on div "Tại văn phòng Thu trước một phần Miễn phí Công nợ người gửi Công nợ người nhận" at bounding box center [676, 276] width 116 height 64
click at [646, 260] on div "Thu trước một phần" at bounding box center [676, 263] width 106 height 9
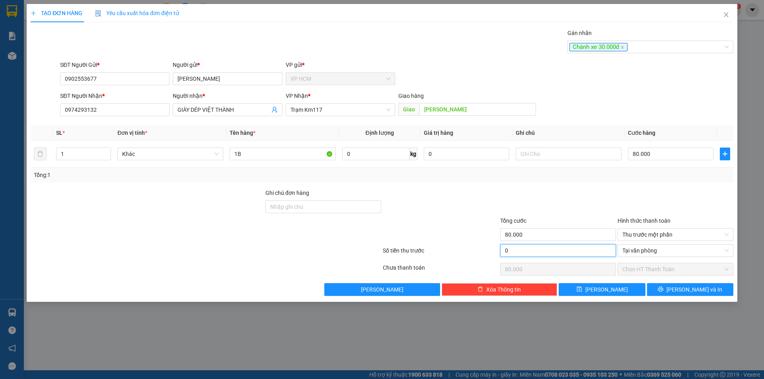
click at [548, 256] on input "0" at bounding box center [558, 250] width 116 height 13
click at [550, 209] on div at bounding box center [558, 203] width 117 height 28
click at [594, 191] on div at bounding box center [558, 203] width 117 height 28
click at [697, 289] on span "[PERSON_NAME] và In" at bounding box center [695, 289] width 56 height 9
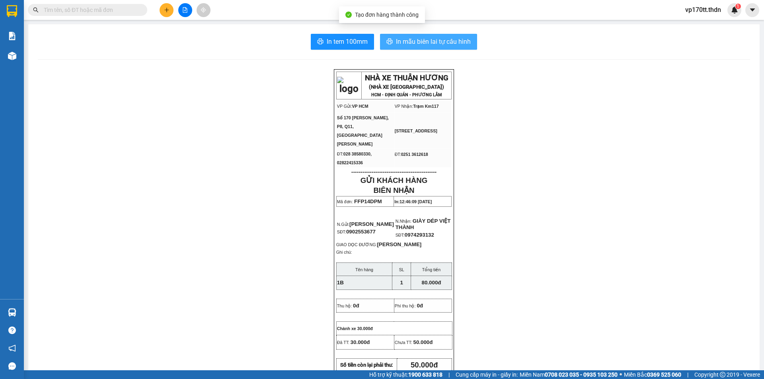
click at [444, 44] on span "In mẫu biên lai tự cấu hình" at bounding box center [433, 42] width 75 height 10
click at [421, 45] on span "In mẫu biên lai tự cấu hình" at bounding box center [433, 42] width 75 height 10
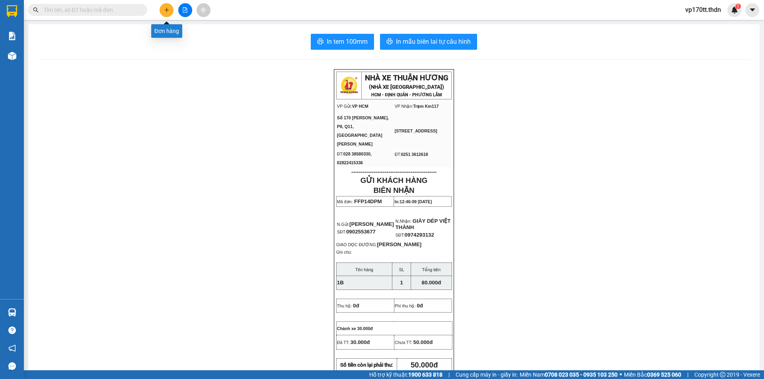
click at [170, 7] on button at bounding box center [167, 10] width 14 height 14
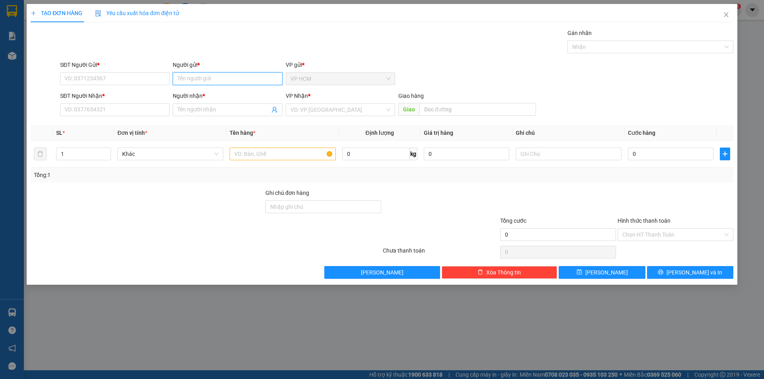
click at [194, 78] on input "Người gửi *" at bounding box center [227, 78] width 109 height 13
click at [216, 94] on div "[PERSON_NAME] - 0398557466" at bounding box center [228, 94] width 100 height 9
click at [273, 113] on span at bounding box center [274, 109] width 6 height 9
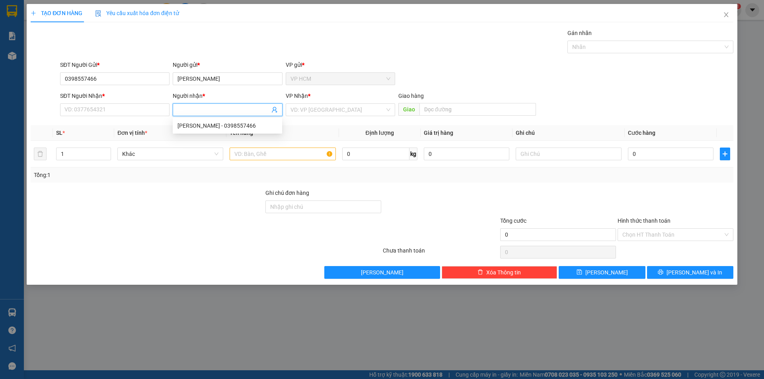
click at [274, 112] on icon "user-add" at bounding box center [274, 110] width 6 height 6
click at [279, 81] on span "CHÚ TIẾN" at bounding box center [291, 81] width 24 height 6
click at [78, 153] on input "1" at bounding box center [84, 154] width 54 height 12
click at [270, 149] on input "text" at bounding box center [283, 154] width 106 height 13
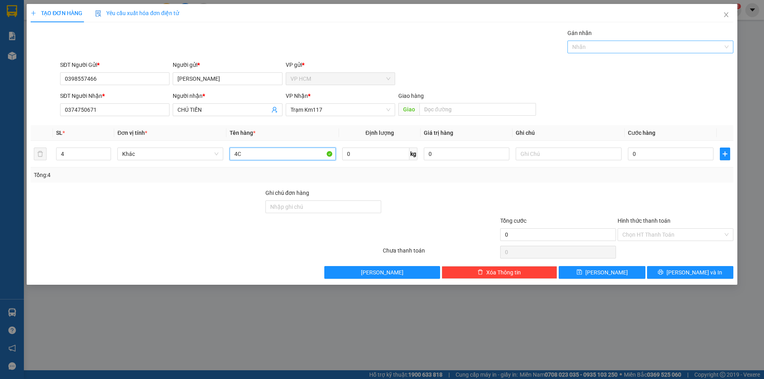
click at [604, 51] on div at bounding box center [647, 47] width 154 height 10
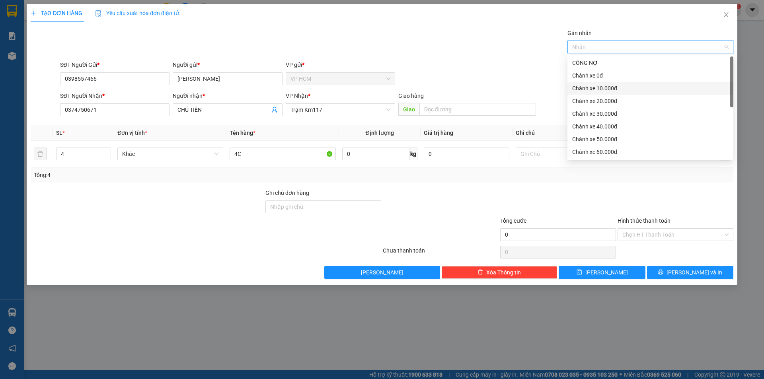
click at [603, 91] on div "Chành xe 10.000đ" at bounding box center [650, 88] width 156 height 9
click at [603, 91] on div "Chành xe 10.000đ" at bounding box center [647, 88] width 151 height 9
click at [593, 76] on div "Chành xe 0đ" at bounding box center [650, 75] width 156 height 9
click at [393, 44] on div "Gán nhãn Chành xe 0đ" at bounding box center [397, 43] width 677 height 28
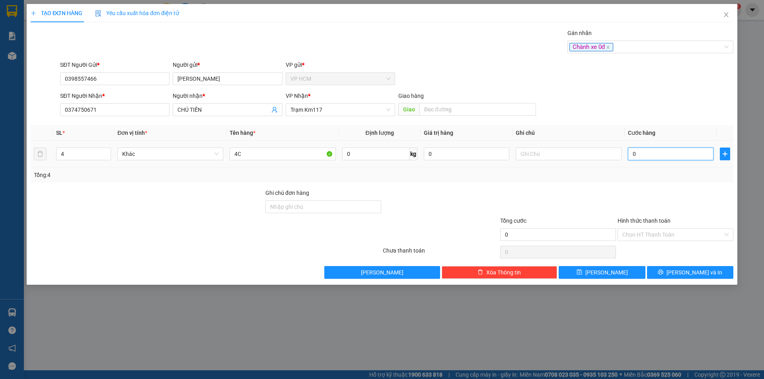
click at [667, 157] on input "0" at bounding box center [671, 154] width 86 height 13
click at [258, 152] on input "4C" at bounding box center [283, 154] width 106 height 13
click at [60, 155] on input "4" at bounding box center [84, 154] width 54 height 12
click at [664, 148] on input "0" at bounding box center [671, 154] width 86 height 13
click at [659, 190] on div at bounding box center [675, 203] width 117 height 28
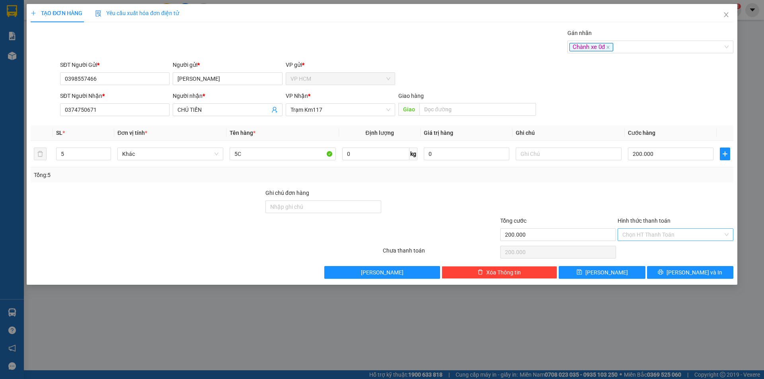
click at [674, 233] on input "Hình thức thanh toán" at bounding box center [673, 235] width 101 height 12
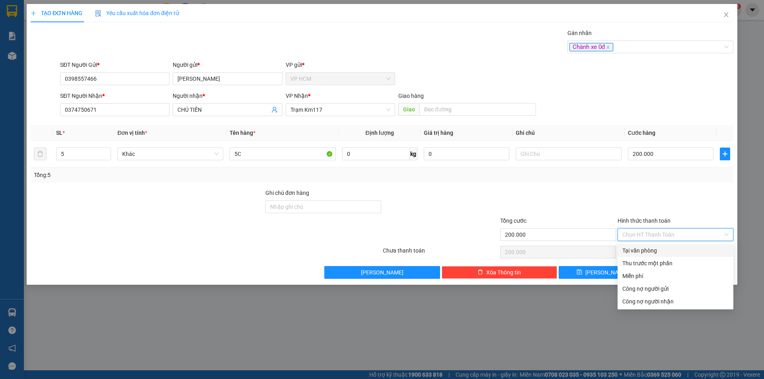
click at [657, 251] on div "Tại văn phòng" at bounding box center [676, 250] width 106 height 9
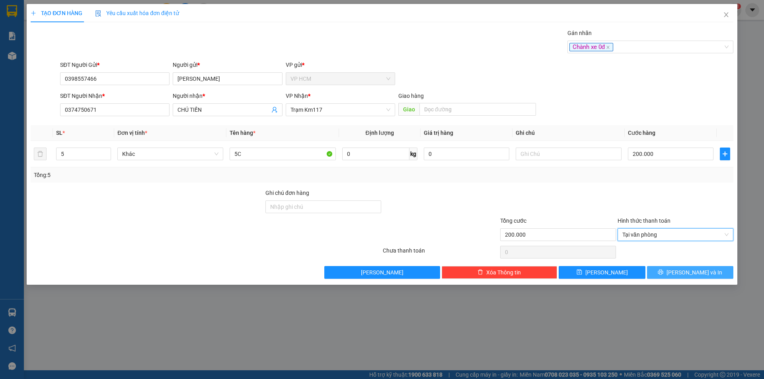
click at [689, 271] on span "[PERSON_NAME] và In" at bounding box center [695, 272] width 56 height 9
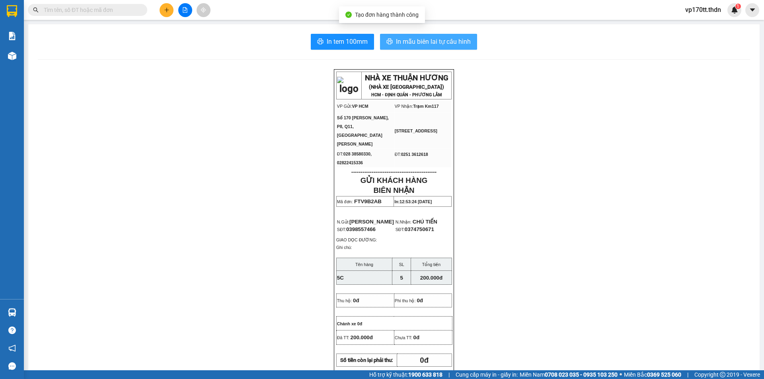
click at [437, 41] on span "In mẫu biên lai tự cấu hình" at bounding box center [433, 42] width 75 height 10
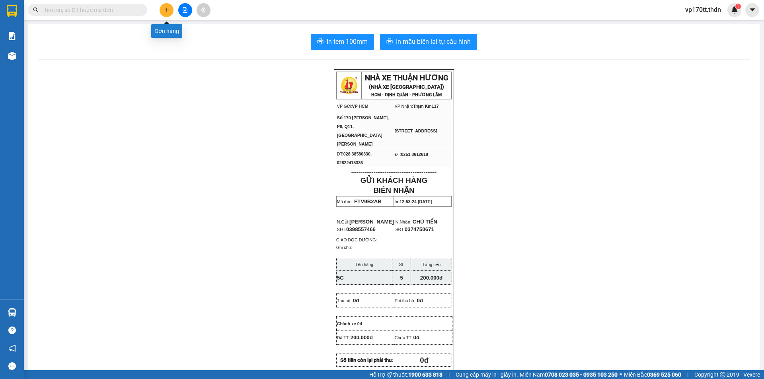
click at [168, 10] on icon "plus" at bounding box center [167, 10] width 6 height 6
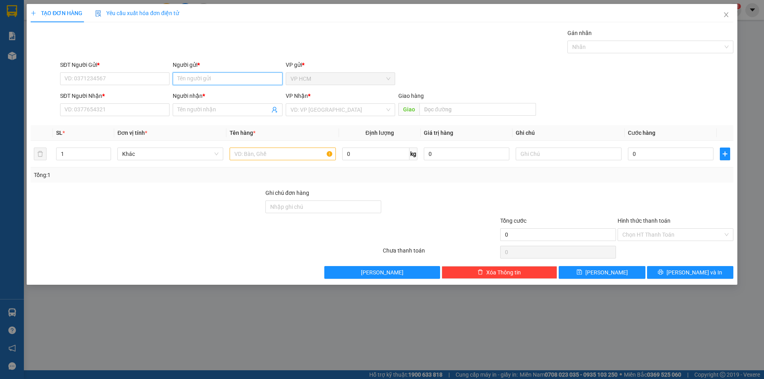
click at [232, 80] on input "Người gửi *" at bounding box center [227, 78] width 109 height 13
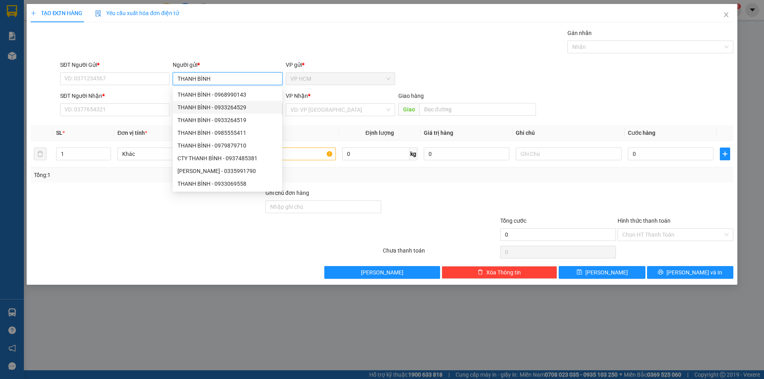
click at [257, 107] on div "THANH BÌNH - 0933264529" at bounding box center [228, 107] width 100 height 9
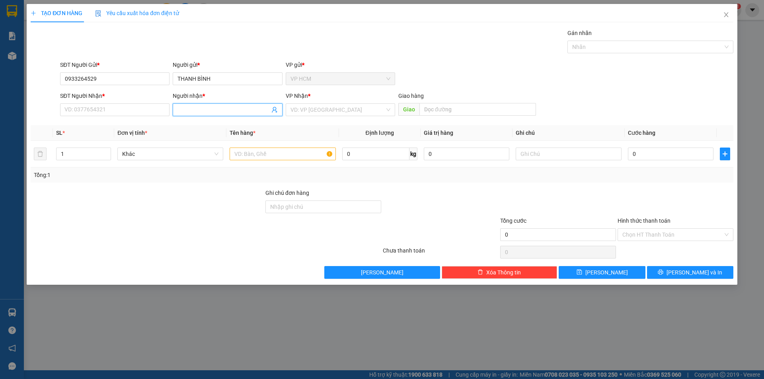
click at [275, 111] on icon "user-add" at bounding box center [274, 110] width 6 height 6
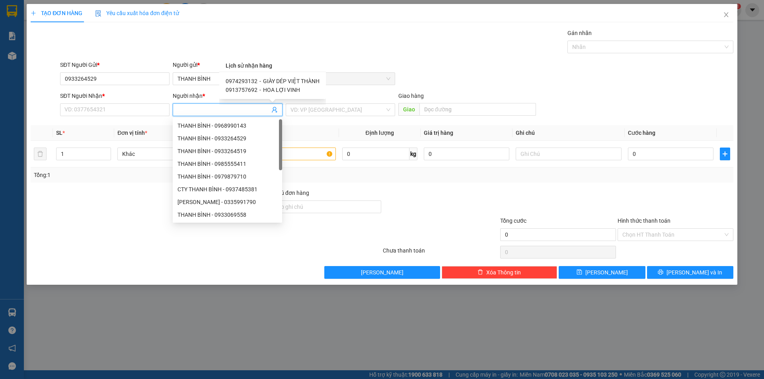
click at [282, 81] on span "GIÀY DÉP VIỆT THÀNH" at bounding box center [291, 81] width 57 height 6
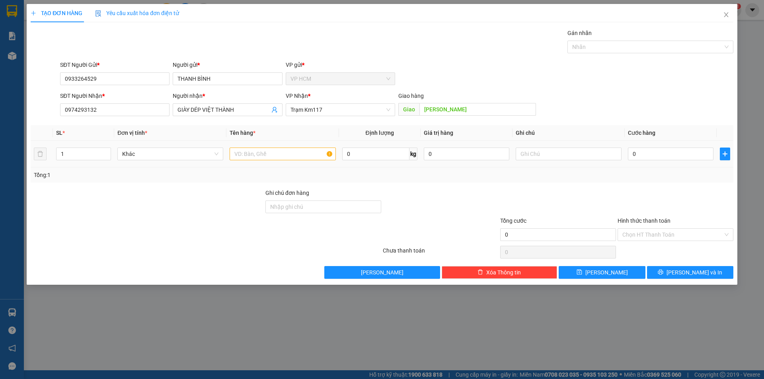
click at [60, 162] on td "1" at bounding box center [83, 154] width 61 height 27
click at [78, 155] on input "1" at bounding box center [84, 154] width 54 height 12
click at [252, 151] on input "text" at bounding box center [283, 154] width 106 height 13
click at [589, 48] on div at bounding box center [647, 47] width 154 height 10
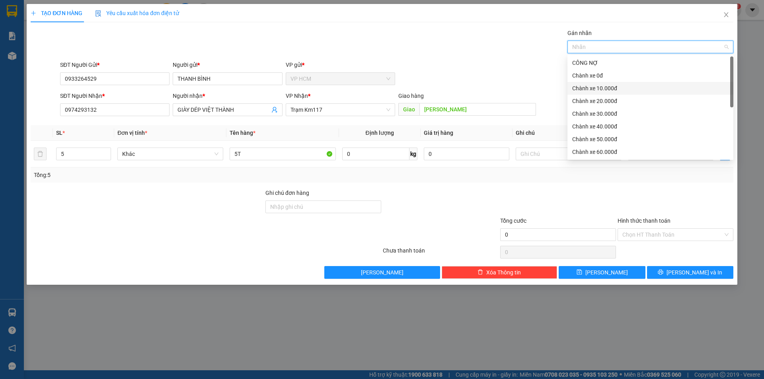
click at [597, 88] on div "Chành xe 10.000đ" at bounding box center [650, 88] width 156 height 9
click at [508, 66] on div "SĐT Người Gửi * 0933264529 Người gửi * [PERSON_NAME] VP gửi * VP HCM" at bounding box center [397, 74] width 677 height 28
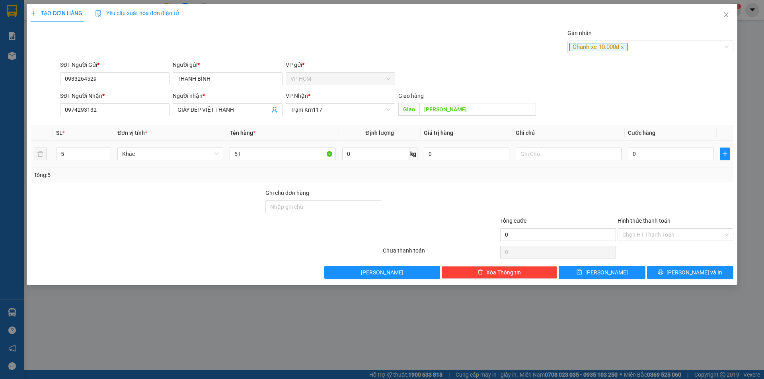
click at [655, 162] on td "0" at bounding box center [671, 154] width 92 height 27
click at [656, 158] on input "0" at bounding box center [671, 154] width 86 height 13
drag, startPoint x: 624, startPoint y: 165, endPoint x: 624, endPoint y: 172, distance: 6.8
click at [624, 168] on div "SL * Đơn vị tính * Tên hàng * Định lượng Giá trị hàng Ghi chú Cước hàng 5 Khác …" at bounding box center [382, 153] width 703 height 57
click at [650, 240] on input "Hình thức thanh toán" at bounding box center [673, 235] width 101 height 12
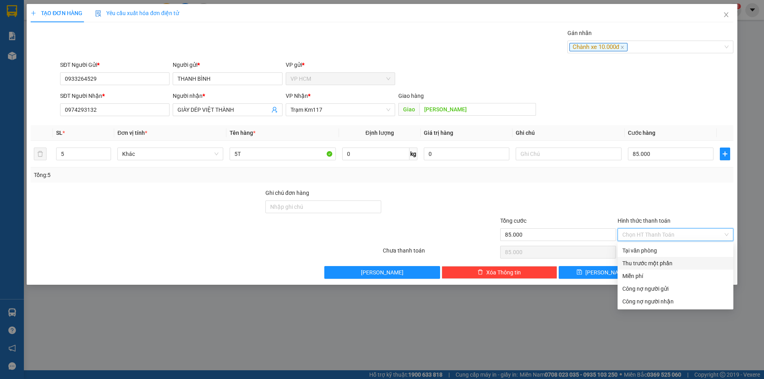
drag, startPoint x: 640, startPoint y: 260, endPoint x: 630, endPoint y: 259, distance: 10.1
click at [639, 260] on div "Thu trước một phần" at bounding box center [676, 263] width 106 height 9
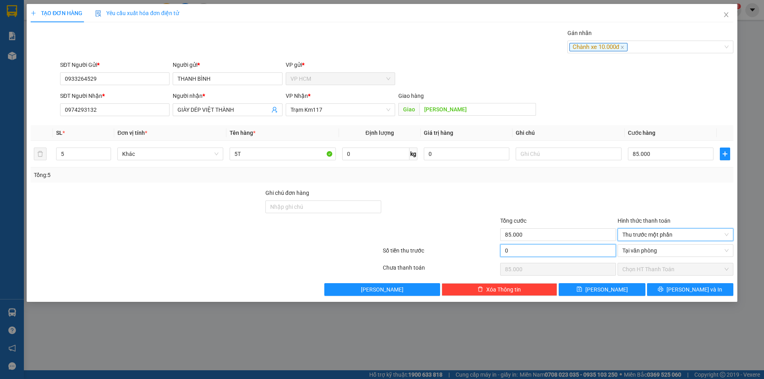
click at [576, 246] on input "0" at bounding box center [558, 250] width 116 height 13
click at [571, 189] on div at bounding box center [558, 203] width 117 height 28
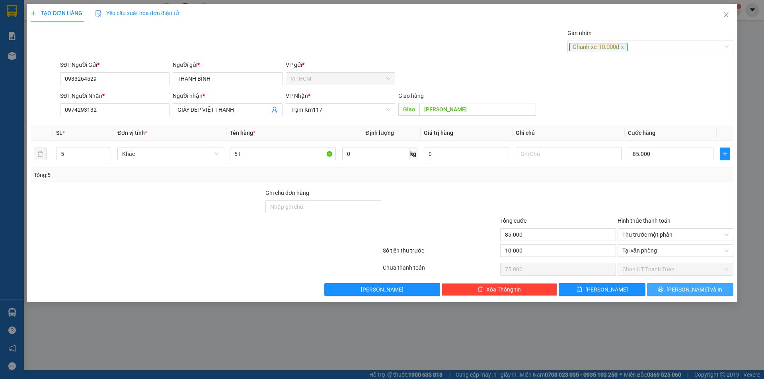
click at [651, 291] on button "[PERSON_NAME] và In" at bounding box center [690, 289] width 86 height 13
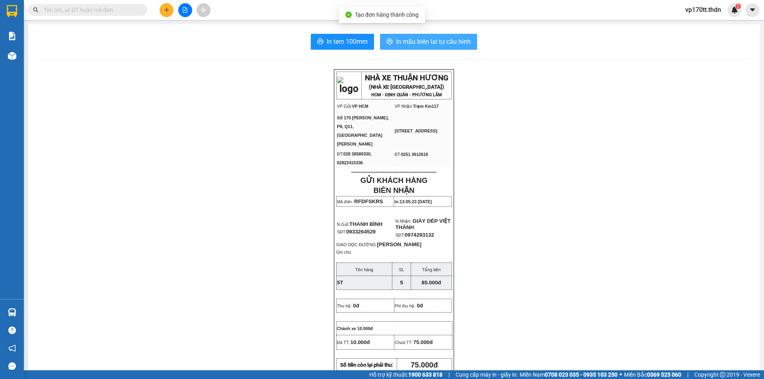
click at [427, 40] on span "In mẫu biên lai tự cấu hình" at bounding box center [433, 42] width 75 height 10
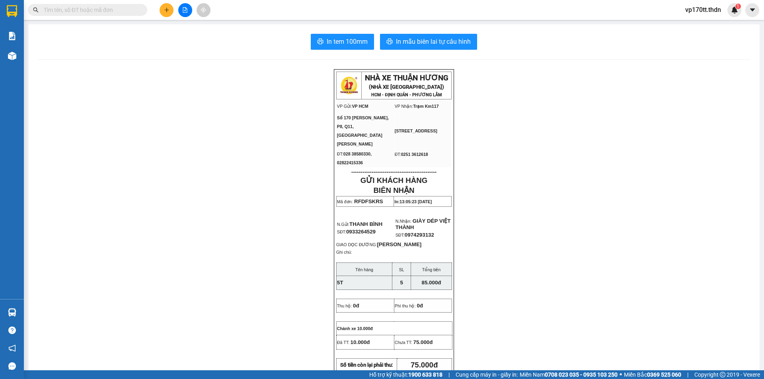
click at [93, 10] on input "text" at bounding box center [91, 10] width 94 height 9
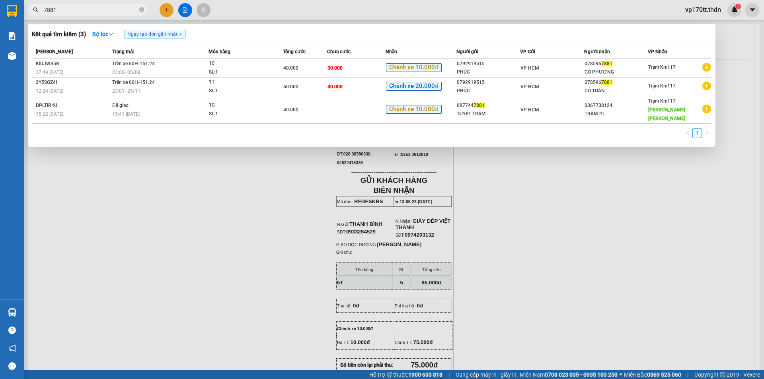
click at [168, 9] on div at bounding box center [382, 189] width 764 height 379
click at [168, 9] on icon "plus" at bounding box center [167, 10] width 6 height 6
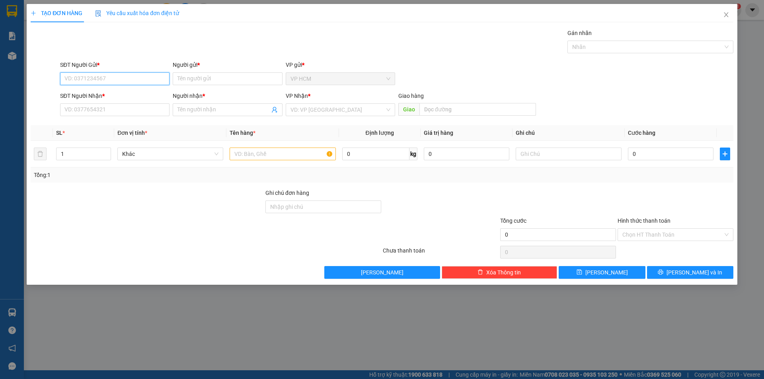
click at [135, 80] on input "SĐT Người Gửi *" at bounding box center [114, 78] width 109 height 13
click at [129, 99] on div "0792919515 - PHÚC" at bounding box center [114, 94] width 109 height 13
click at [595, 44] on div at bounding box center [647, 47] width 154 height 10
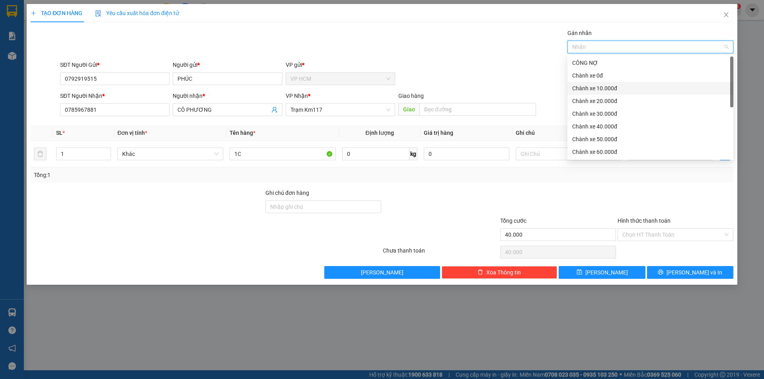
drag, startPoint x: 608, startPoint y: 90, endPoint x: 449, endPoint y: 48, distance: 164.6
click at [606, 90] on div "Chành xe 10.000đ" at bounding box center [650, 88] width 156 height 9
click at [376, 38] on div "Gán nhãn Nhãn" at bounding box center [397, 43] width 677 height 28
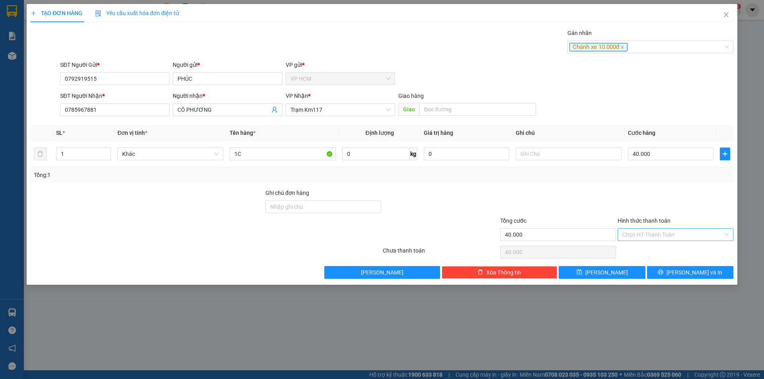
click at [658, 231] on input "Hình thức thanh toán" at bounding box center [673, 235] width 101 height 12
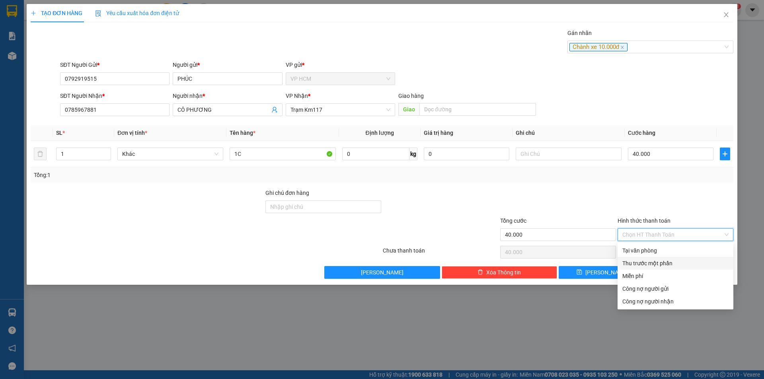
drag, startPoint x: 646, startPoint y: 264, endPoint x: 549, endPoint y: 244, distance: 99.5
click at [646, 264] on div "Thu trước một phần" at bounding box center [676, 263] width 106 height 9
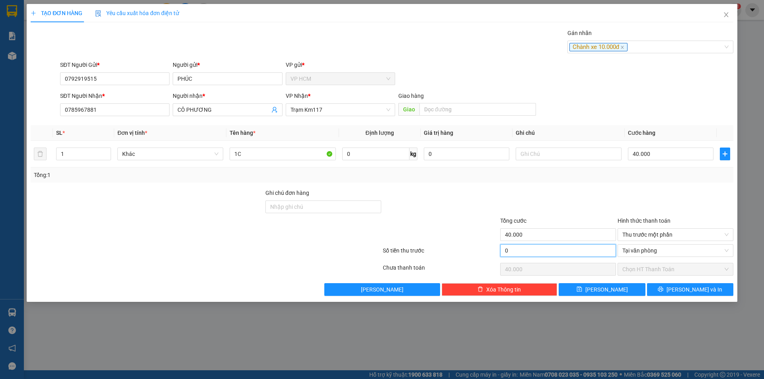
click at [549, 244] on input "0" at bounding box center [558, 250] width 116 height 13
click at [558, 192] on div at bounding box center [558, 203] width 117 height 28
click at [710, 284] on button "[PERSON_NAME] và In" at bounding box center [690, 289] width 86 height 13
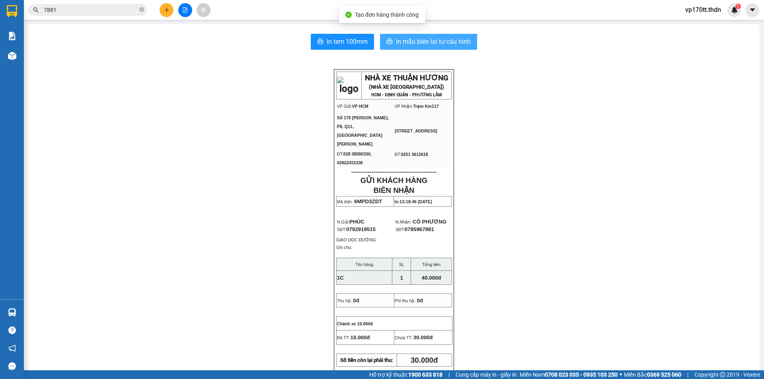
click at [456, 40] on span "In mẫu biên lai tự cấu hình" at bounding box center [433, 42] width 75 height 10
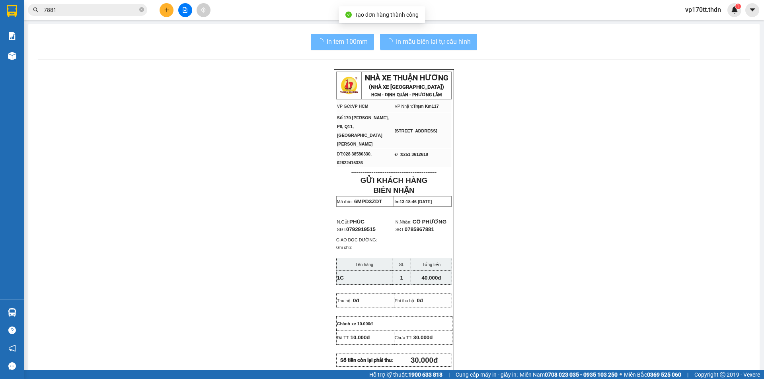
click at [412, 37] on span "In mẫu biên lai tự cấu hình" at bounding box center [433, 42] width 75 height 10
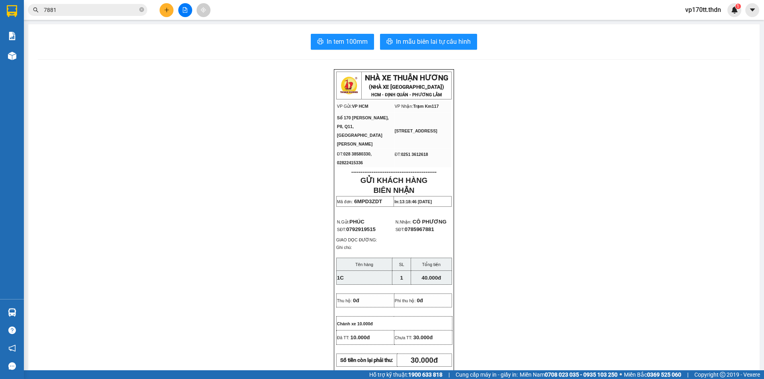
click at [412, 37] on span "In mẫu biên lai tự cấu hình" at bounding box center [433, 42] width 75 height 10
drag, startPoint x: 467, startPoint y: 55, endPoint x: 412, endPoint y: 37, distance: 57.8
click at [412, 37] on span "In mẫu biên lai tự cấu hình" at bounding box center [433, 42] width 75 height 10
click at [355, 39] on span "In tem 100mm" at bounding box center [347, 42] width 41 height 10
